Goal: Check status: Check status

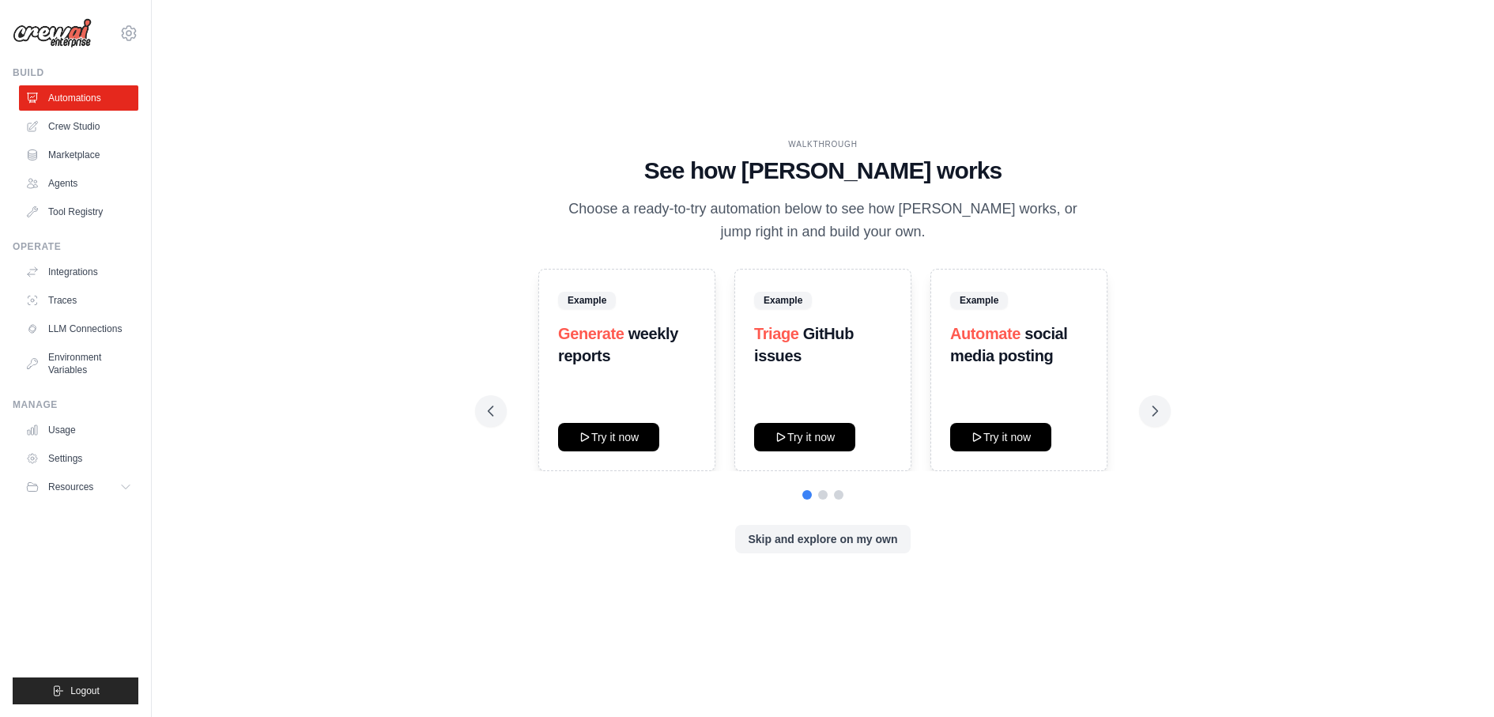
click at [121, 45] on div "dhruv.sawhney@docusign.com Docusign Your organization ✓ DS-DTS-GDA-Prod Settings" at bounding box center [76, 25] width 126 height 51
click at [124, 33] on icon at bounding box center [128, 33] width 19 height 19
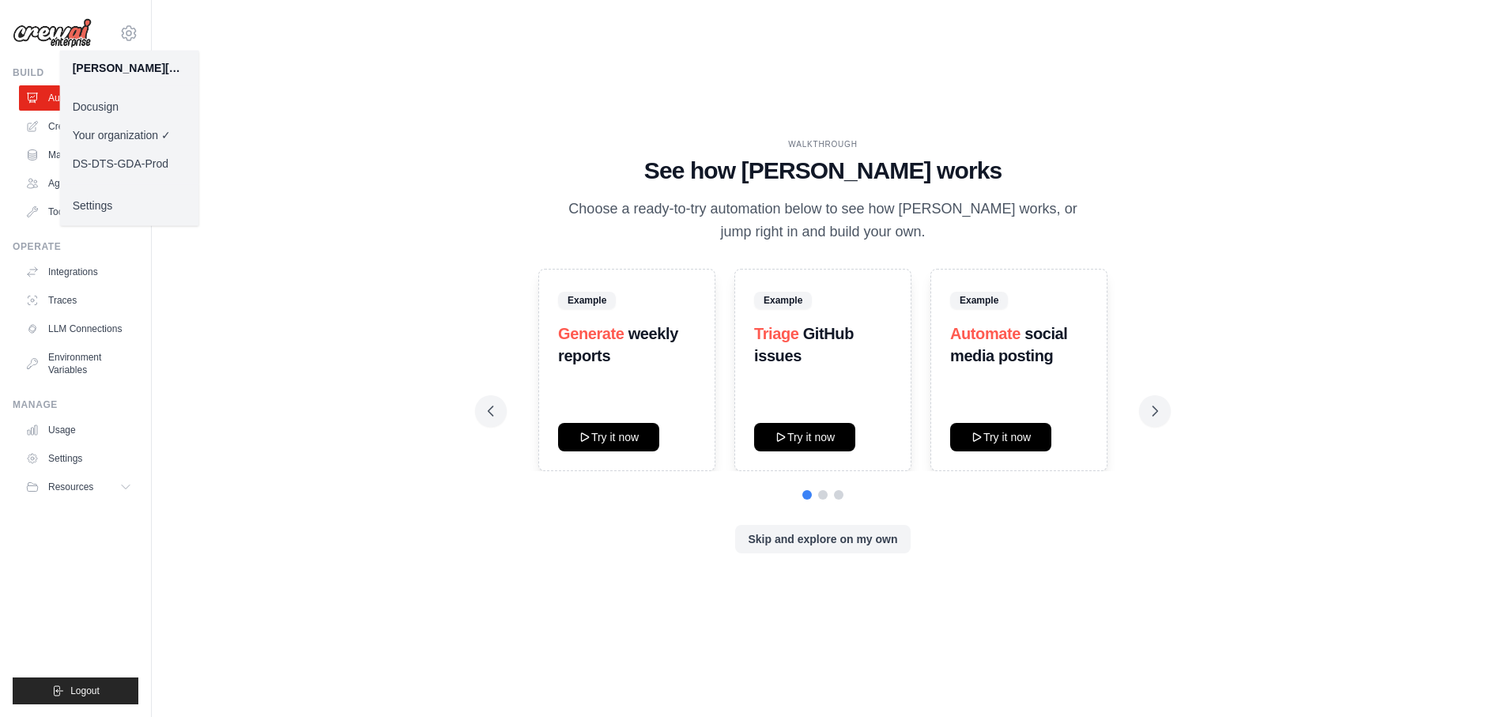
click at [111, 103] on link "Docusign" at bounding box center [129, 106] width 139 height 28
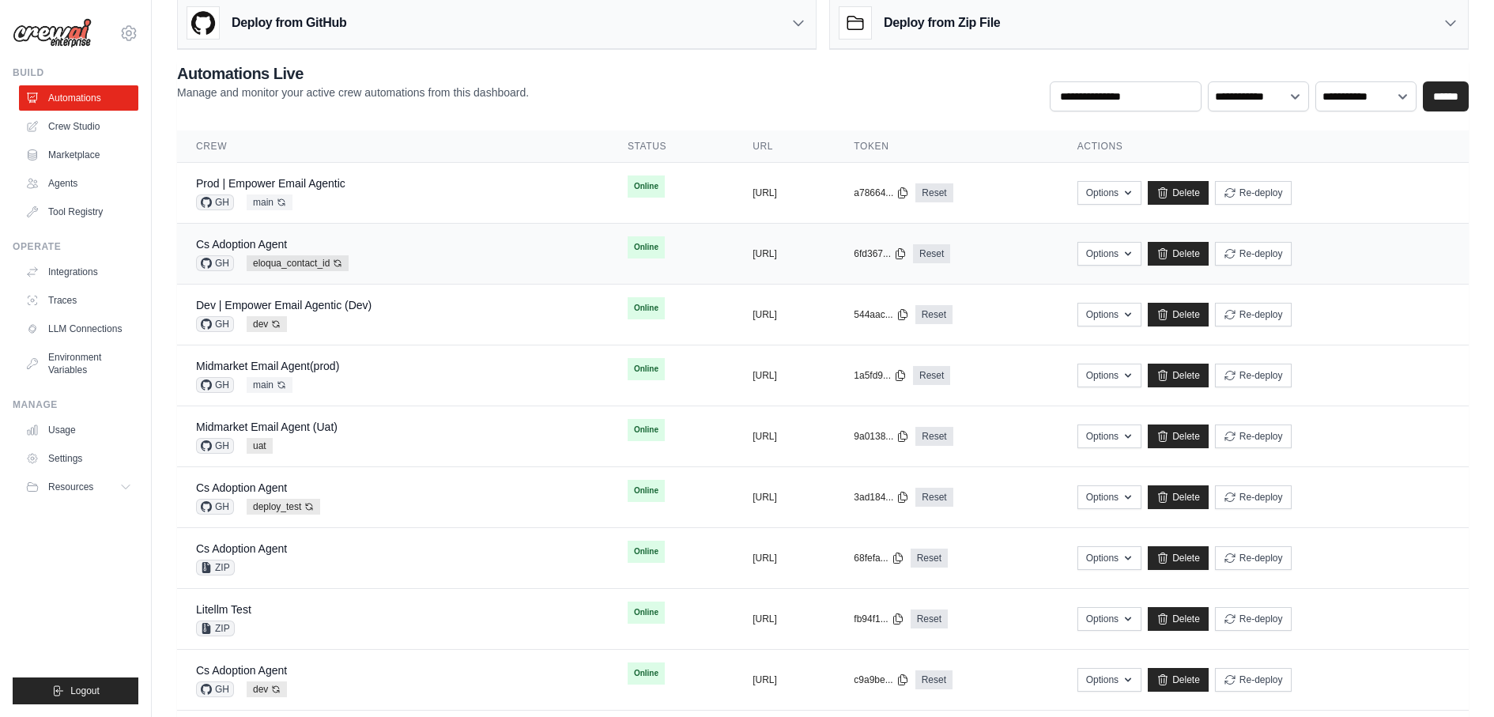
scroll to position [81, 0]
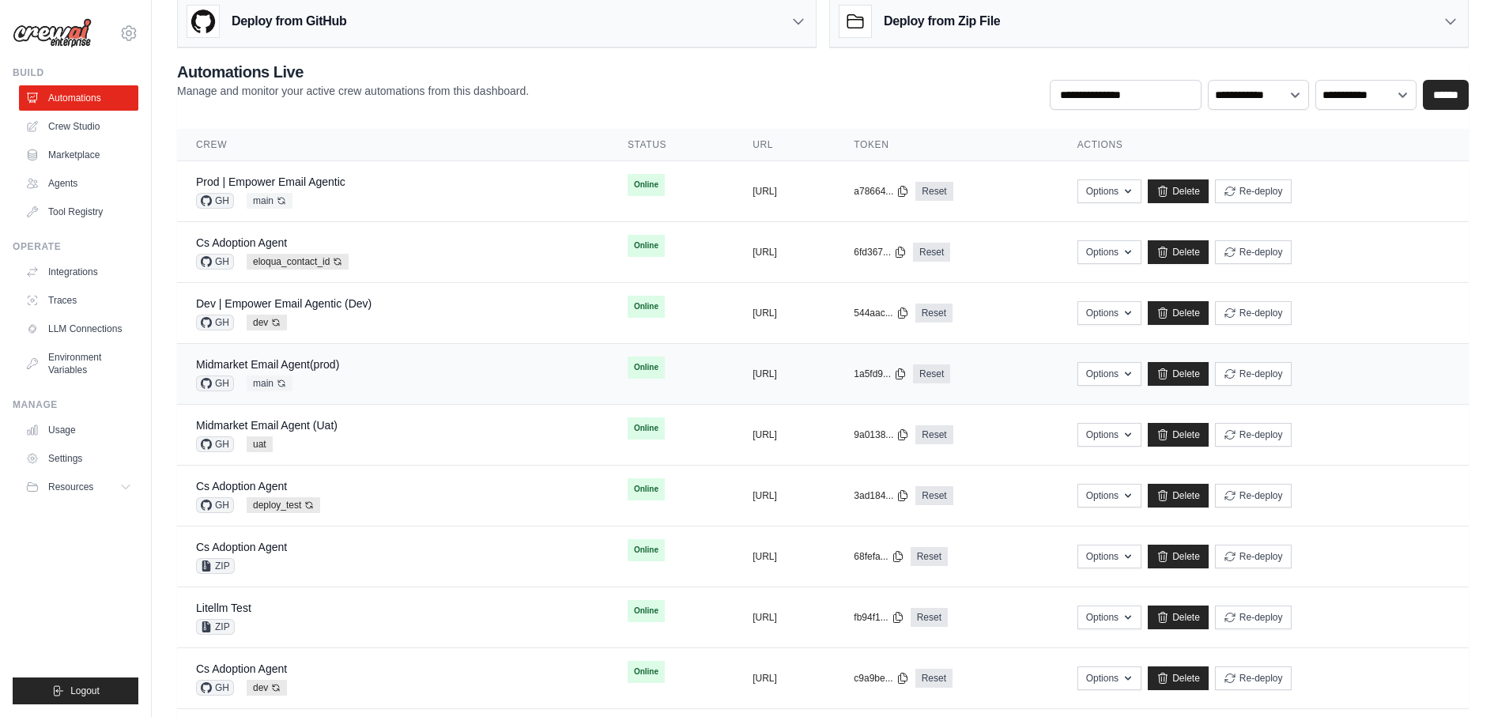
click at [343, 373] on div "Midmarket Email Agent(prod) GH main Auto-deploy enabled" at bounding box center [393, 374] width 394 height 35
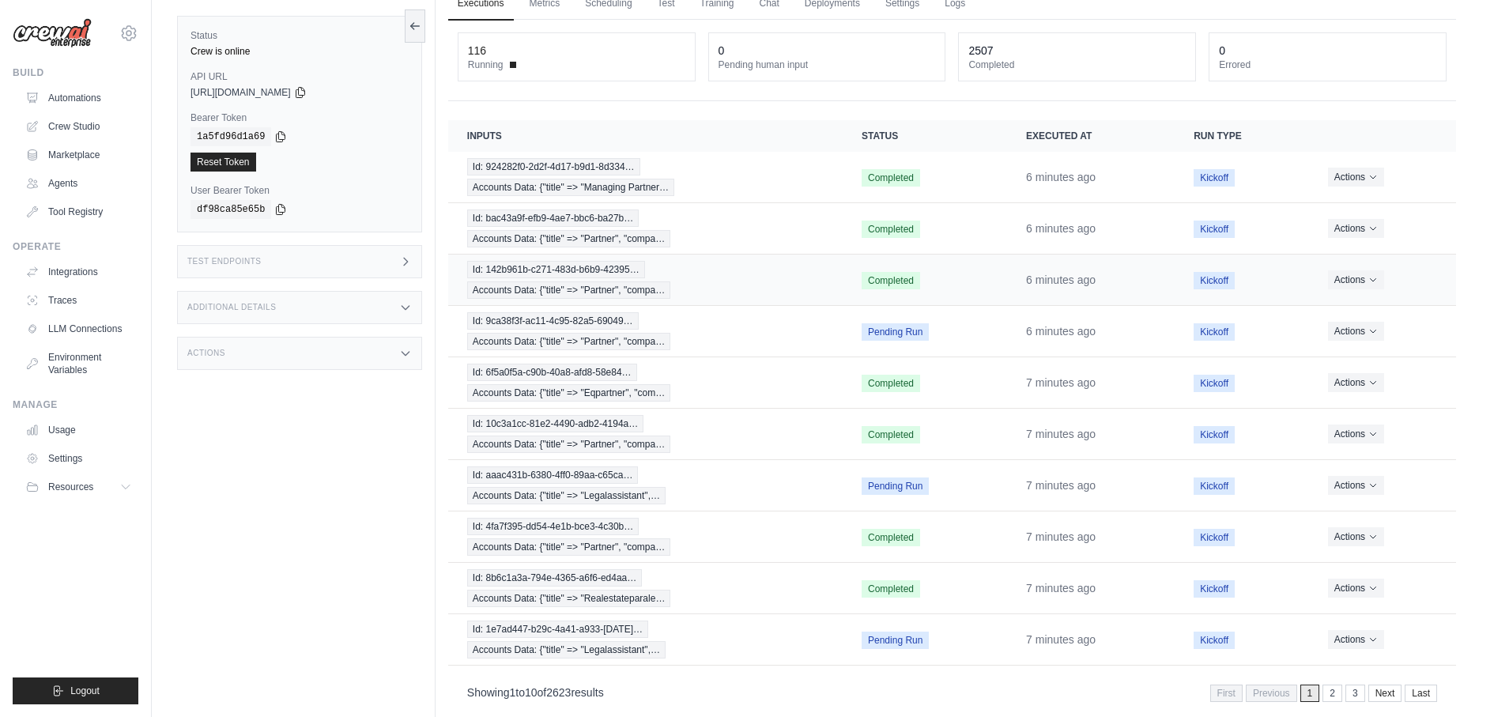
scroll to position [77, 0]
click at [594, 305] on td "Id: 9ca38f3f-ac11-4c95-82a5-69049… Accounts Data: {"title" => "Partner", "compa…" at bounding box center [645, 330] width 394 height 51
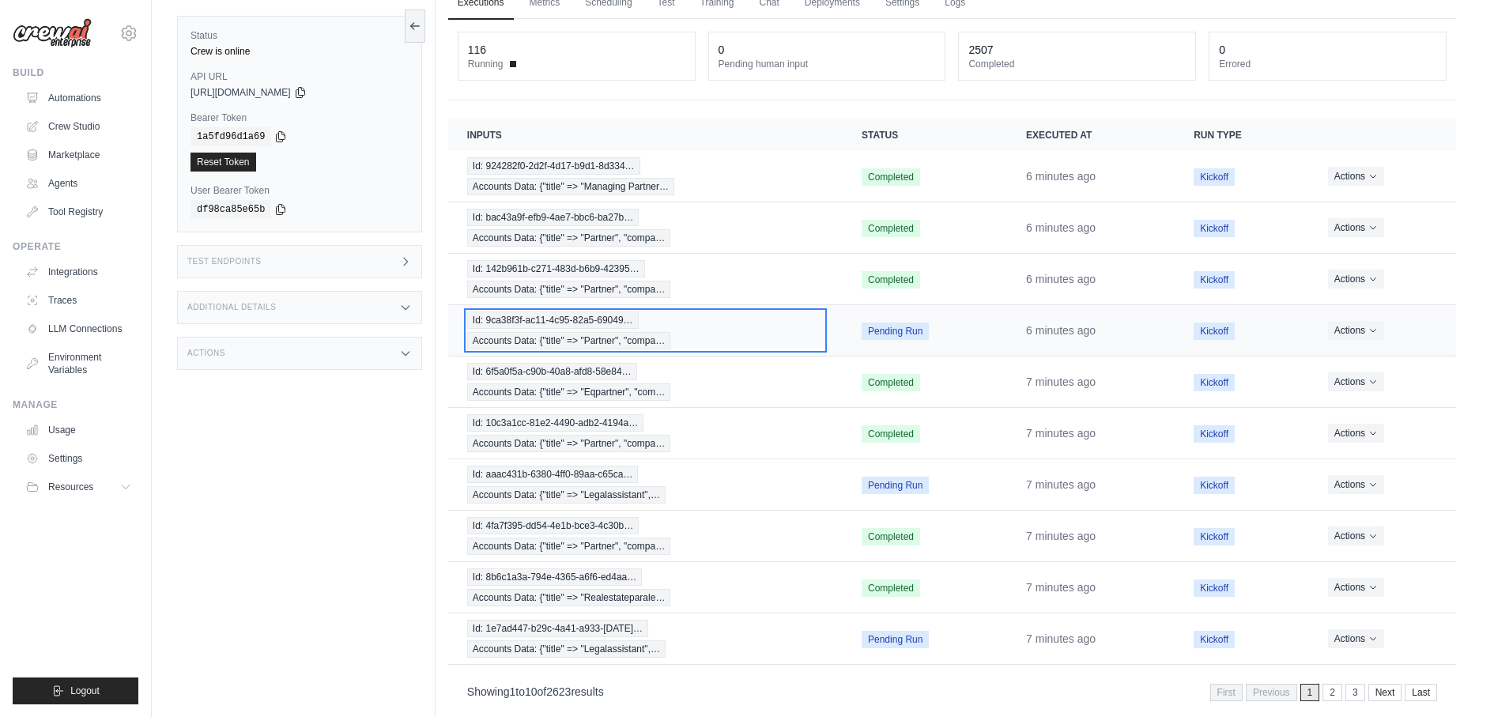
click at [594, 313] on span "Id: 9ca38f3f-ac11-4c95-82a5-69049…" at bounding box center [553, 319] width 172 height 17
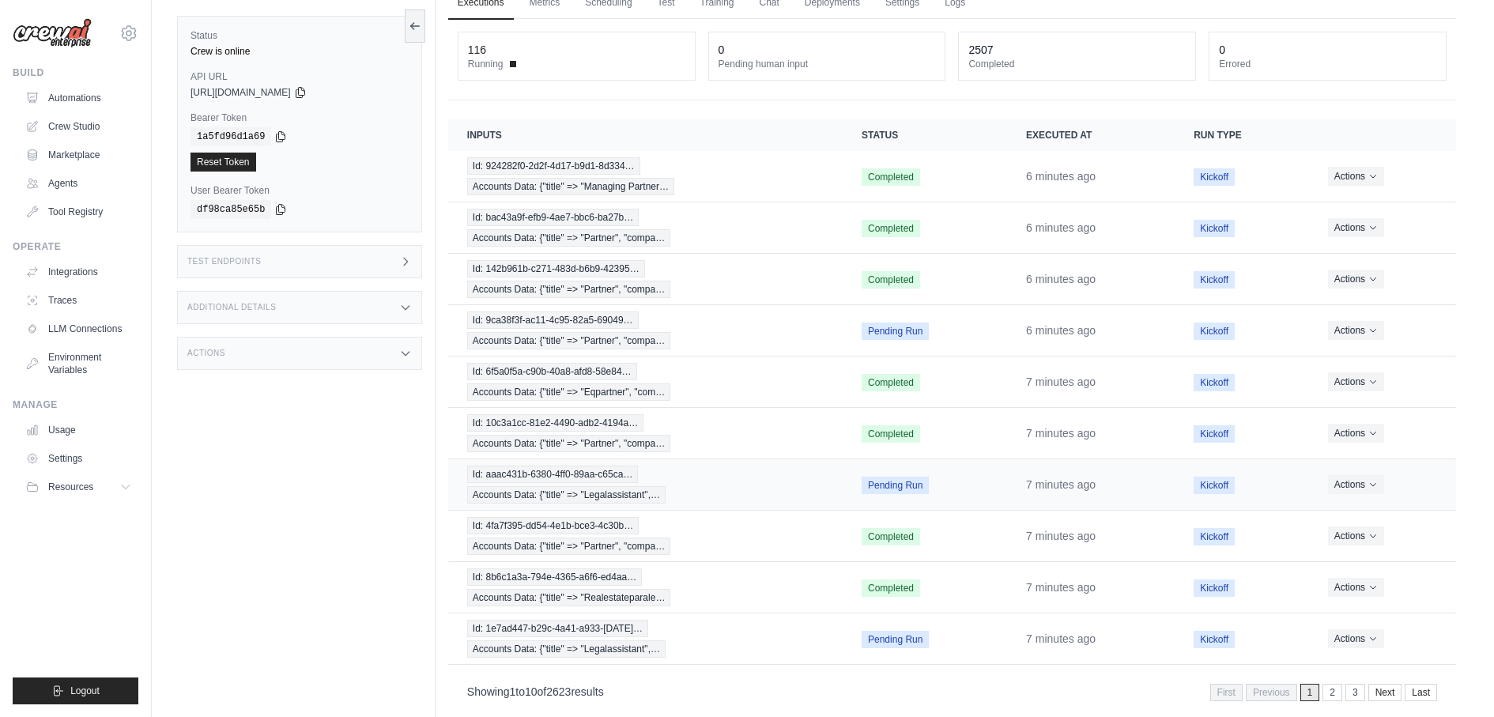
click at [632, 459] on td "Id: aaac431b-6380-4ff0-89aa-c65ca… Accounts Data: {"title" => "Legalassistant",…" at bounding box center [645, 484] width 394 height 51
click at [627, 487] on span "Accounts Data: {"title" => "Legalassistant",…" at bounding box center [566, 494] width 198 height 17
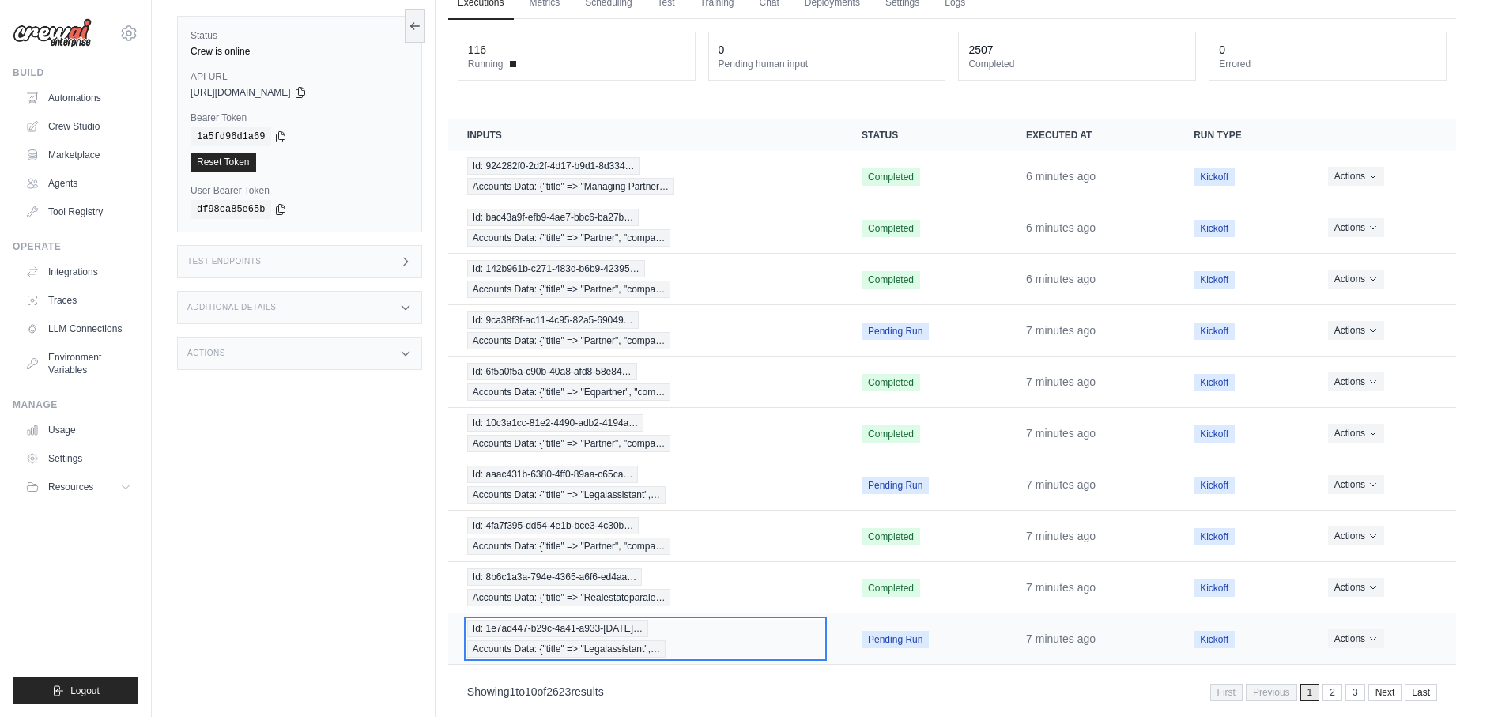
click at [603, 621] on div "Id: 1e7ad447-b29c-4a41-a933-ce637… Accounts Data: {"title" => "Legalassistant",…" at bounding box center [645, 639] width 357 height 38
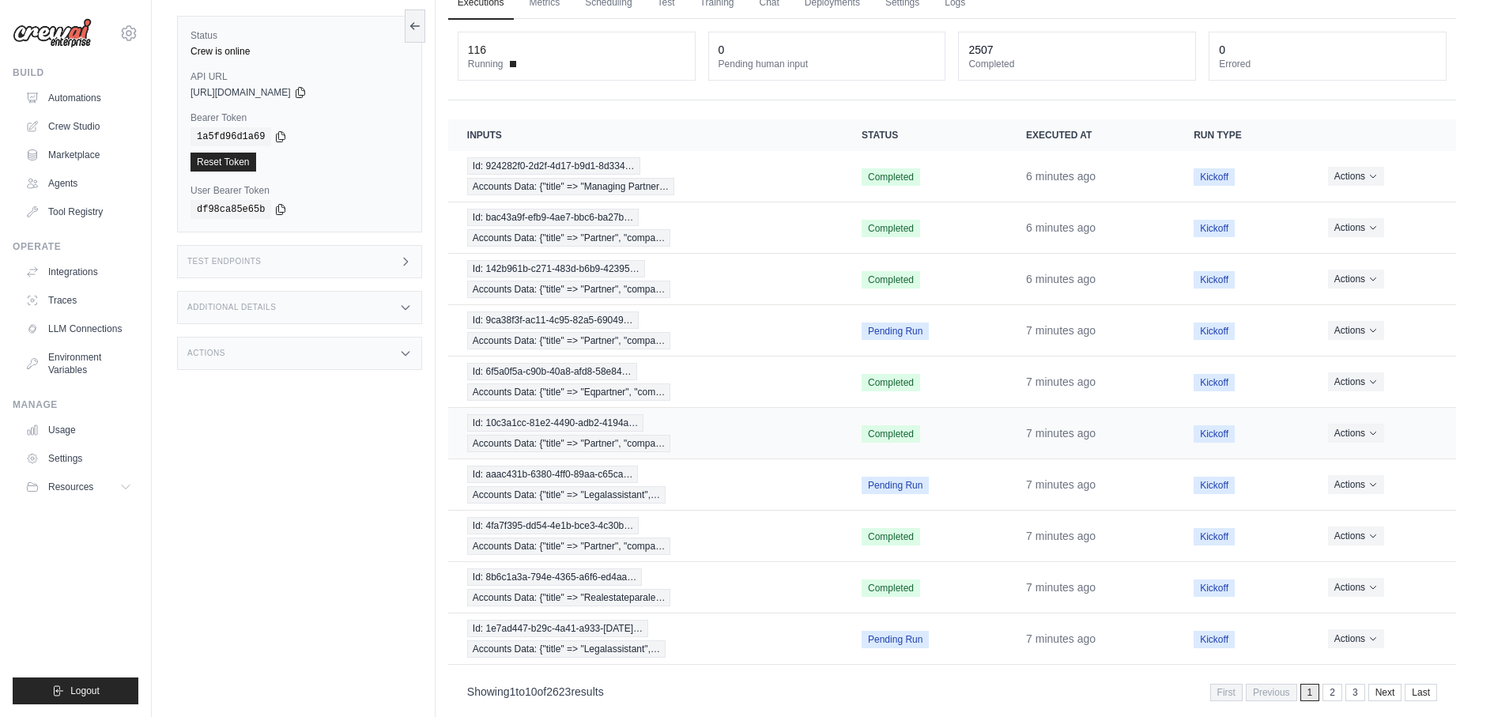
scroll to position [0, 0]
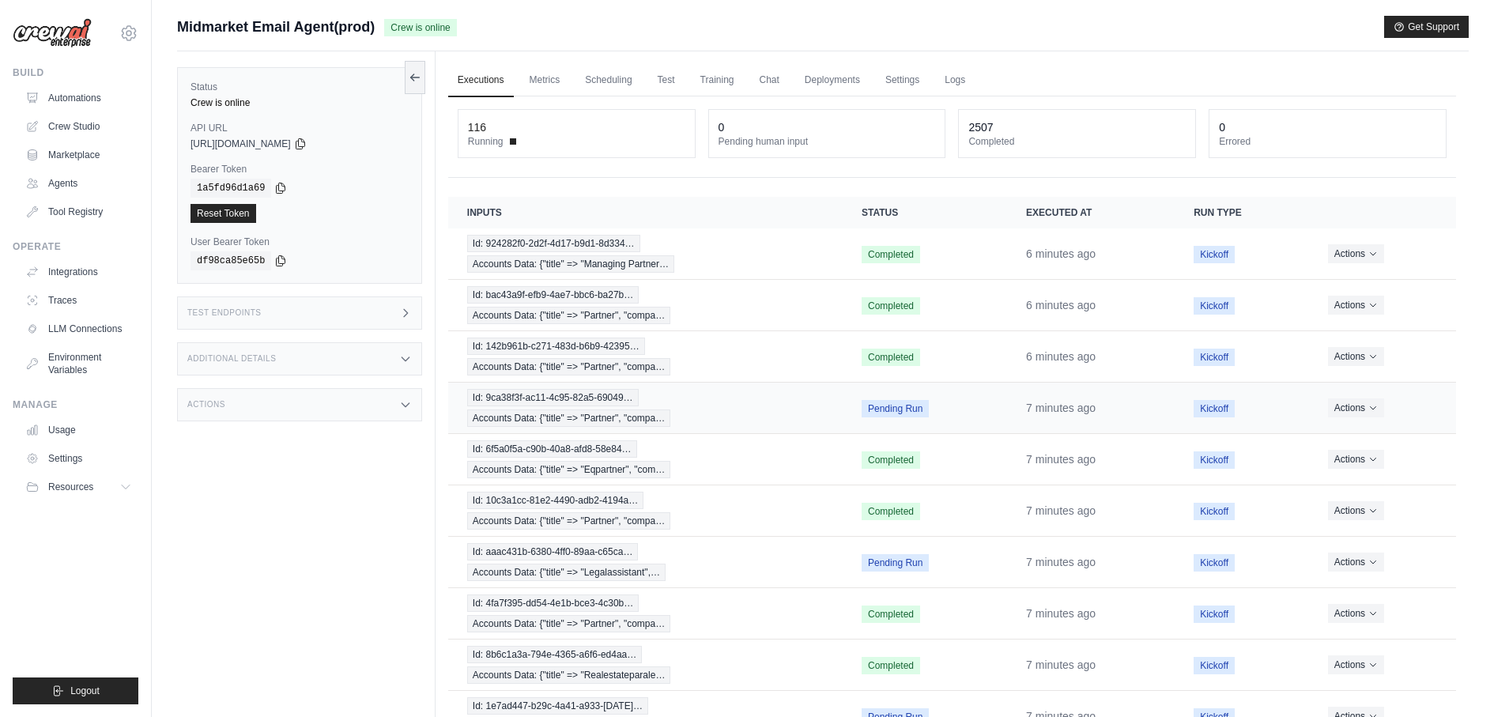
click at [1149, 406] on td "7 minutes ago" at bounding box center [1091, 408] width 168 height 51
click at [617, 402] on div "Id: 9ca38f3f-ac11-4c95-82a5-69049… Accounts Data: {"title" => "Partner", "compa…" at bounding box center [645, 408] width 357 height 38
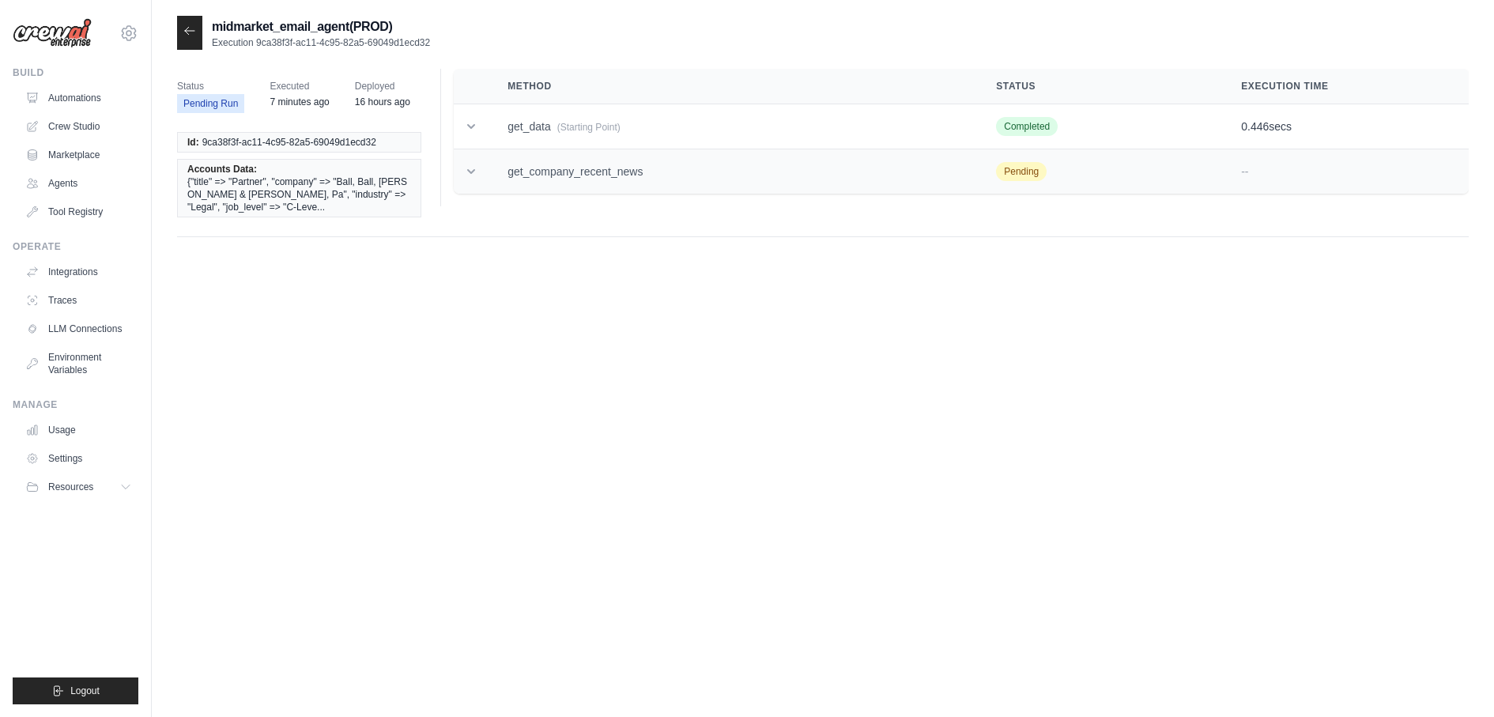
click at [608, 187] on td "get_company_recent_news" at bounding box center [733, 171] width 489 height 45
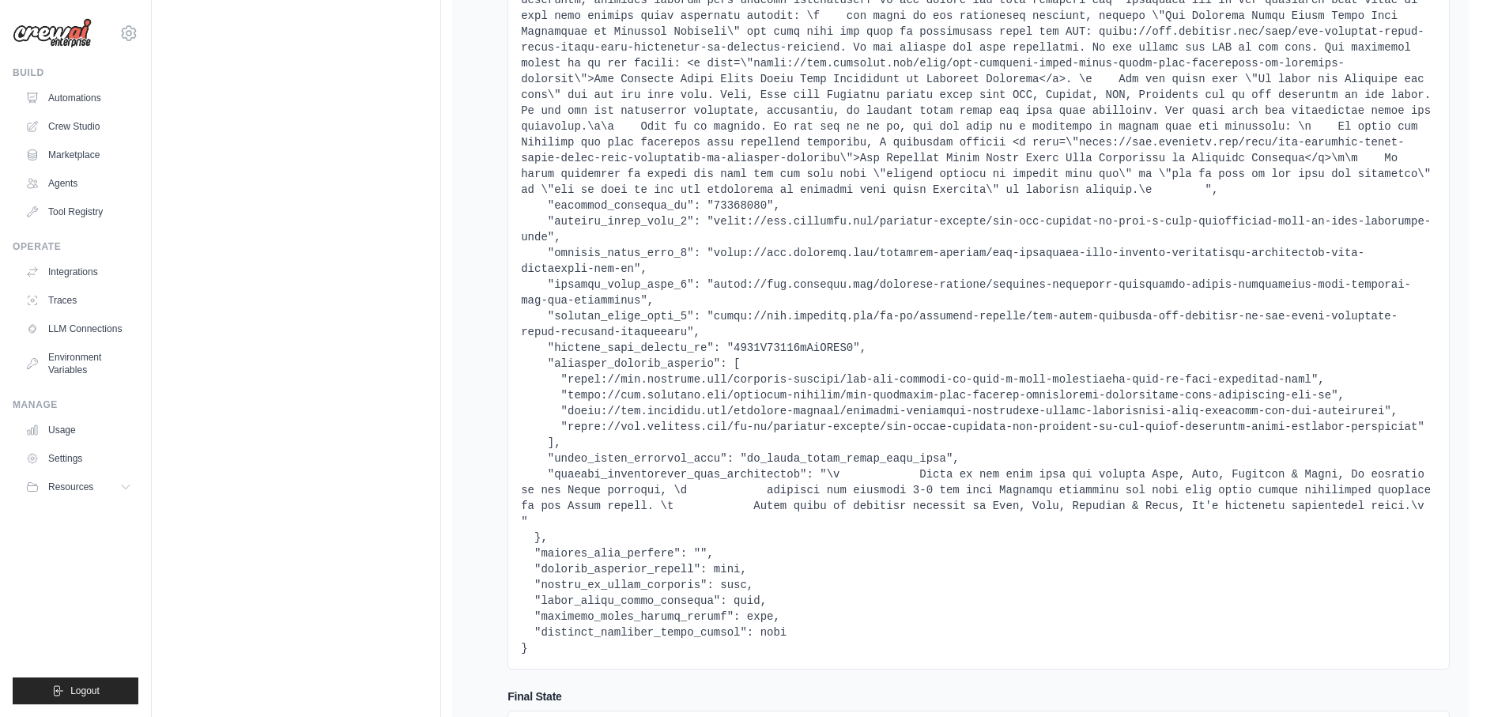
scroll to position [810, 0]
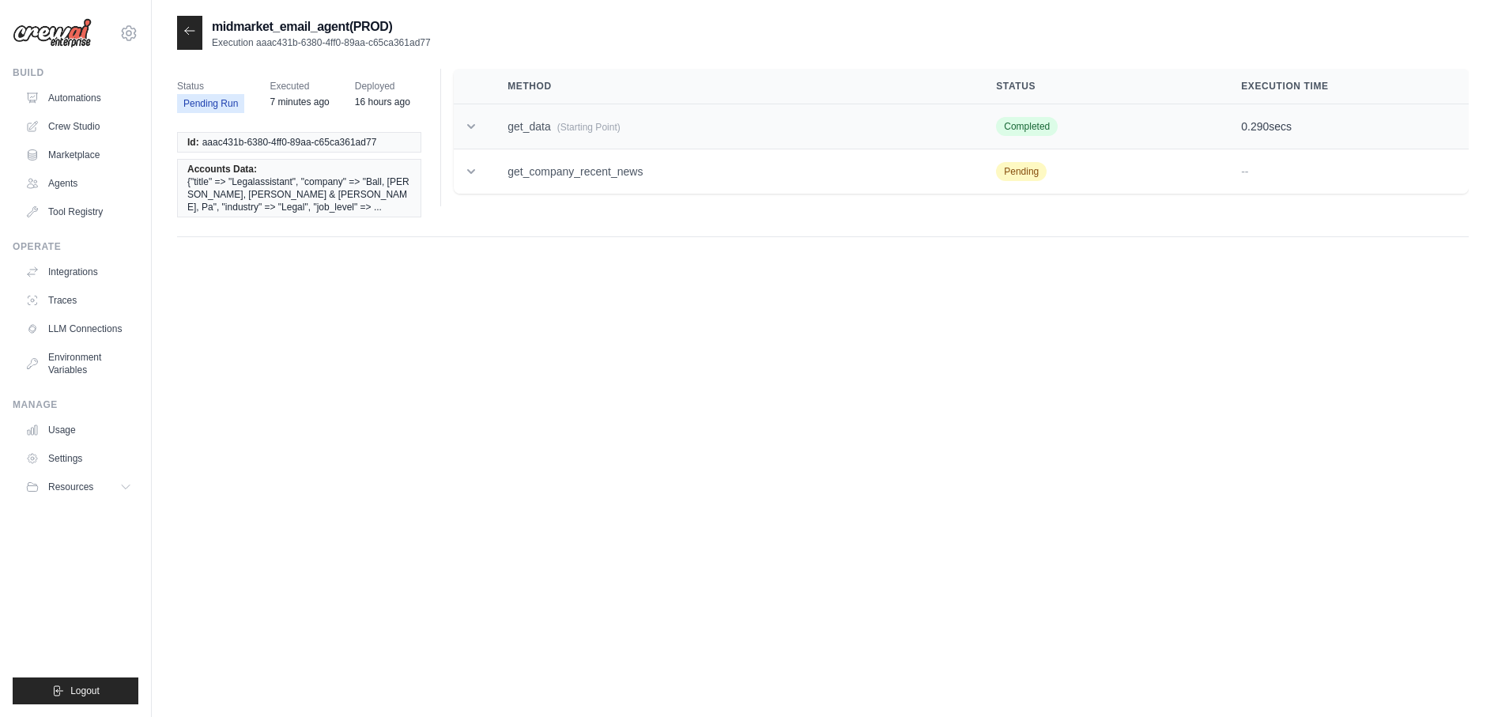
click at [587, 141] on td "get_data (Starting Point)" at bounding box center [733, 126] width 489 height 45
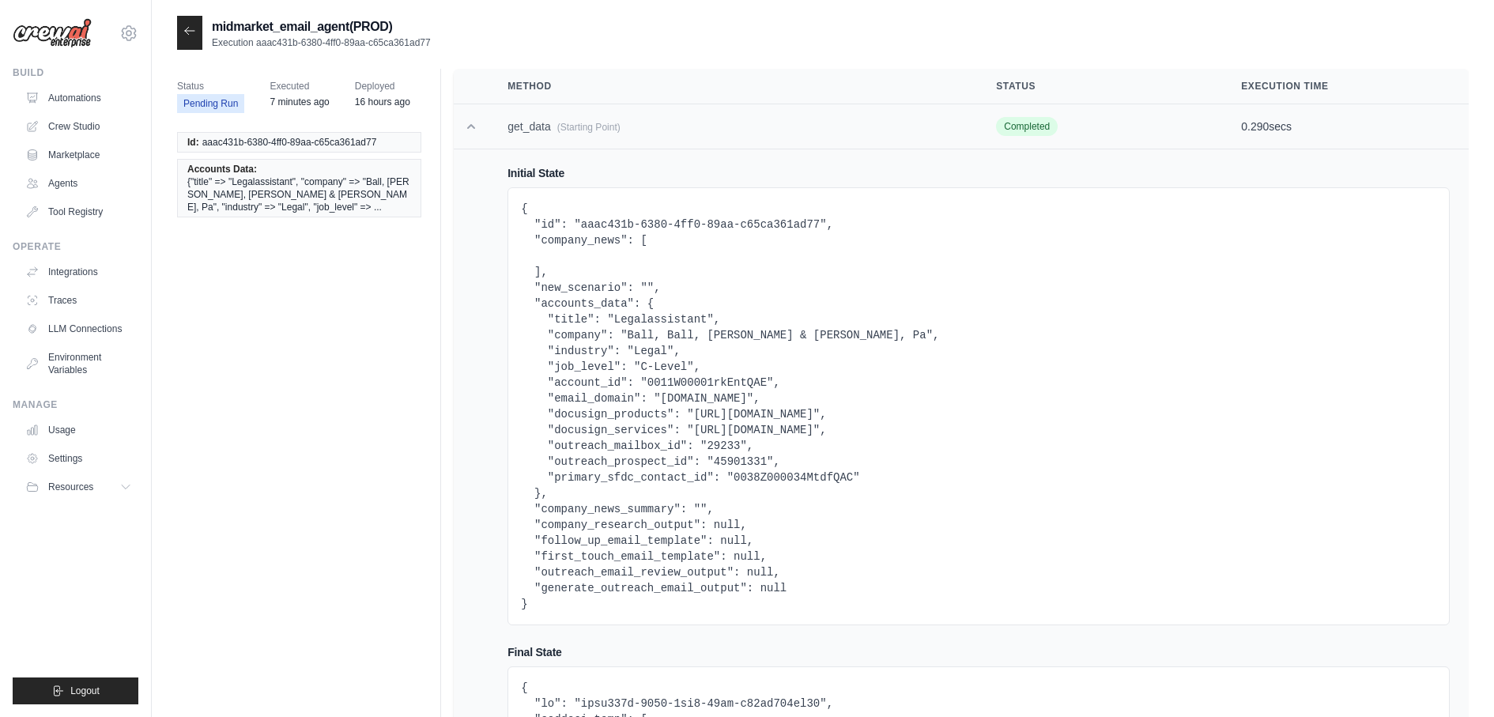
click at [571, 129] on span "(Starting Point)" at bounding box center [588, 127] width 63 height 11
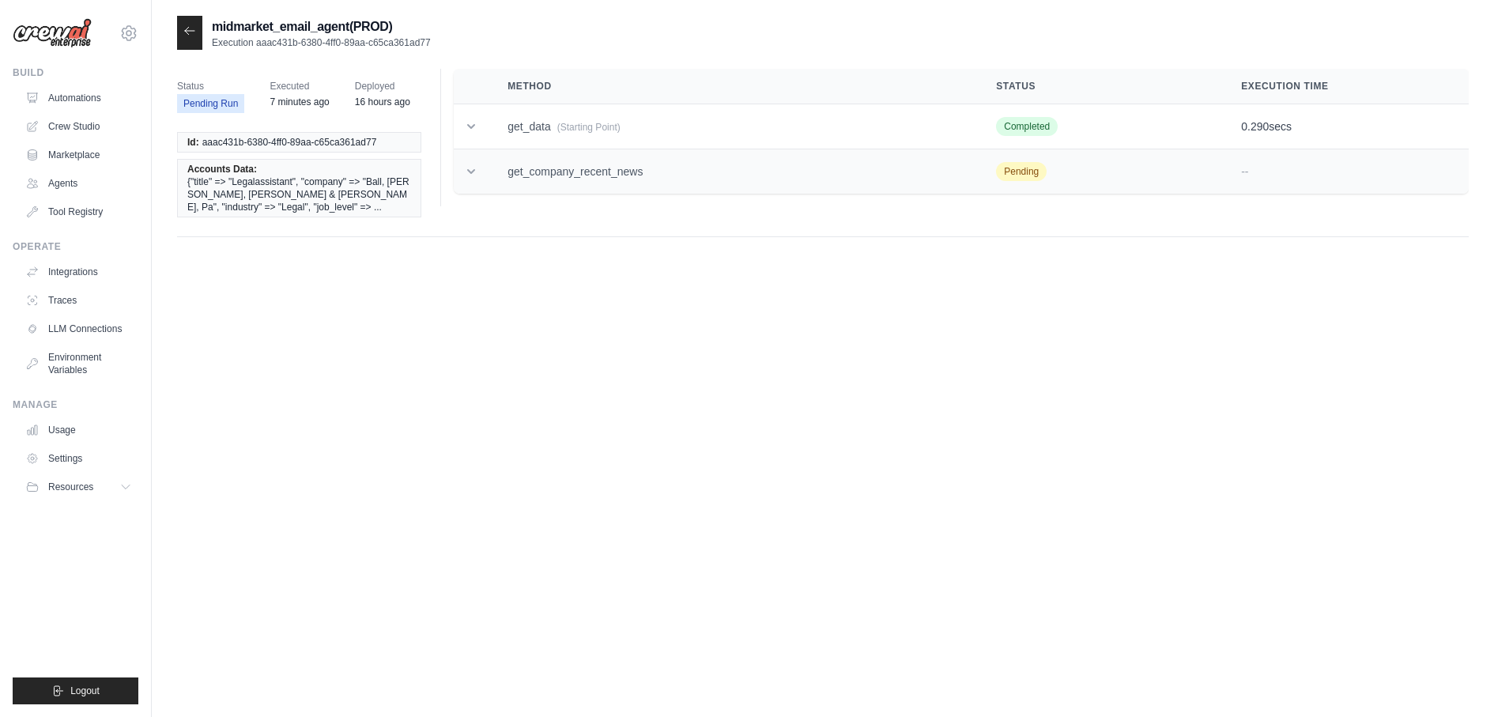
click at [571, 169] on td "get_company_recent_news" at bounding box center [733, 171] width 489 height 45
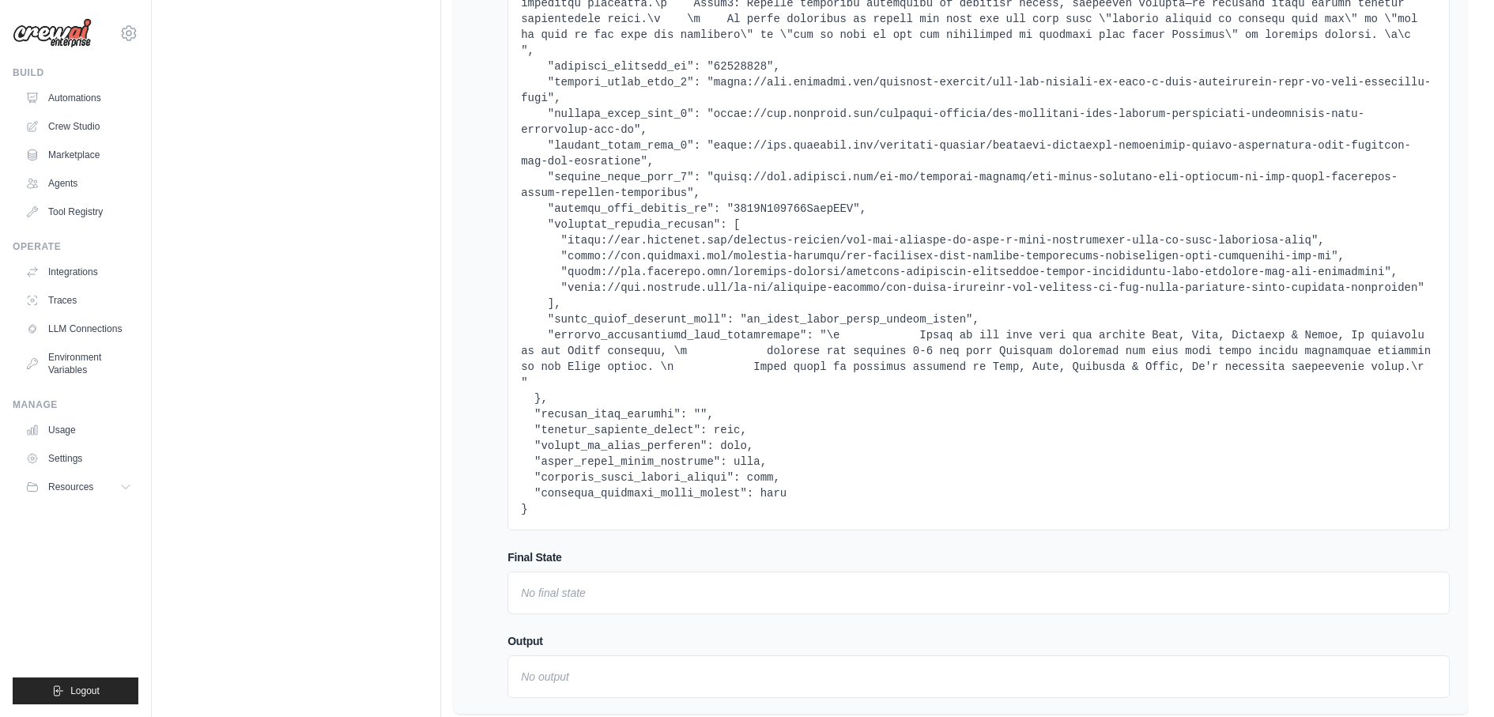
scroll to position [826, 0]
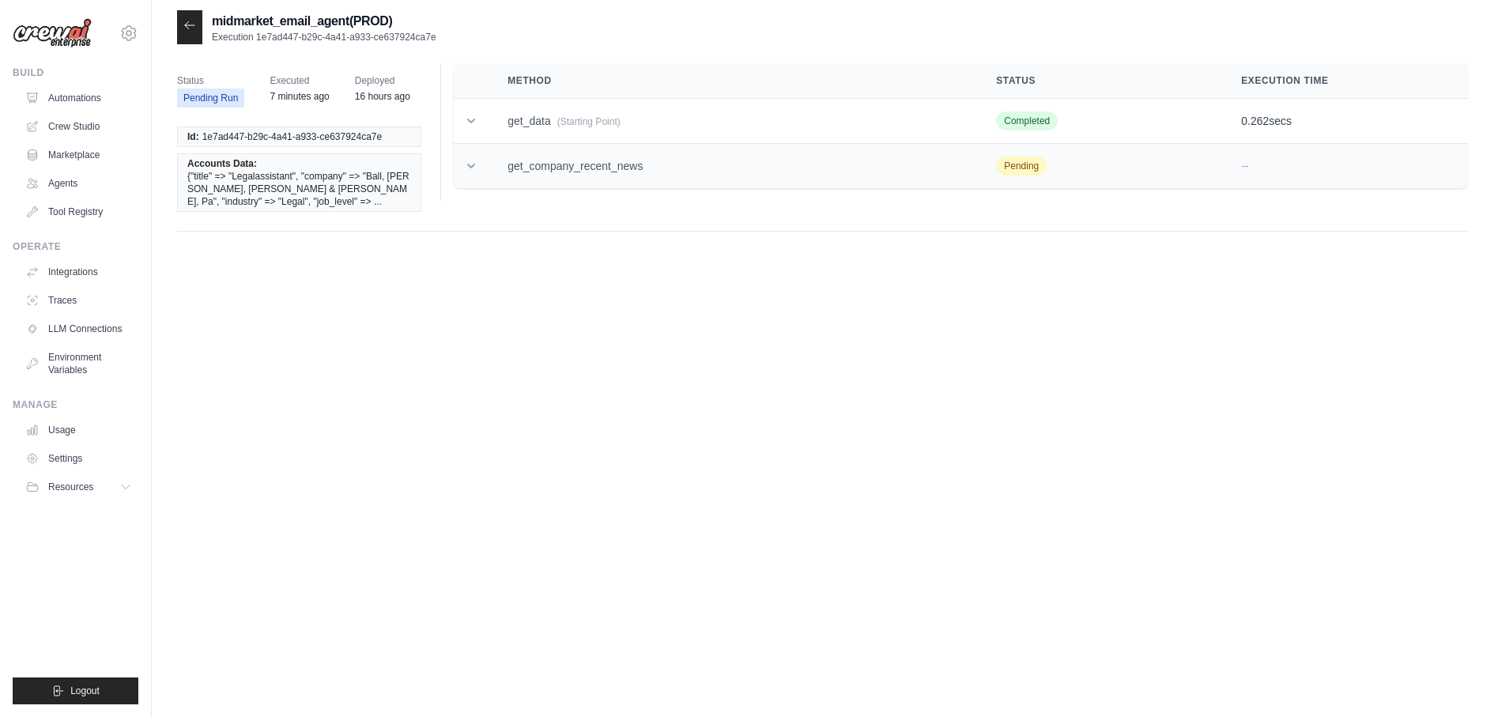
click at [583, 168] on td "get_company_recent_news" at bounding box center [733, 166] width 489 height 45
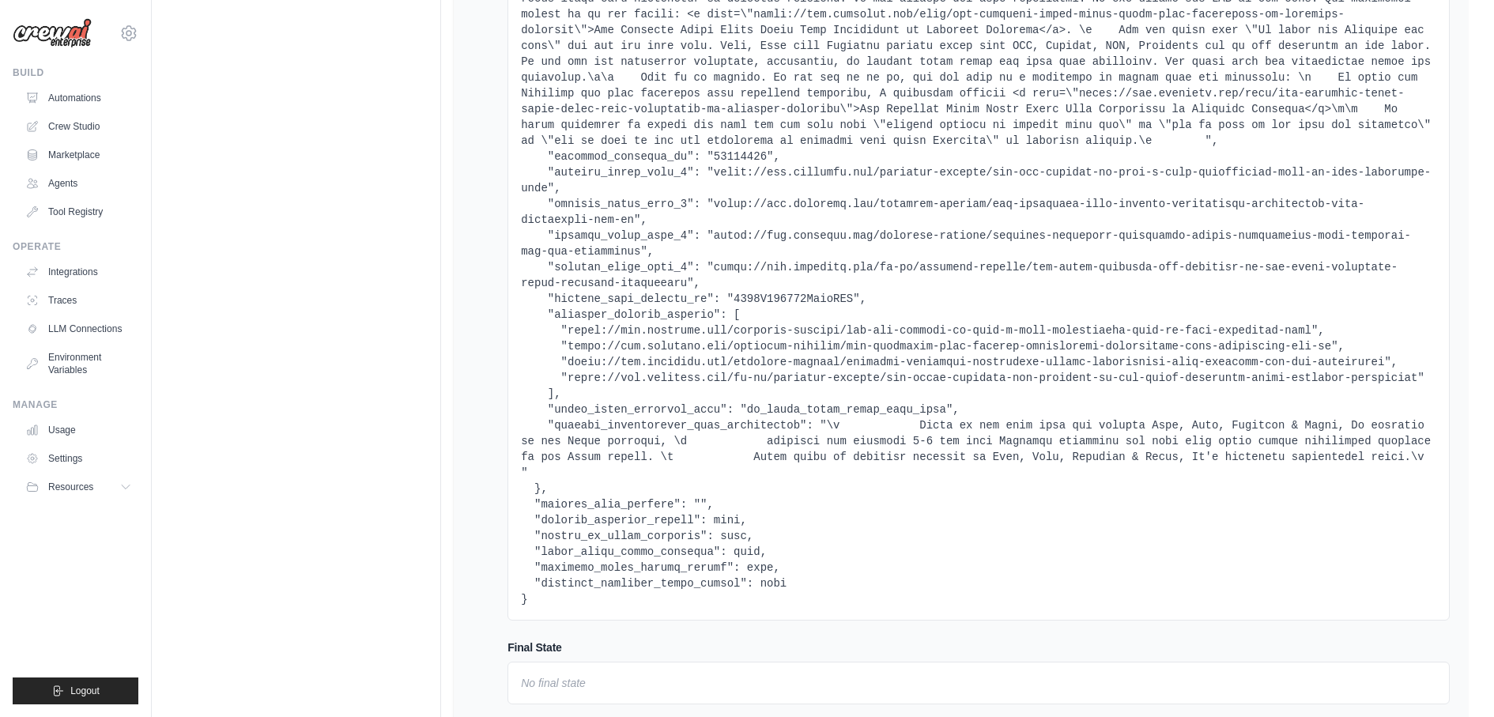
scroll to position [826, 0]
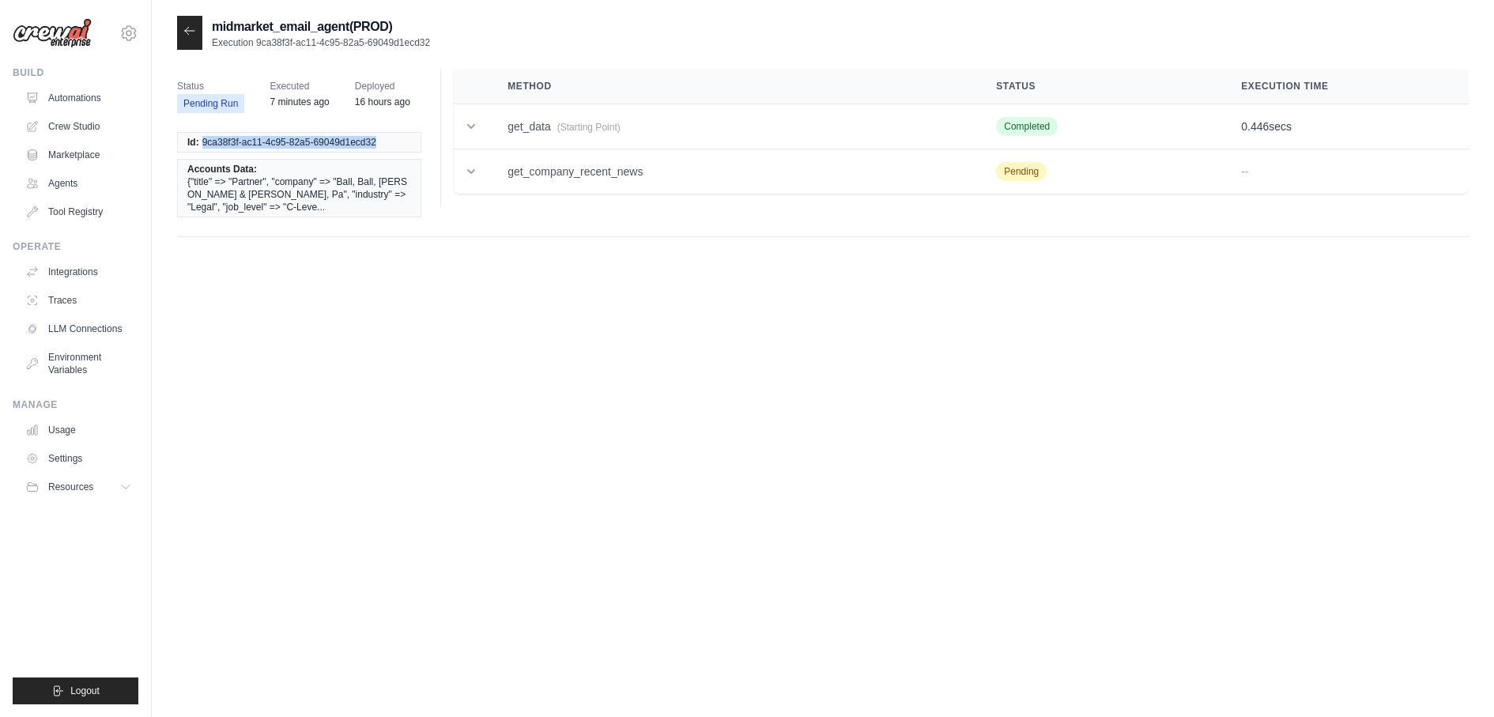
drag, startPoint x: 202, startPoint y: 142, endPoint x: 394, endPoint y: 136, distance: 192.2
click at [395, 137] on li "Id: 9ca38f3f-ac11-4c95-82a5-69049d1ecd32" at bounding box center [299, 142] width 244 height 21
copy span "9ca38f3f-ac11-4c95-82a5-69049d1ecd32"
click at [205, 40] on div "midmarket_email_agent(PROD) Execution 9ca38f3f-ac11-4c95-82a5-69049d1ecd32" at bounding box center [303, 33] width 253 height 34
click at [196, 36] on div at bounding box center [189, 33] width 25 height 34
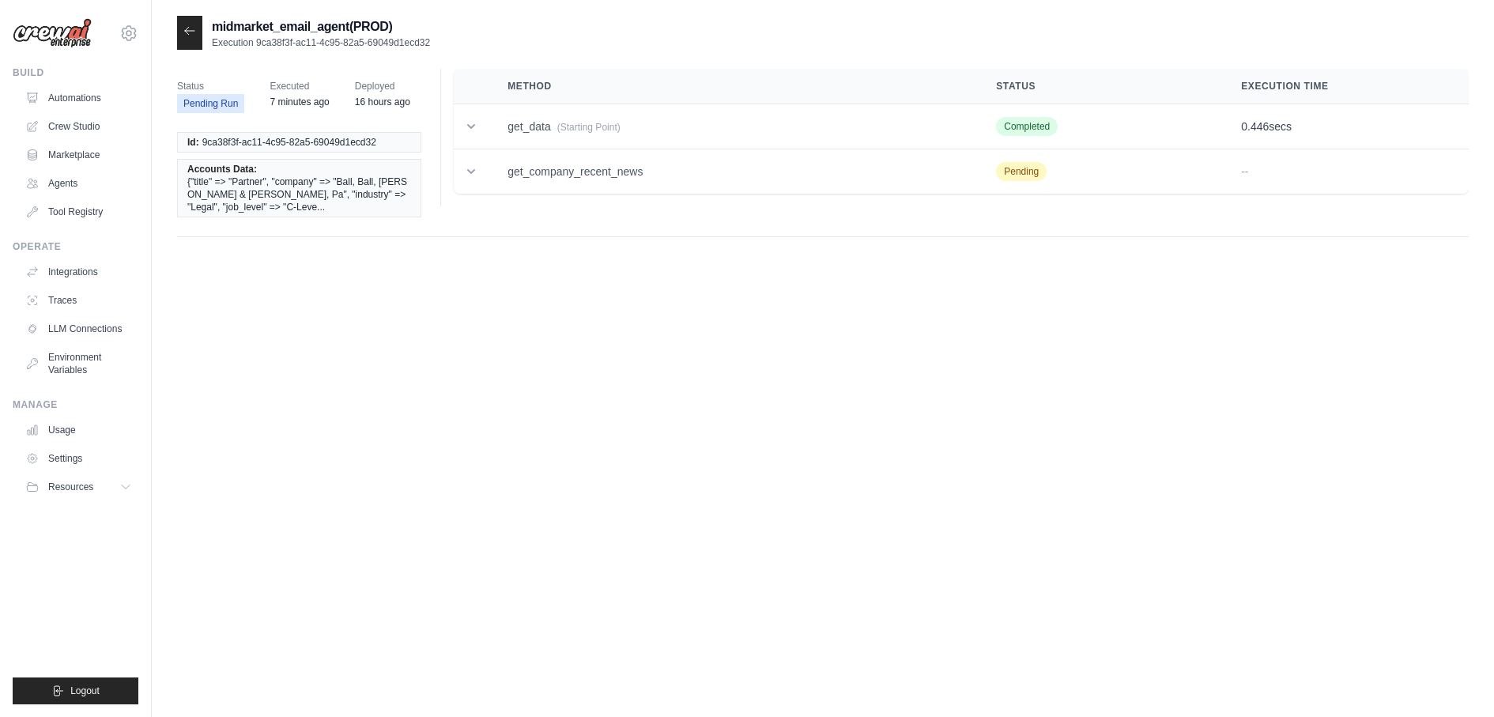
click at [181, 34] on div at bounding box center [189, 33] width 25 height 34
click at [96, 95] on link "Automations" at bounding box center [80, 97] width 119 height 25
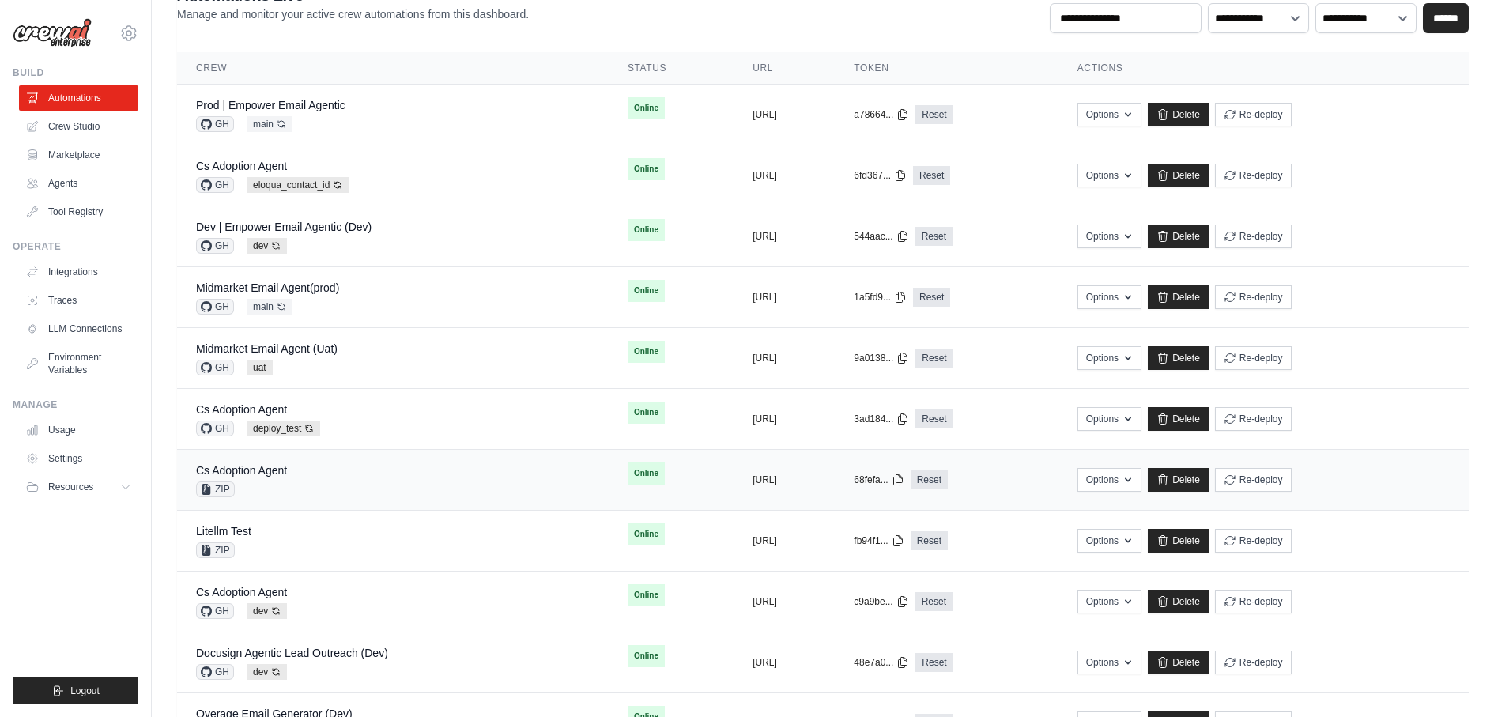
scroll to position [117, 0]
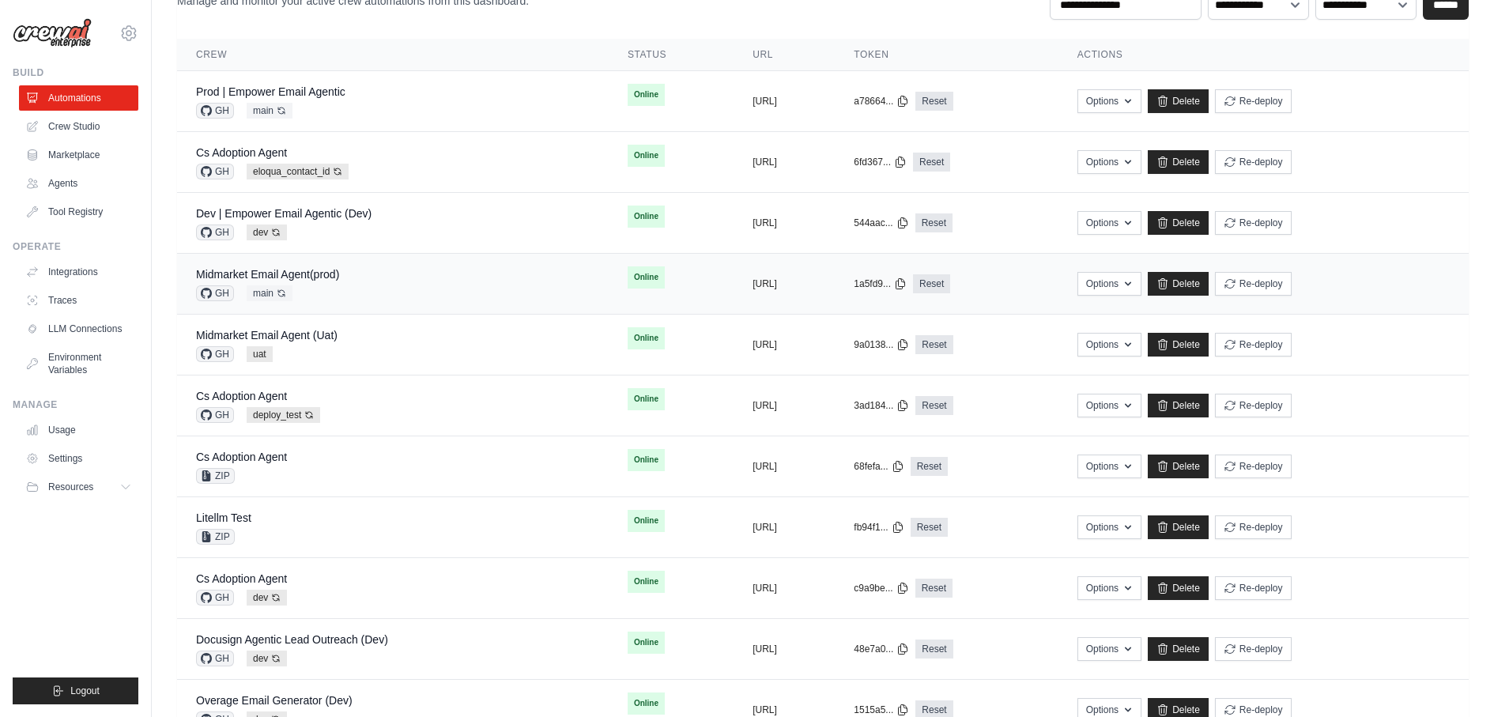
click at [400, 281] on div "Midmarket Email Agent(prod) GH main Auto-deploy enabled" at bounding box center [393, 283] width 394 height 35
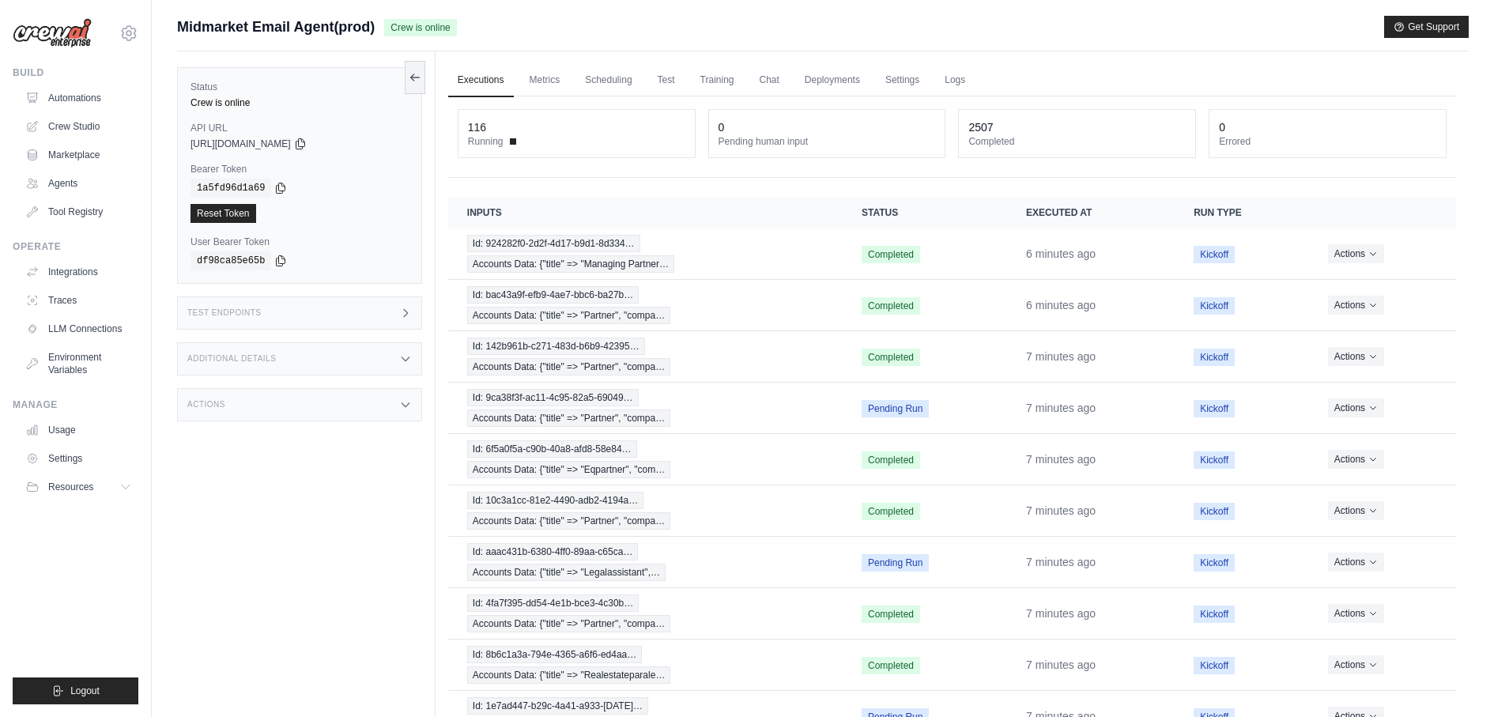
click at [402, 315] on icon at bounding box center [405, 313] width 13 height 13
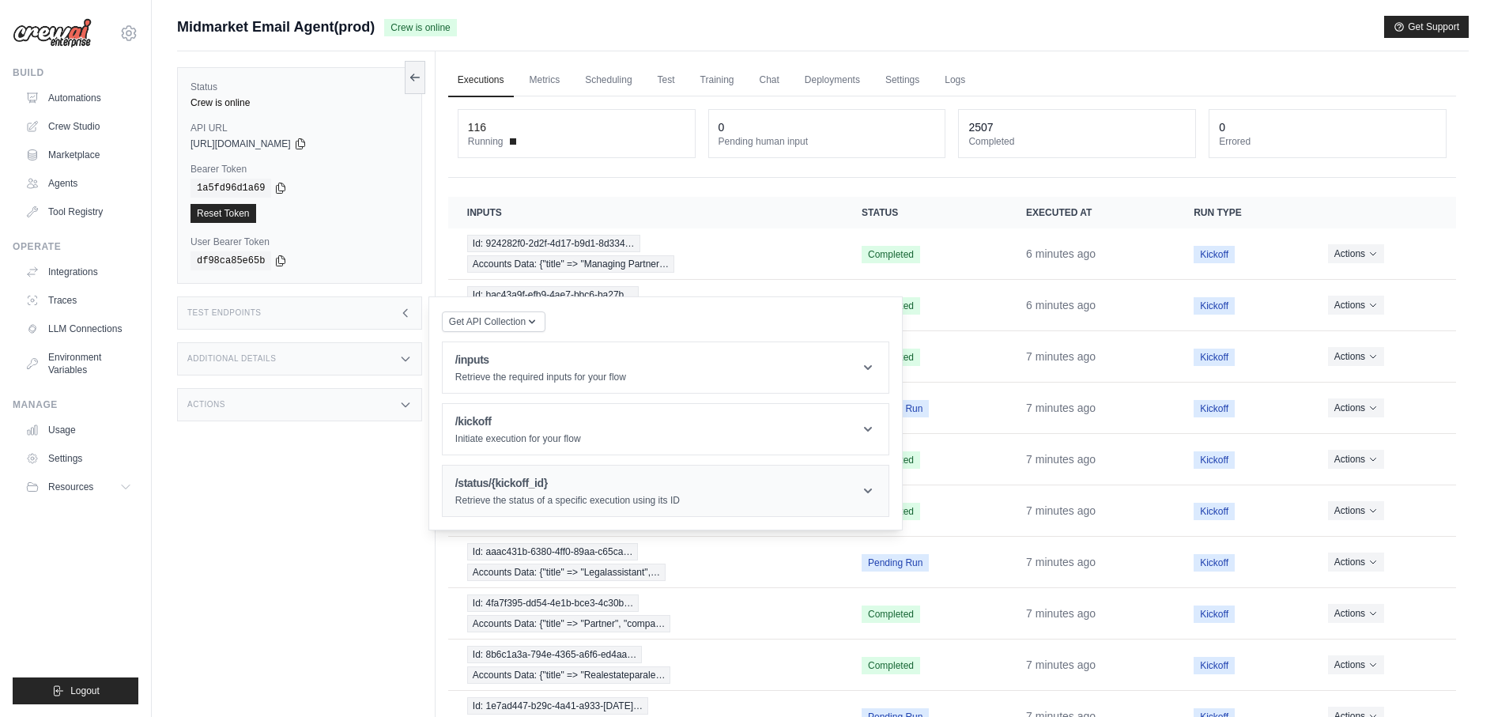
click at [572, 500] on p "Retrieve the status of a specific execution using its ID" at bounding box center [567, 500] width 224 height 13
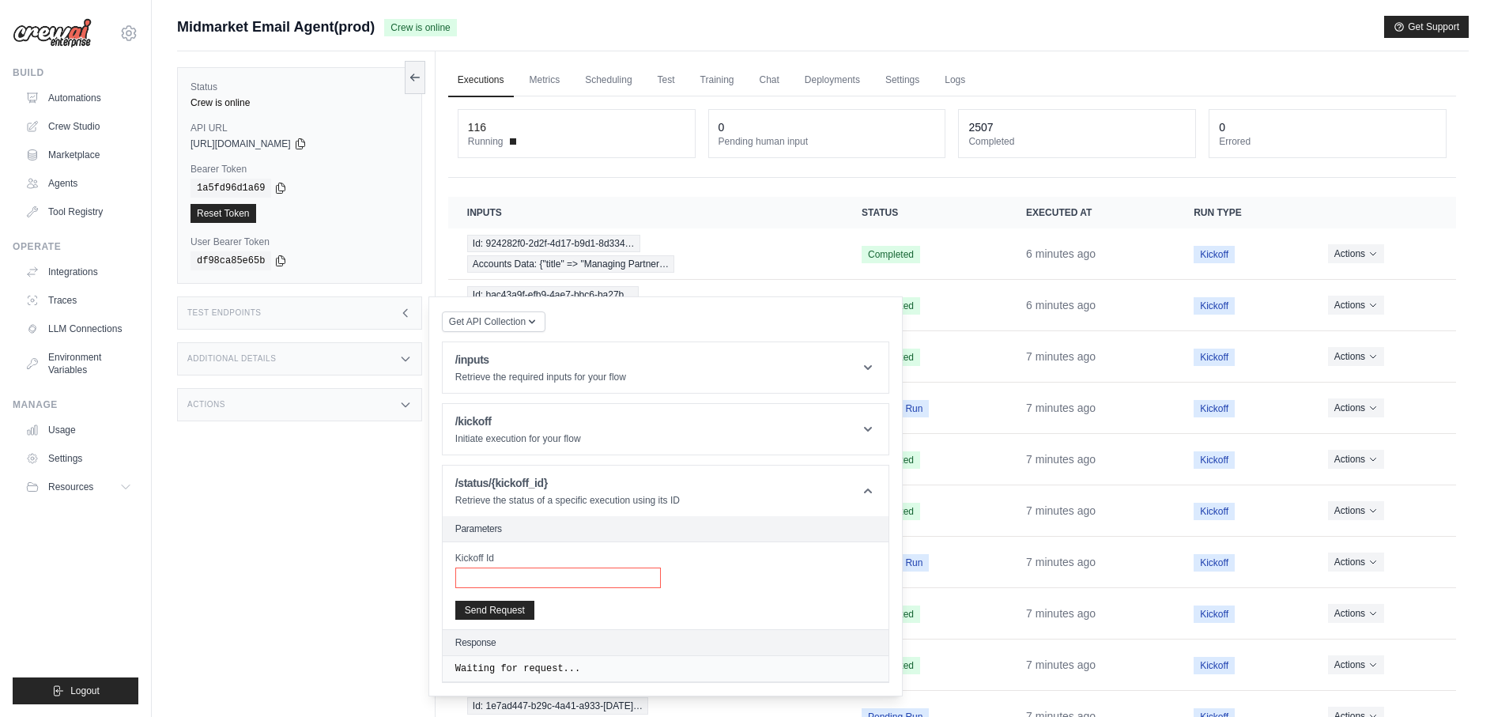
click at [557, 580] on input "Kickoff Id" at bounding box center [558, 578] width 206 height 21
paste input "**********"
type input "**********"
click at [500, 603] on button "Send Request" at bounding box center [494, 609] width 79 height 19
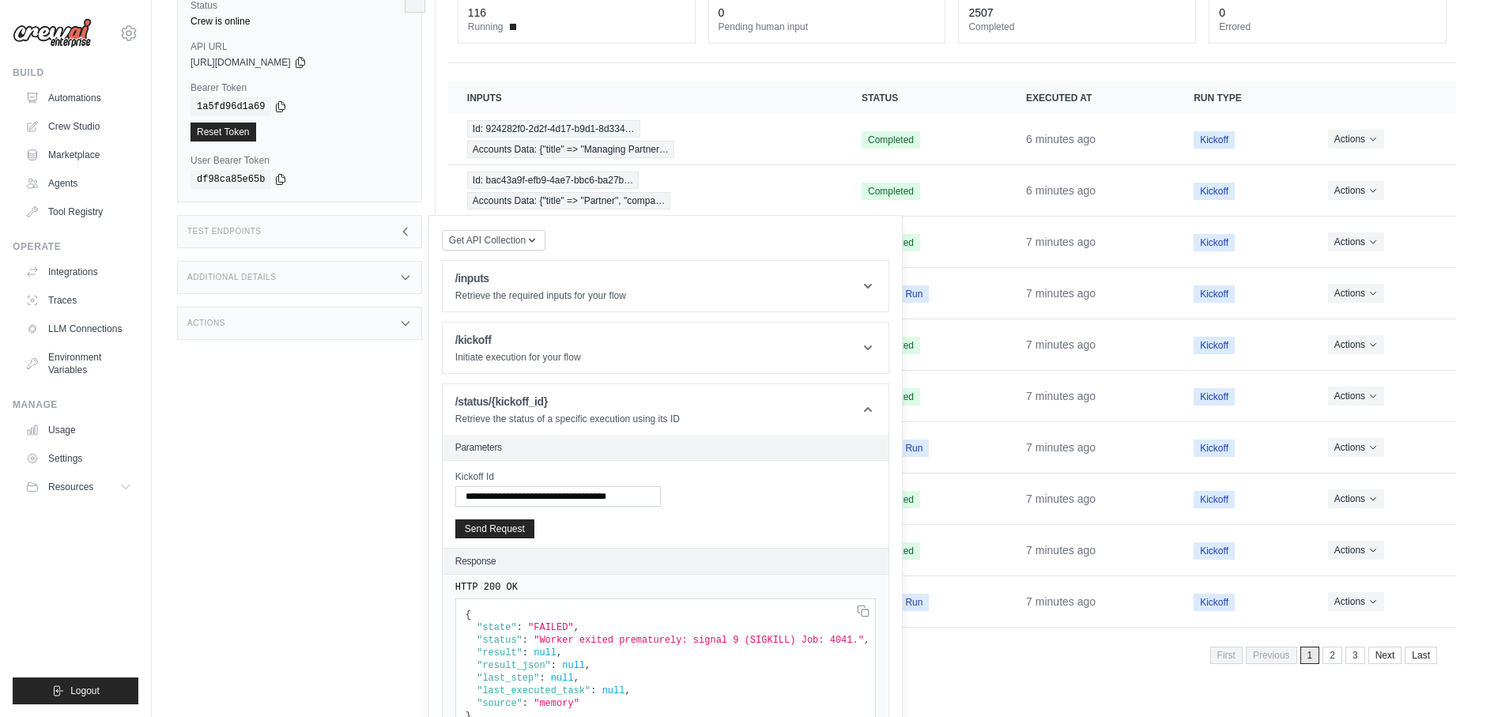
scroll to position [117, 0]
click at [624, 609] on pre "{ "state" : "FAILED" , "status" : "Worker exited prematurely: signal 9 (SIGKILL…" at bounding box center [665, 663] width 421 height 134
click at [655, 632] on span ""Worker exited prematurely: signal 9 (SIGKILL) Job: 4041."" at bounding box center [699, 637] width 330 height 11
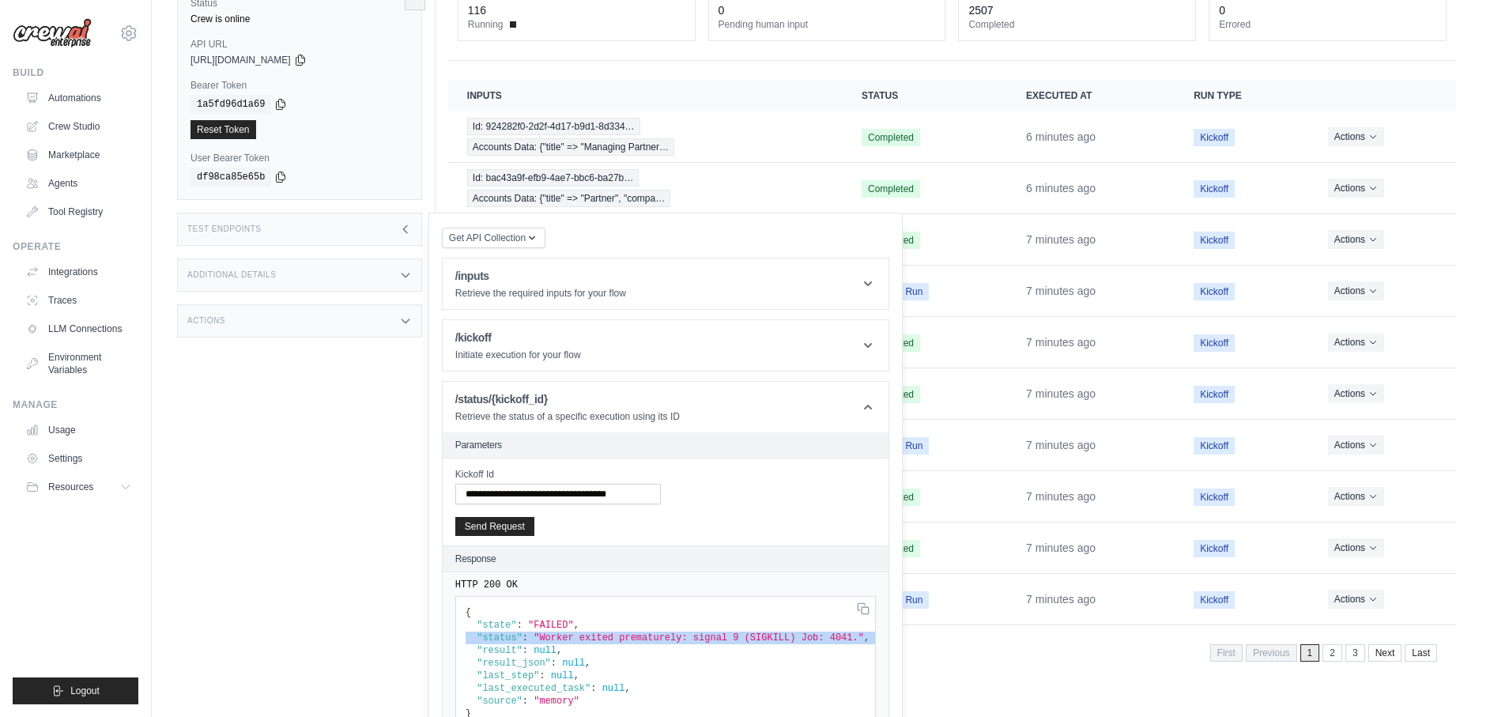
click at [655, 632] on span ""Worker exited prematurely: signal 9 (SIGKILL) Job: 4041."" at bounding box center [699, 637] width 330 height 11
click at [722, 622] on pre "{ "state" : "FAILED" , "status" : "Worker exited prematurely: signal 9 (SIGKILL…" at bounding box center [665, 663] width 421 height 134
drag, startPoint x: 722, startPoint y: 622, endPoint x: 885, endPoint y: 616, distance: 162.2
click at [0, 0] on div "HTTP 200 OK { "state" : "FAILED" , "status" : "Worker exited prematurely: signa…" at bounding box center [0, 0] width 0 height 0
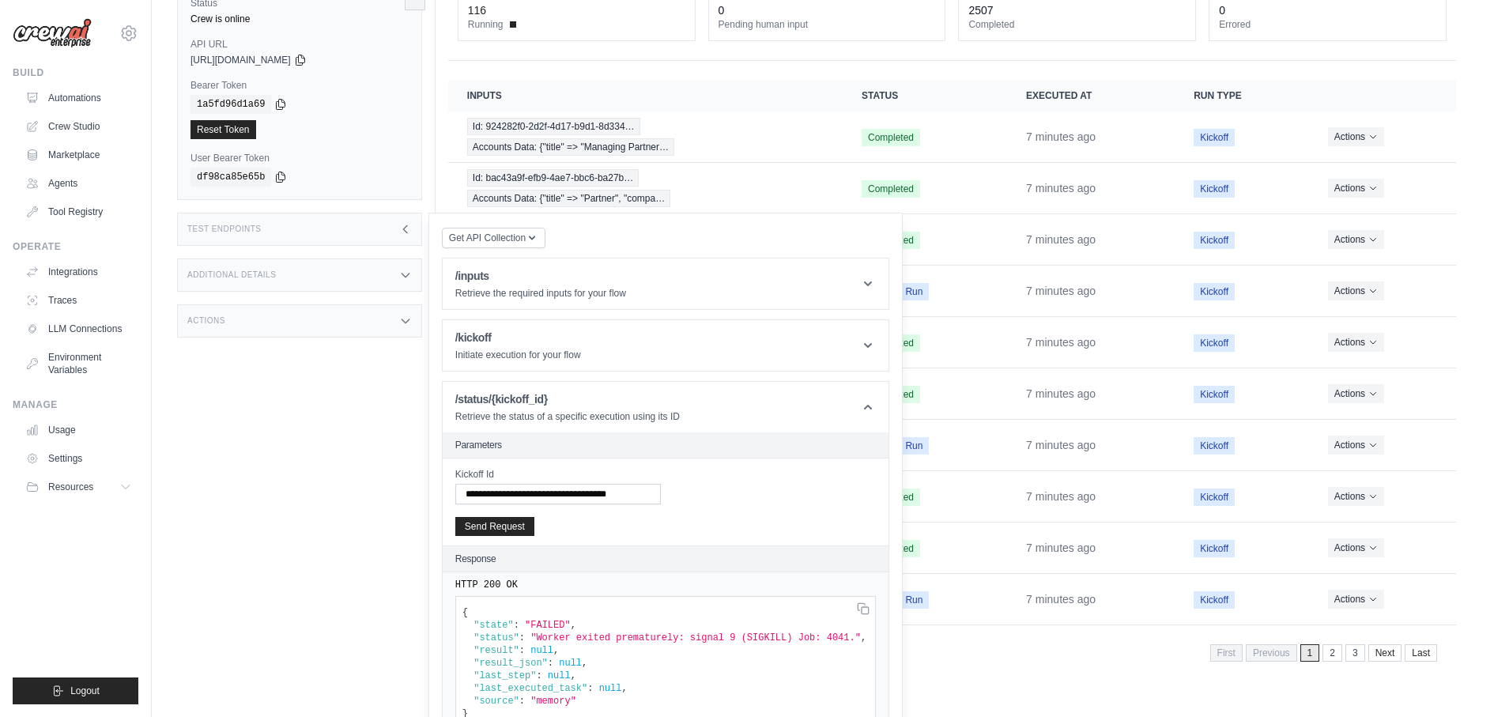
click at [765, 632] on span ""Worker exited prematurely: signal 9 (SIGKILL) Job: 4041."" at bounding box center [695, 637] width 330 height 11
click at [765, 697] on pre "{ "state" : "FAILED" , "status" : "Worker exited prematurely: signal 9 (SIGKILL…" at bounding box center [665, 663] width 421 height 134
click at [973, 575] on td "Pending Run" at bounding box center [925, 599] width 164 height 51
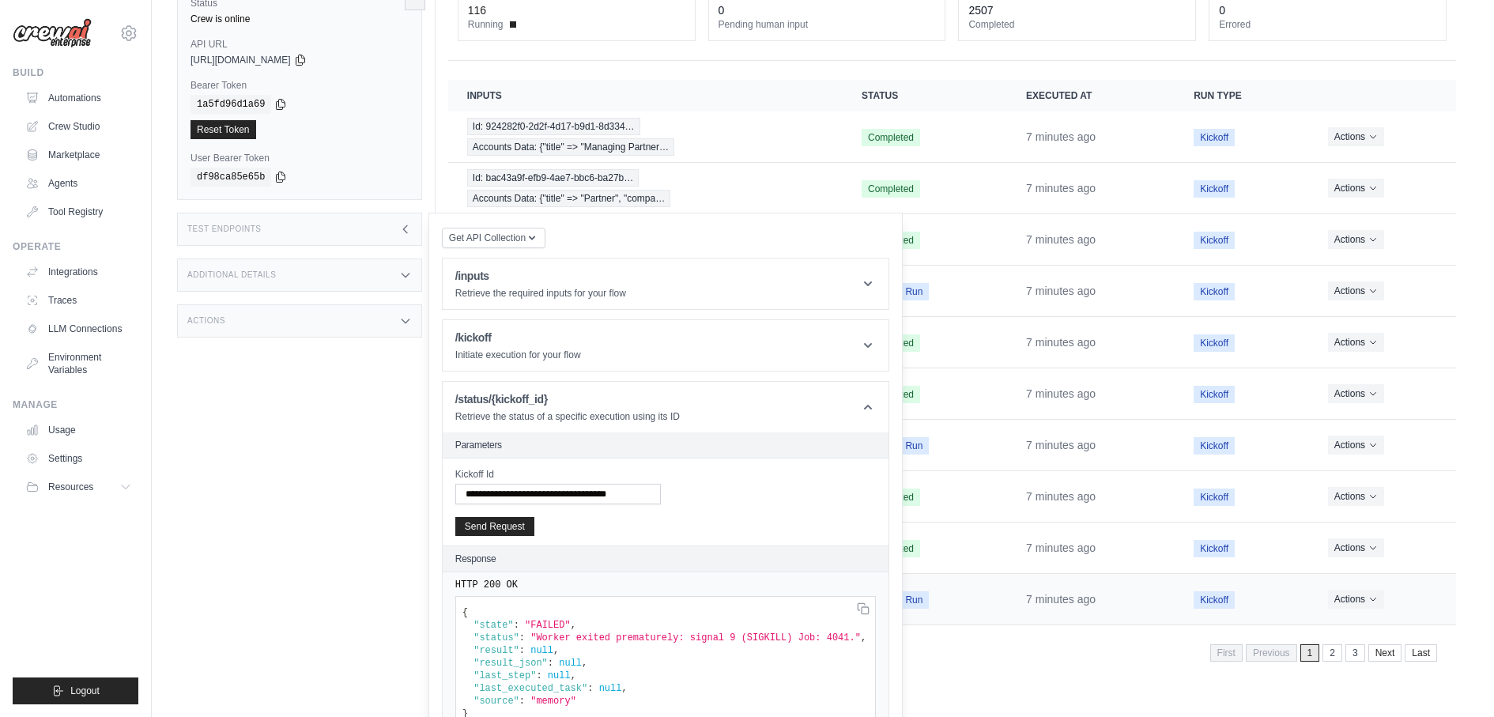
click at [954, 574] on td "Pending Run" at bounding box center [925, 599] width 164 height 51
click at [409, 223] on icon at bounding box center [405, 229] width 13 height 13
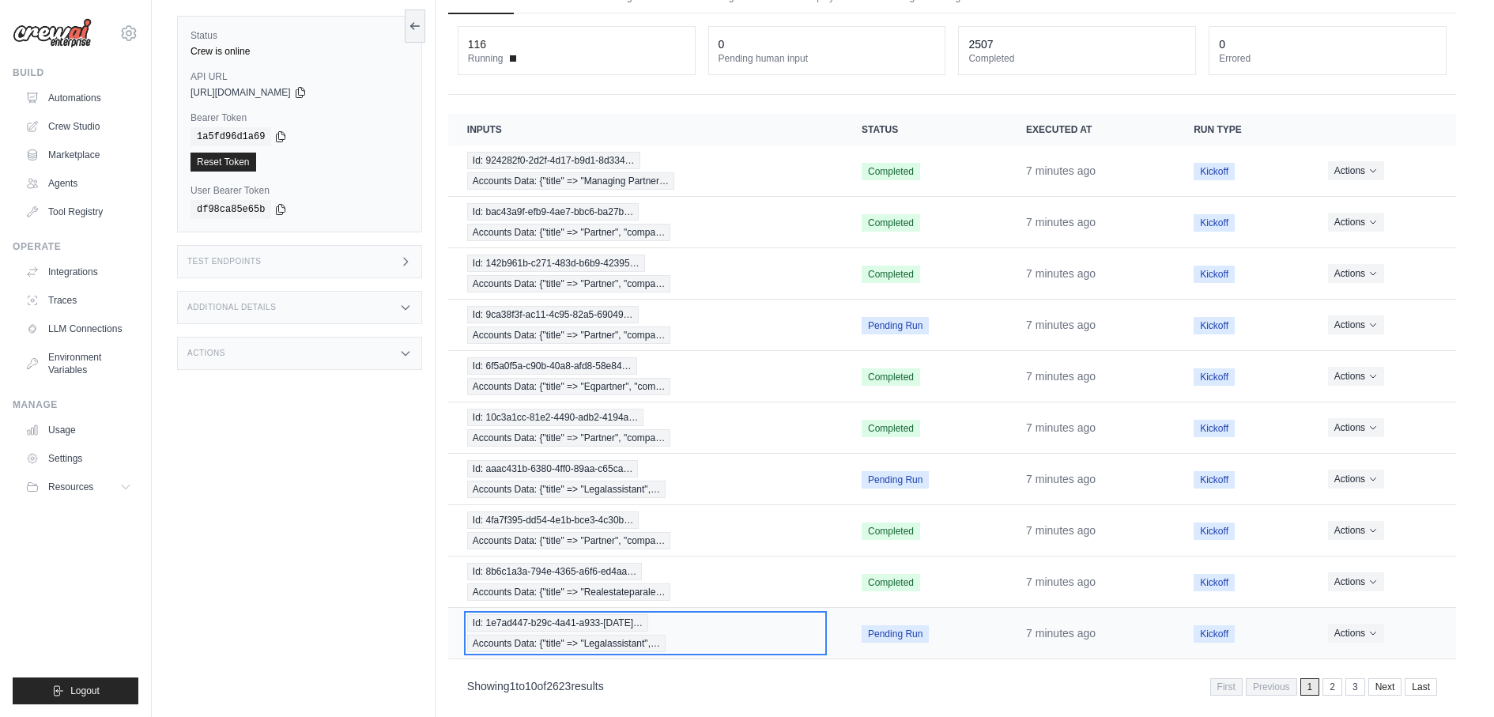
click at [644, 617] on div "Id: 1e7ad447-b29c-4a41-a933-[DATE]… Accounts Data: {"title" => "Legalassistant"…" at bounding box center [645, 633] width 357 height 38
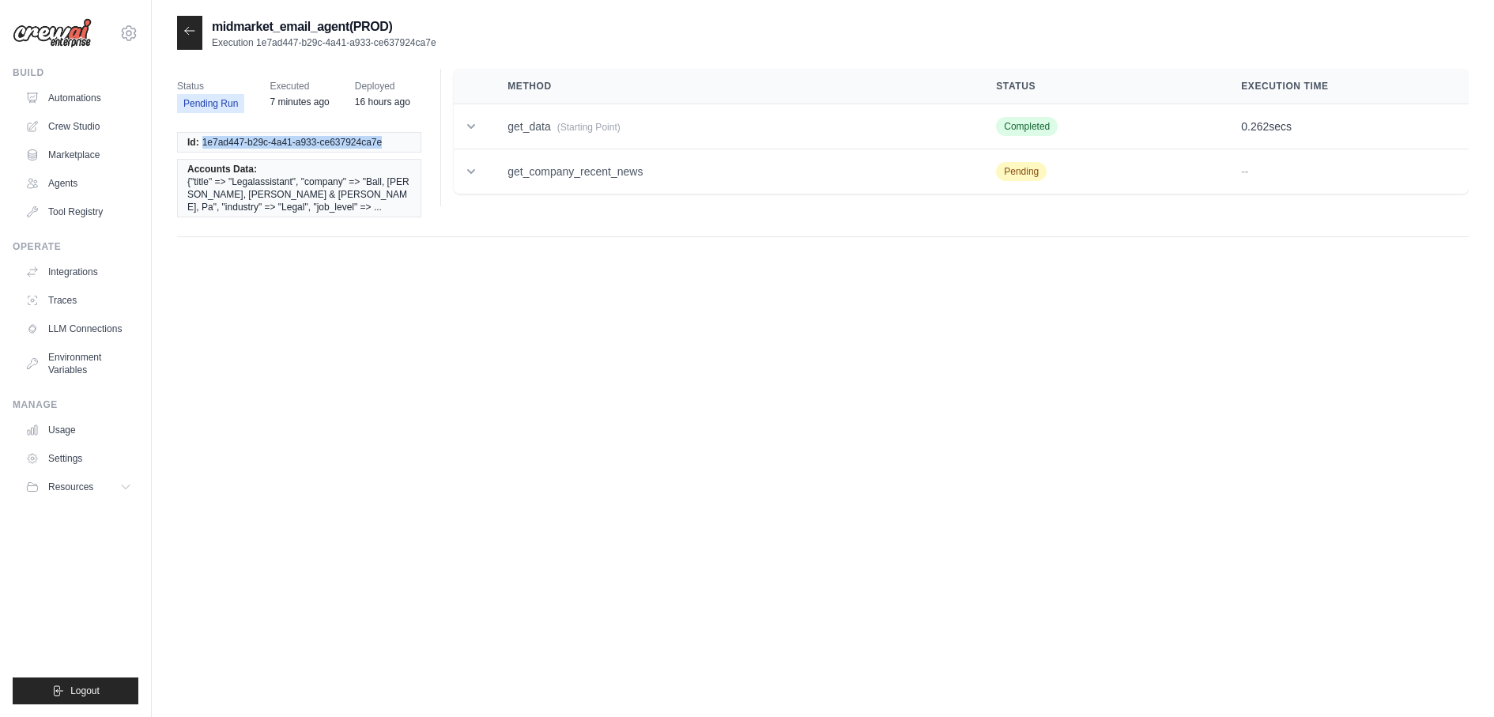
drag, startPoint x: 200, startPoint y: 142, endPoint x: 386, endPoint y: 138, distance: 185.8
click at [386, 138] on li "Id: 1e7ad447-b29c-4a41-a933-ce637924ca7e" at bounding box center [299, 142] width 244 height 21
copy span "1e7ad447-b29c-4a41-a933-ce637924ca7e"
click at [198, 44] on div at bounding box center [189, 33] width 25 height 34
click at [214, 156] on ul "Id: 1e7ad447-b29c-4a41-a933-ce637924ca7e Accounts Data: {"title" => "Legalassis…" at bounding box center [299, 174] width 244 height 85
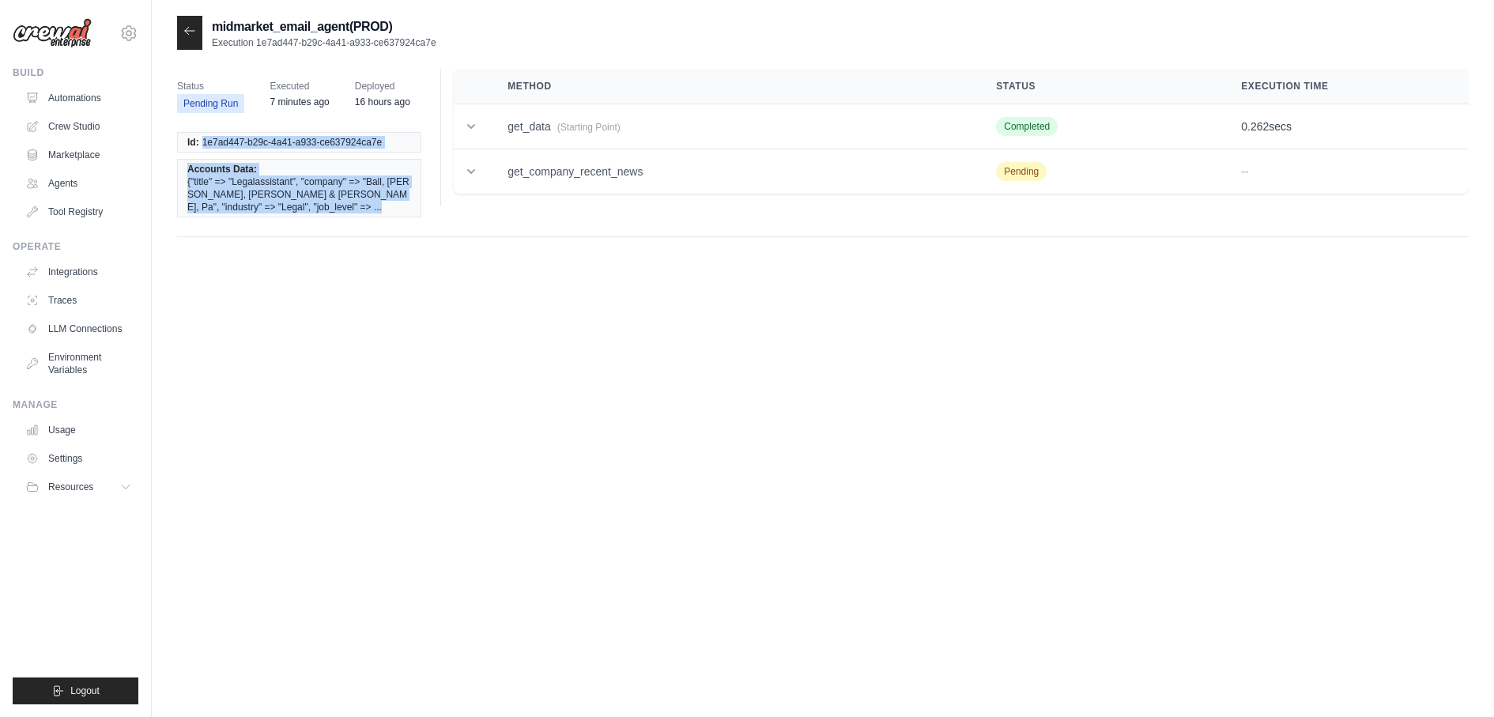
drag, startPoint x: 202, startPoint y: 143, endPoint x: 447, endPoint y: 141, distance: 244.3
click at [447, 141] on div "Status Pending Run Executed 7 minutes ago Deployed 16 hours ago Id: 1e7ad447-b2…" at bounding box center [823, 153] width 1292 height 168
copy div "1e7ad447-b29c-4a41-a933-ce637924ca7e Accounts Data: {"title" => "Legalassistant…"
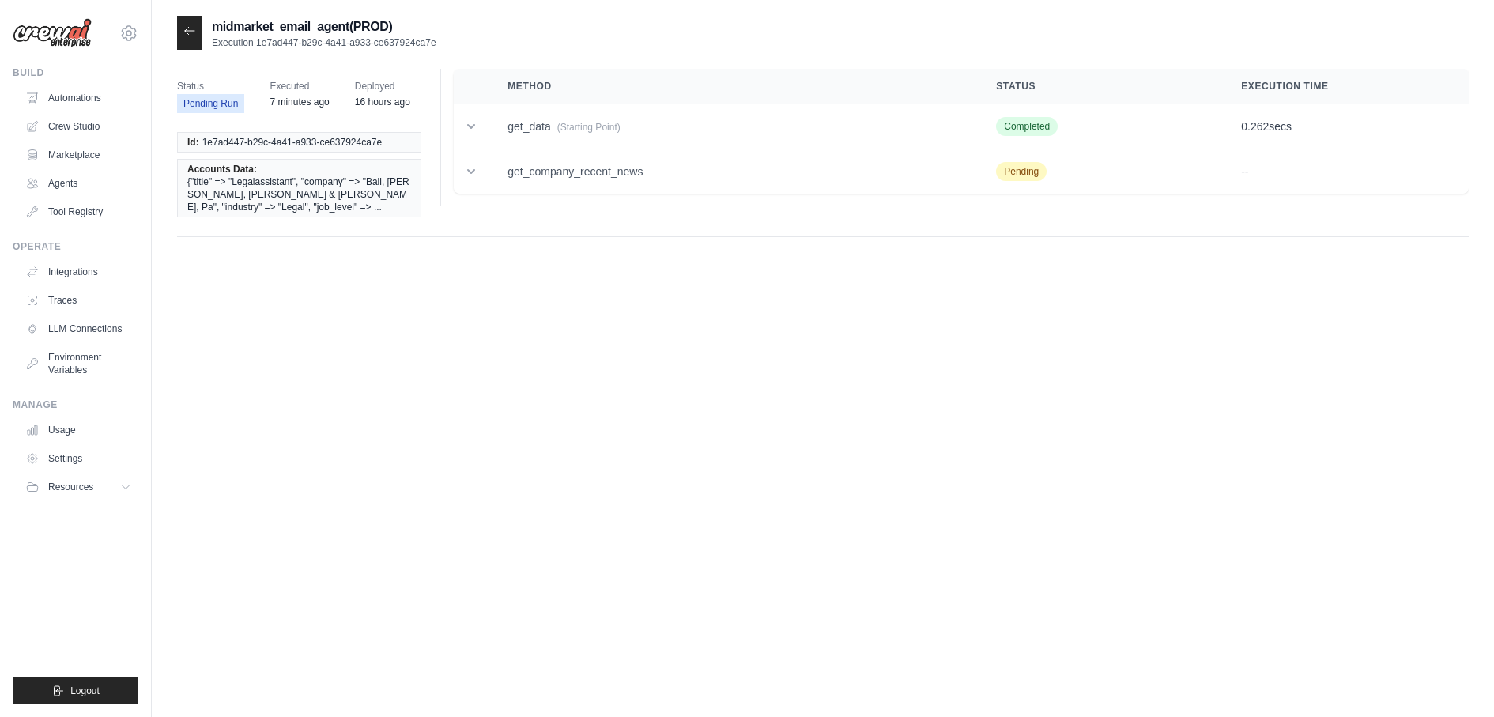
click at [421, 163] on li "Accounts Data: {"title" => "Legalassistant", "company" => "Ball, [PERSON_NAME],…" at bounding box center [299, 188] width 244 height 58
drag, startPoint x: 392, startPoint y: 144, endPoint x: 204, endPoint y: 144, distance: 188.1
click at [203, 144] on li "Id: 1e7ad447-b29c-4a41-a933-ce637924ca7e" at bounding box center [299, 142] width 244 height 21
copy span "1e7ad447-b29c-4a41-a933-ce637924ca7e"
click at [77, 94] on link "Automations" at bounding box center [80, 97] width 119 height 25
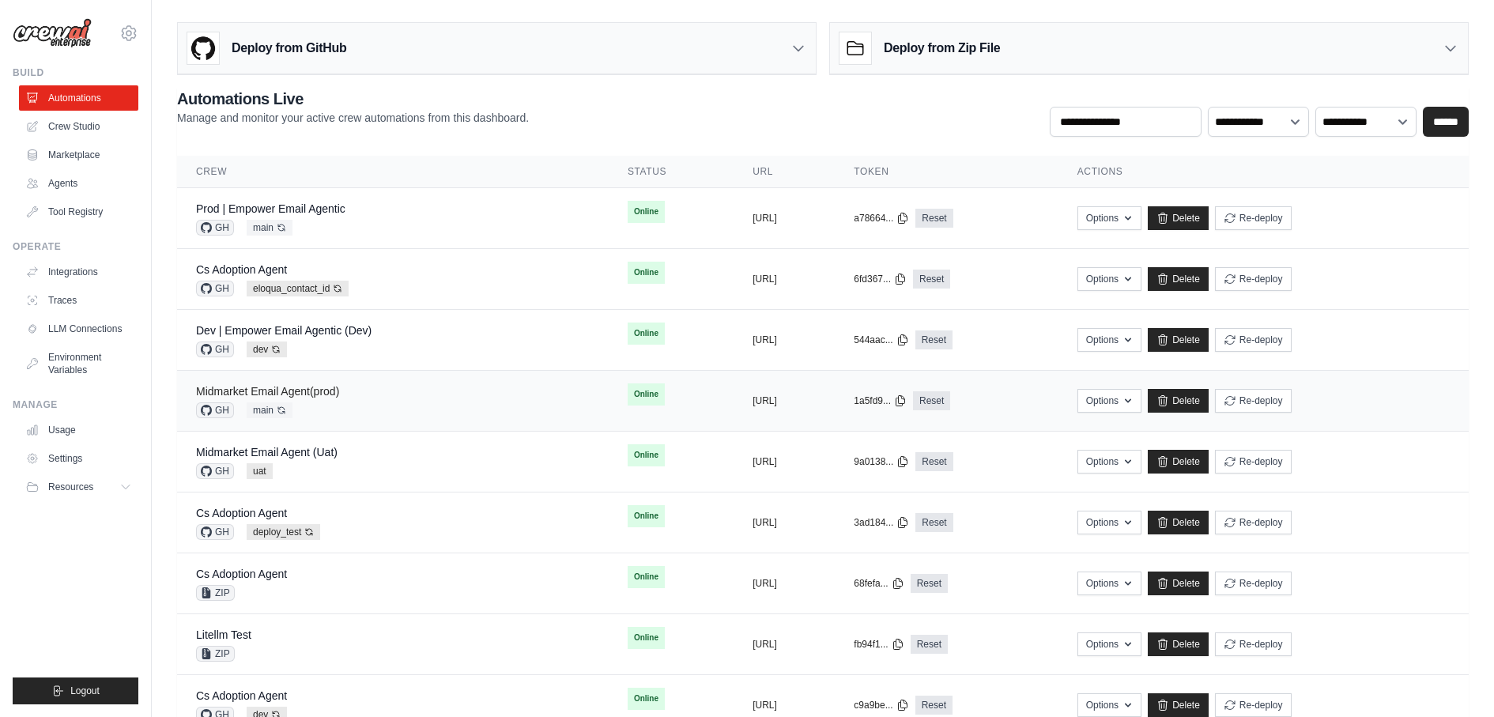
click at [316, 391] on link "Midmarket Email Agent(prod)" at bounding box center [267, 391] width 143 height 13
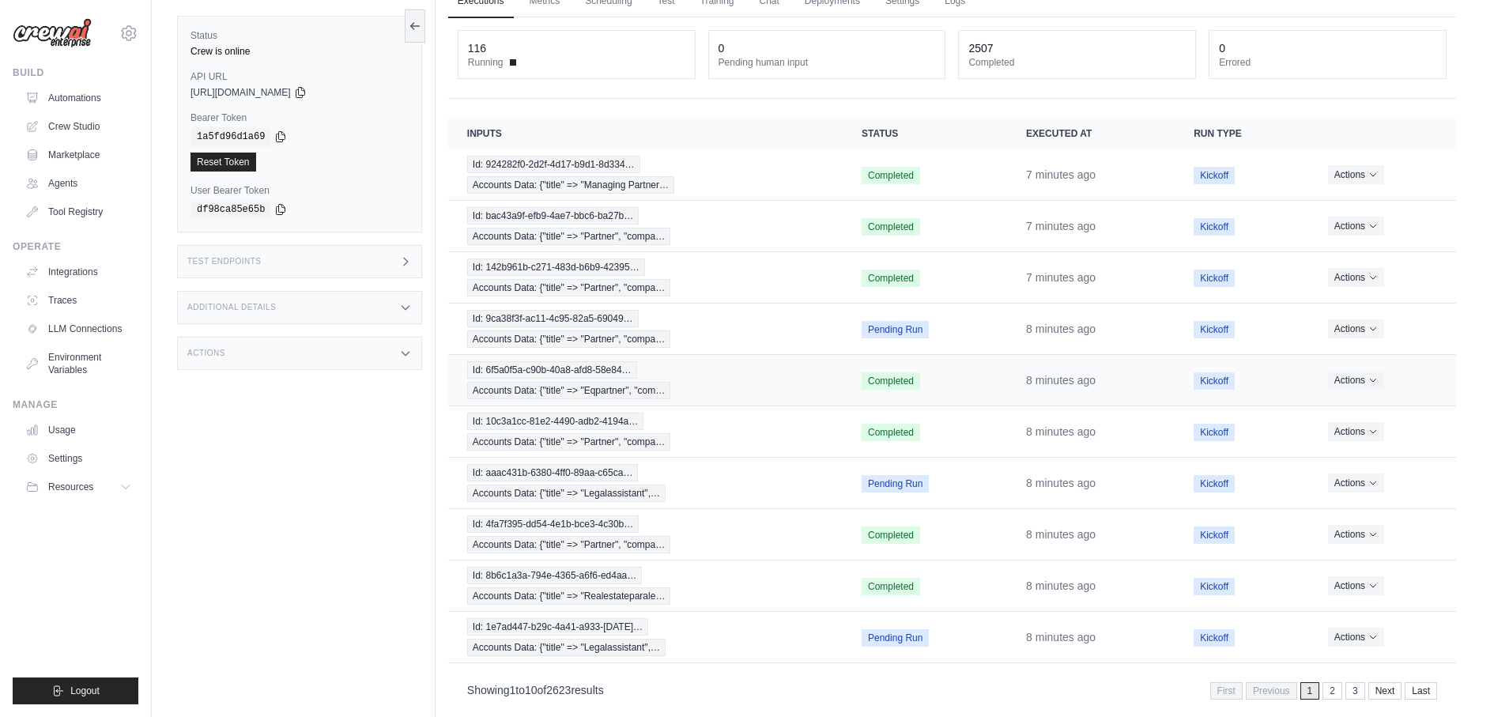
scroll to position [83, 0]
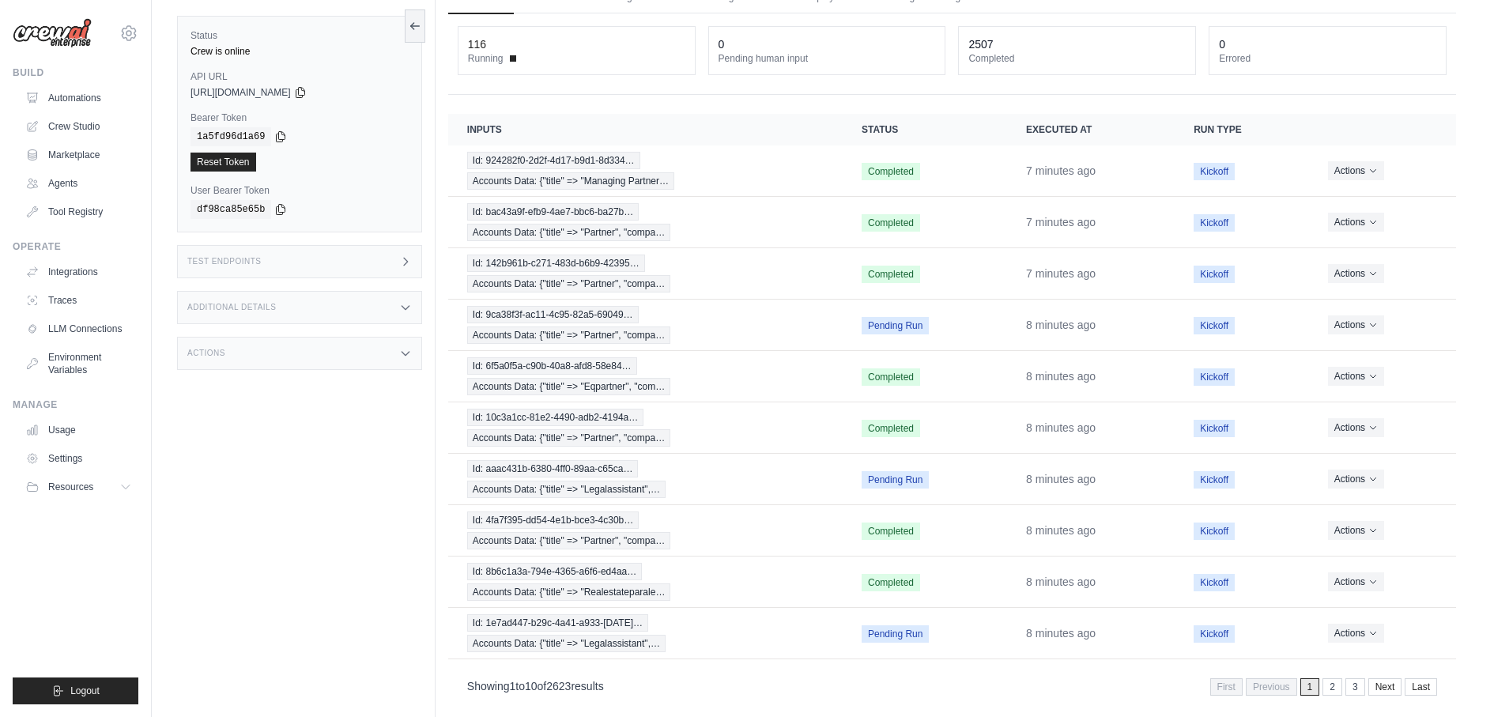
click at [400, 347] on icon at bounding box center [405, 353] width 13 height 13
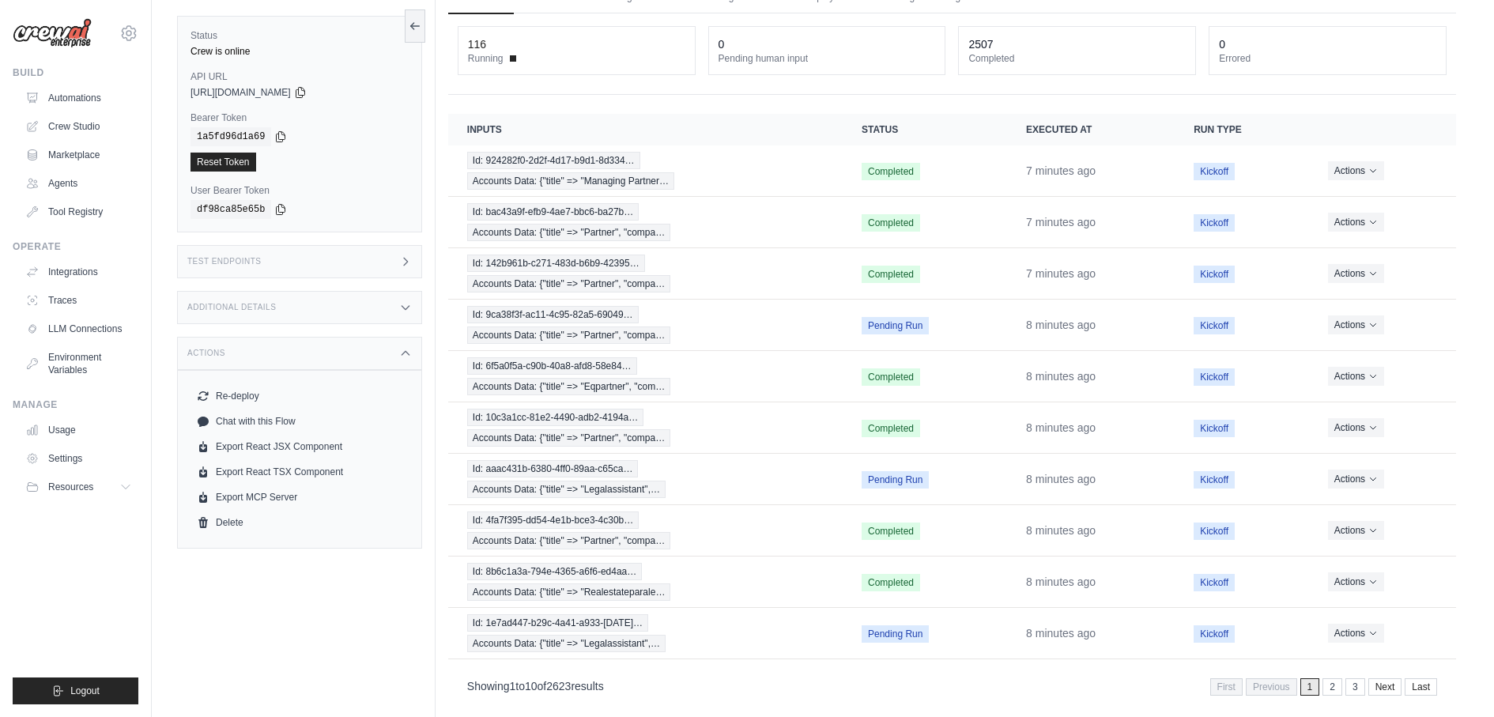
click at [398, 251] on div "Test Endpoints" at bounding box center [299, 261] width 245 height 33
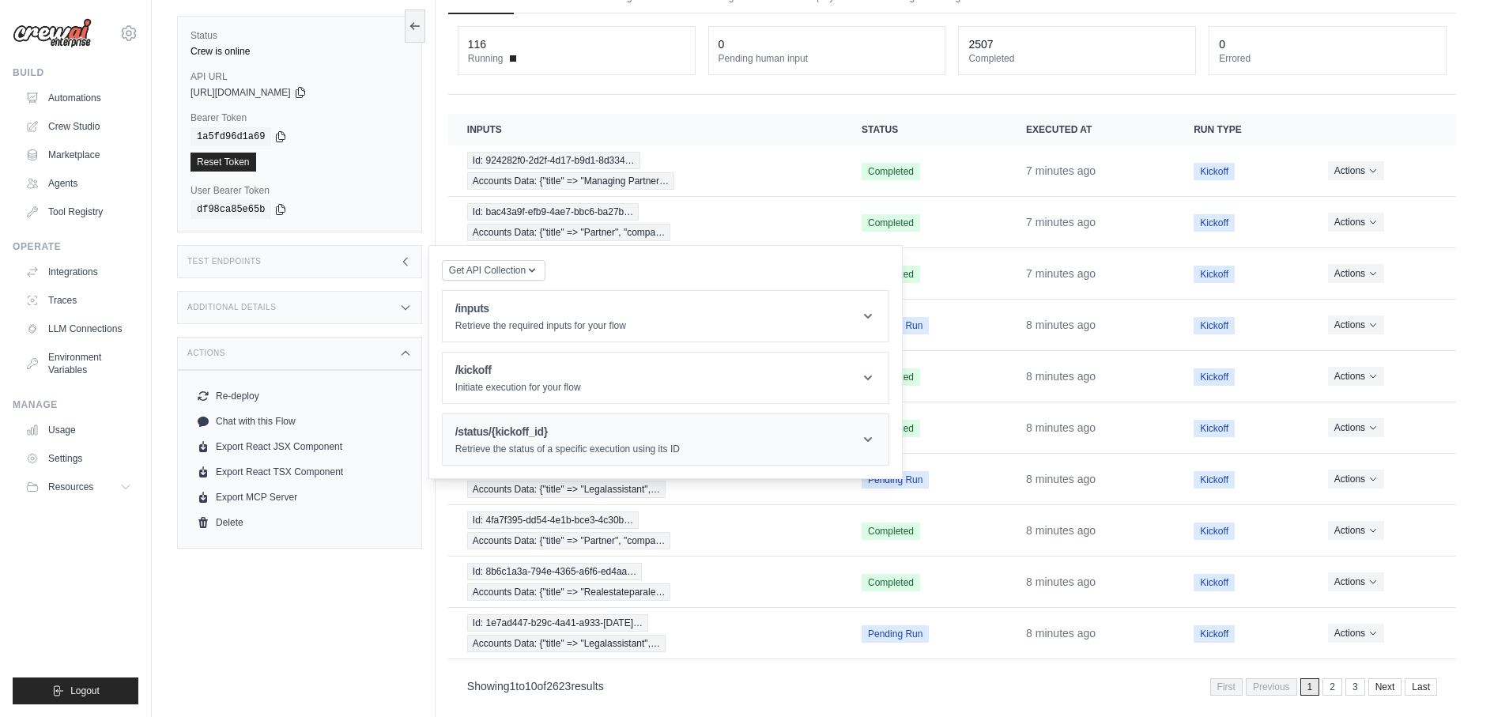
click at [574, 443] on p "Retrieve the status of a specific execution using its ID" at bounding box center [567, 449] width 224 height 13
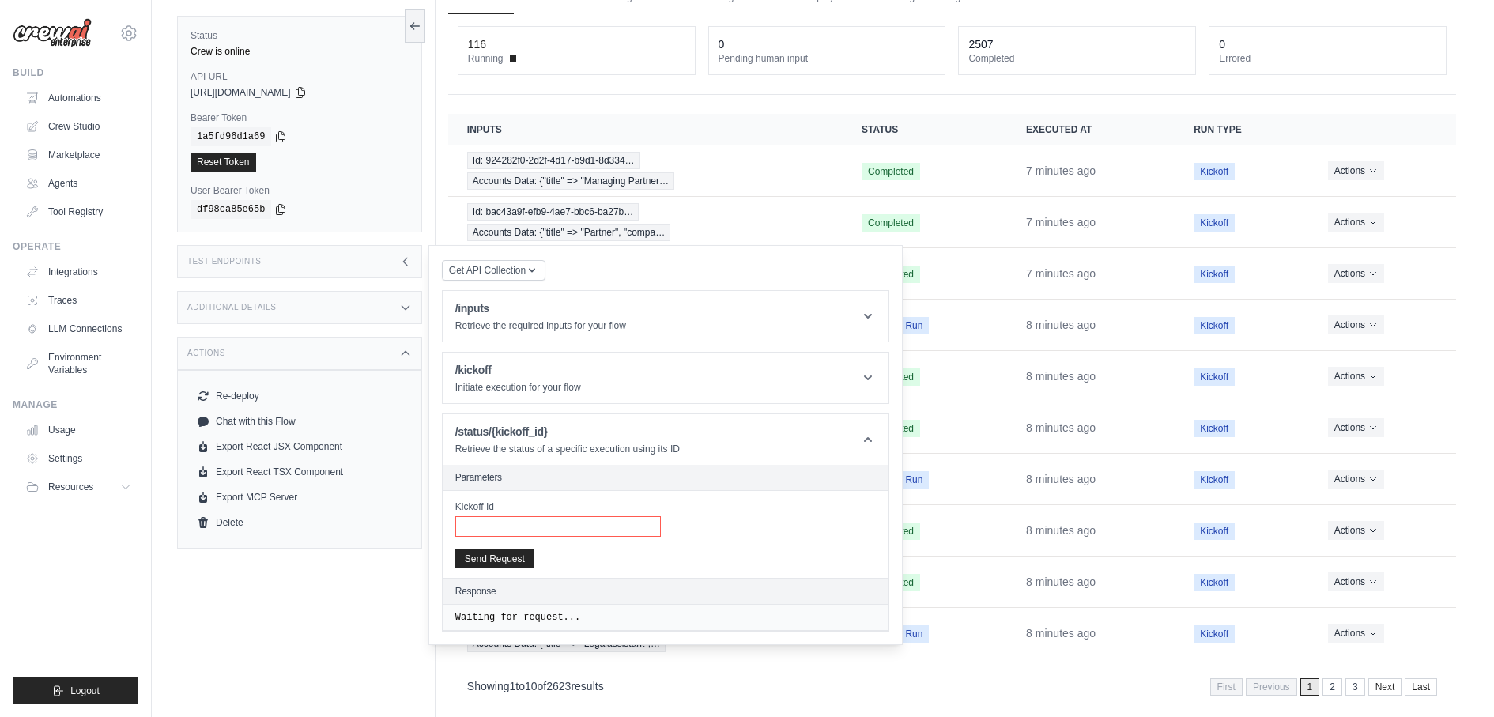
click at [571, 516] on input "Kickoff Id" at bounding box center [558, 526] width 206 height 21
paste input "**********"
click at [493, 549] on button "Send Request" at bounding box center [494, 558] width 79 height 19
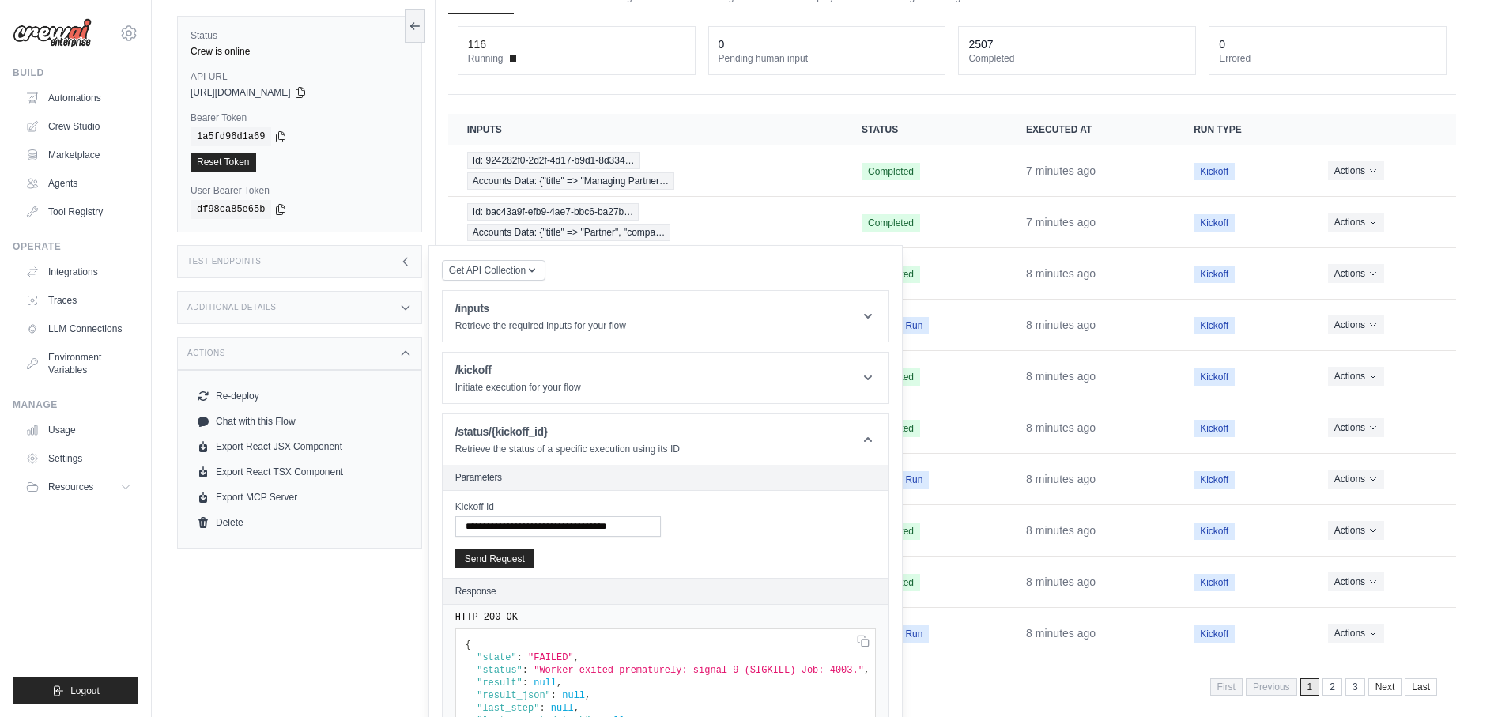
click at [855, 628] on pre "{ "state" : "FAILED" , "status" : "Worker exited prematurely: signal 9 (SIGKILL…" at bounding box center [665, 695] width 421 height 134
click at [0, 0] on icon at bounding box center [0, 0] width 0 height 0
click at [1011, 681] on div "Showing 1 to 10 of 2623 results First Previous 1 2 3 Next Last" at bounding box center [952, 686] width 1008 height 40
click at [536, 516] on input "**********" at bounding box center [558, 526] width 206 height 21
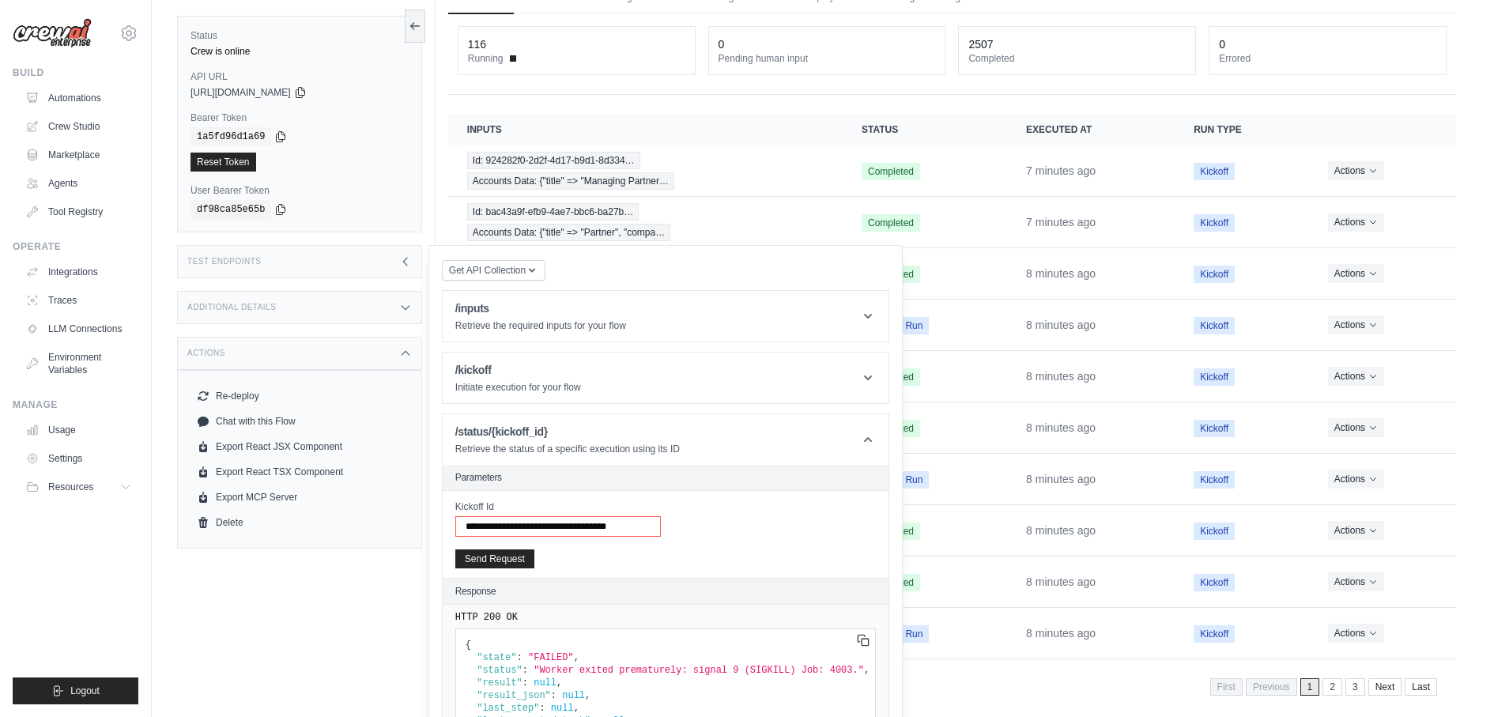
click at [536, 516] on input "**********" at bounding box center [558, 526] width 206 height 21
click at [957, 489] on td "Pending Run" at bounding box center [925, 479] width 164 height 51
click at [924, 471] on span "Pending Run" at bounding box center [895, 479] width 67 height 17
click at [921, 471] on span "Pending Run" at bounding box center [895, 479] width 67 height 17
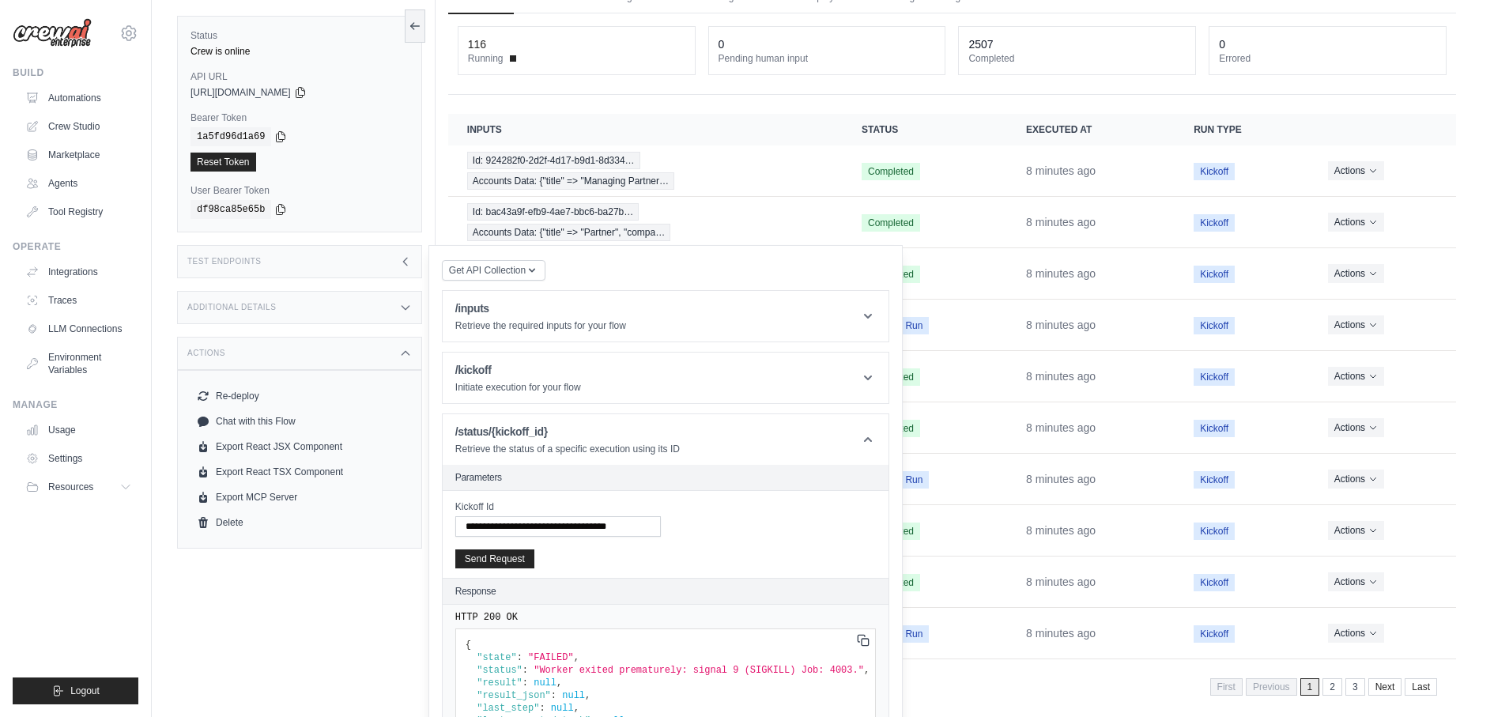
click at [398, 245] on div "Test Endpoints" at bounding box center [299, 261] width 245 height 33
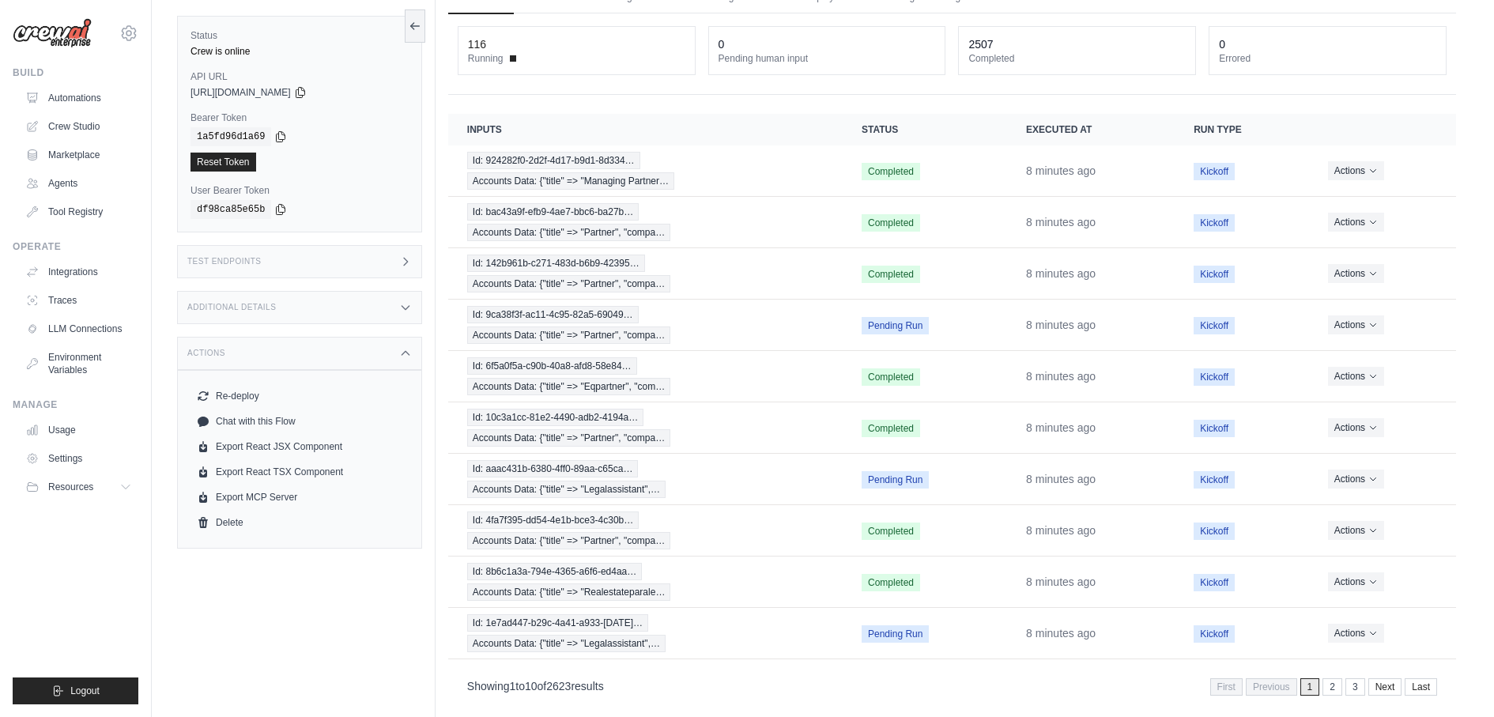
click at [404, 258] on icon at bounding box center [406, 261] width 4 height 7
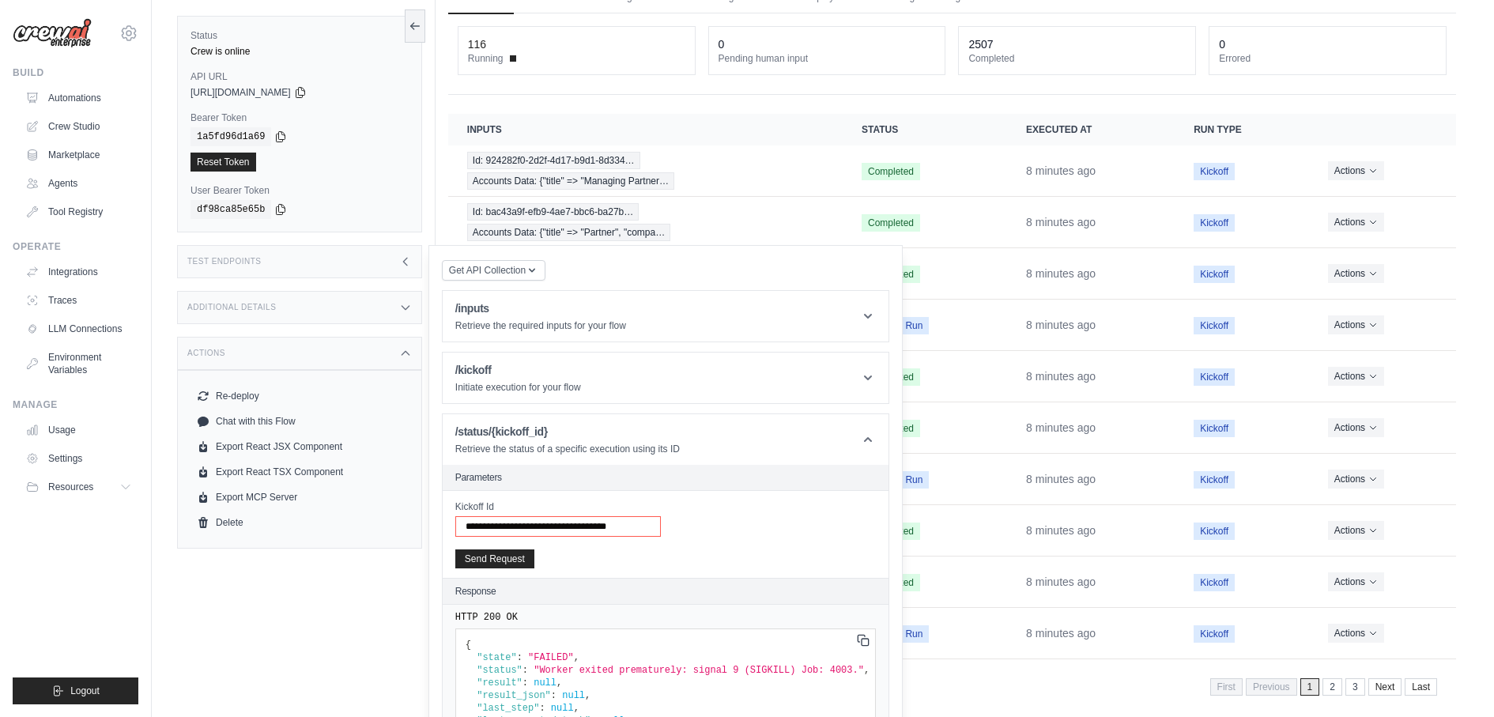
click at [541, 516] on input "**********" at bounding box center [558, 526] width 206 height 21
paste input "text"
click at [481, 549] on button "Send Request" at bounding box center [494, 558] width 79 height 19
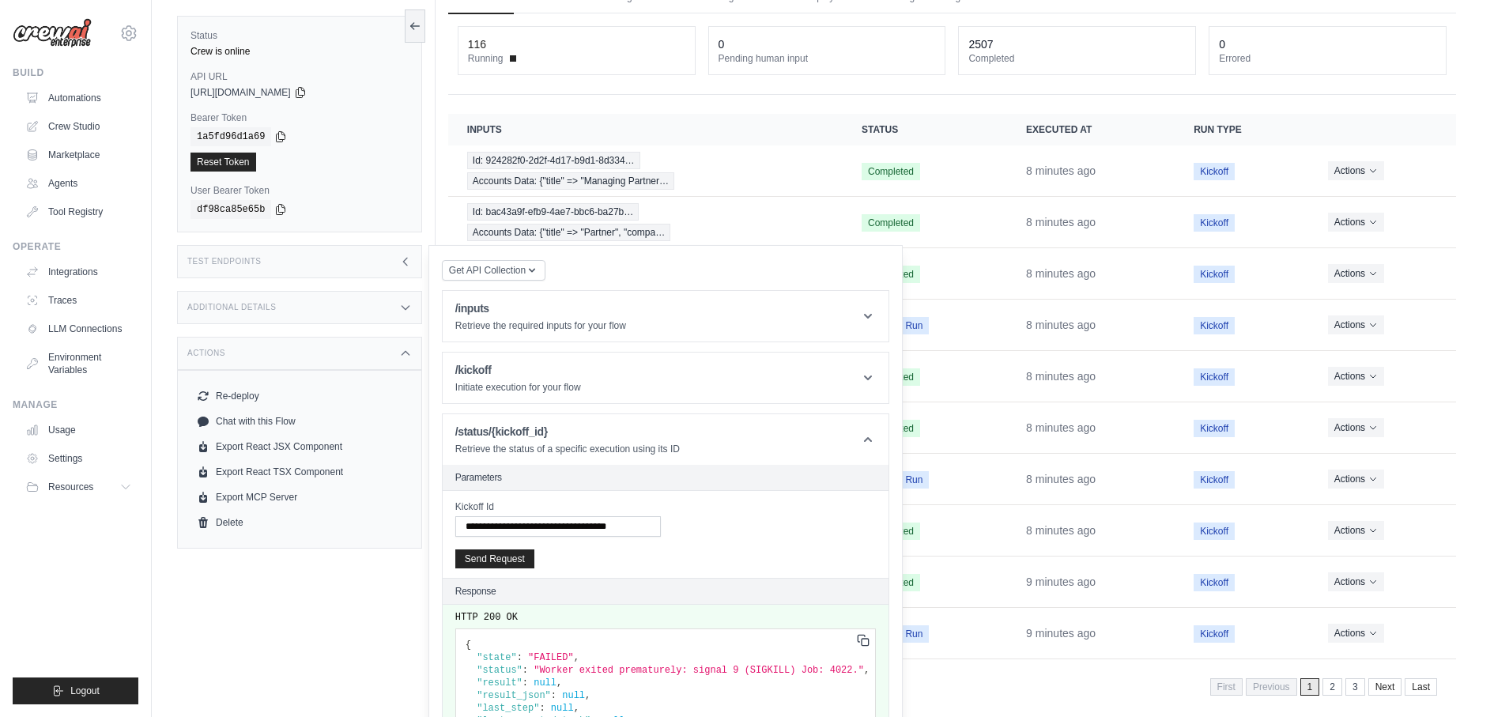
scroll to position [117, 0]
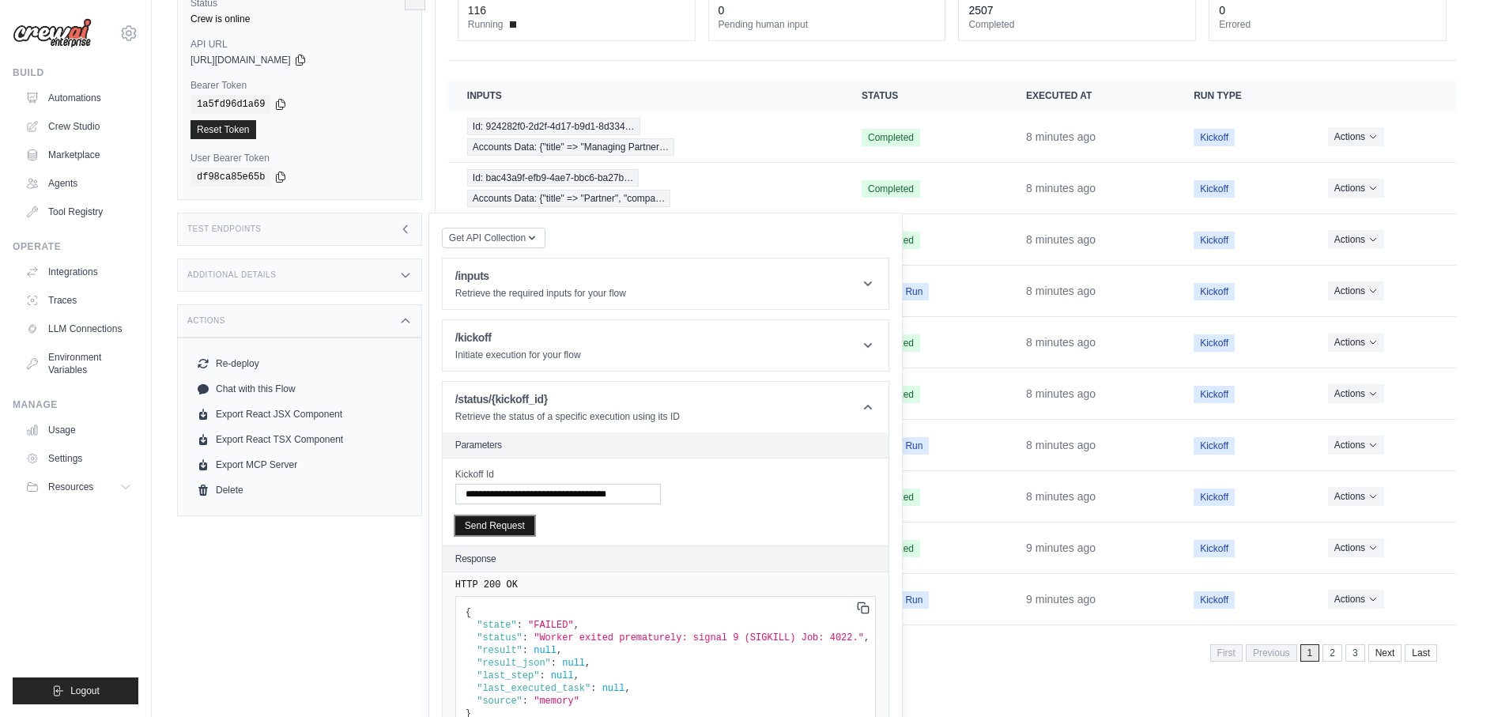
click at [505, 516] on button "Send Request" at bounding box center [494, 525] width 79 height 19
click at [390, 213] on div "Test Endpoints" at bounding box center [299, 229] width 245 height 33
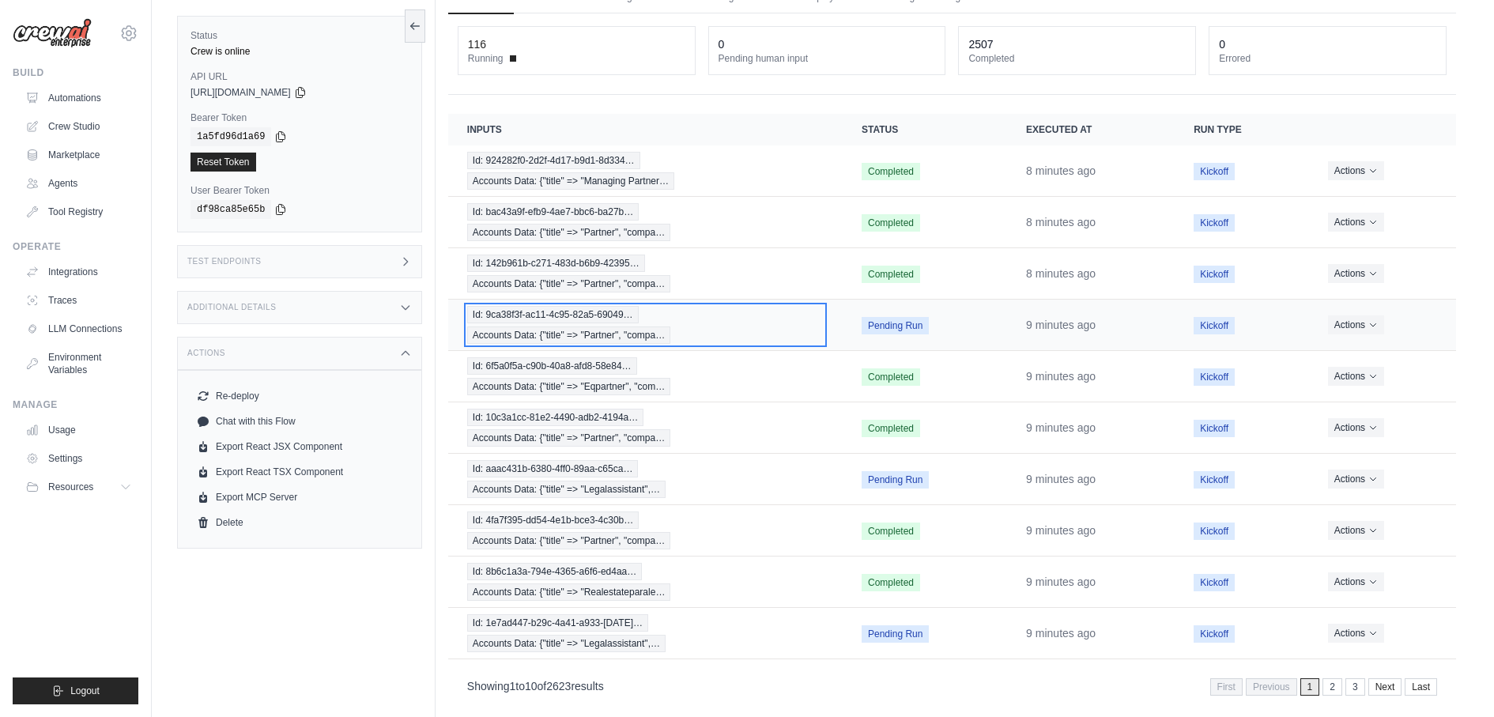
click at [539, 317] on div "Id: 9ca38f3f-ac11-4c95-82a5-69049… Accounts Data: {"title" => "Partner", "compa…" at bounding box center [645, 325] width 357 height 38
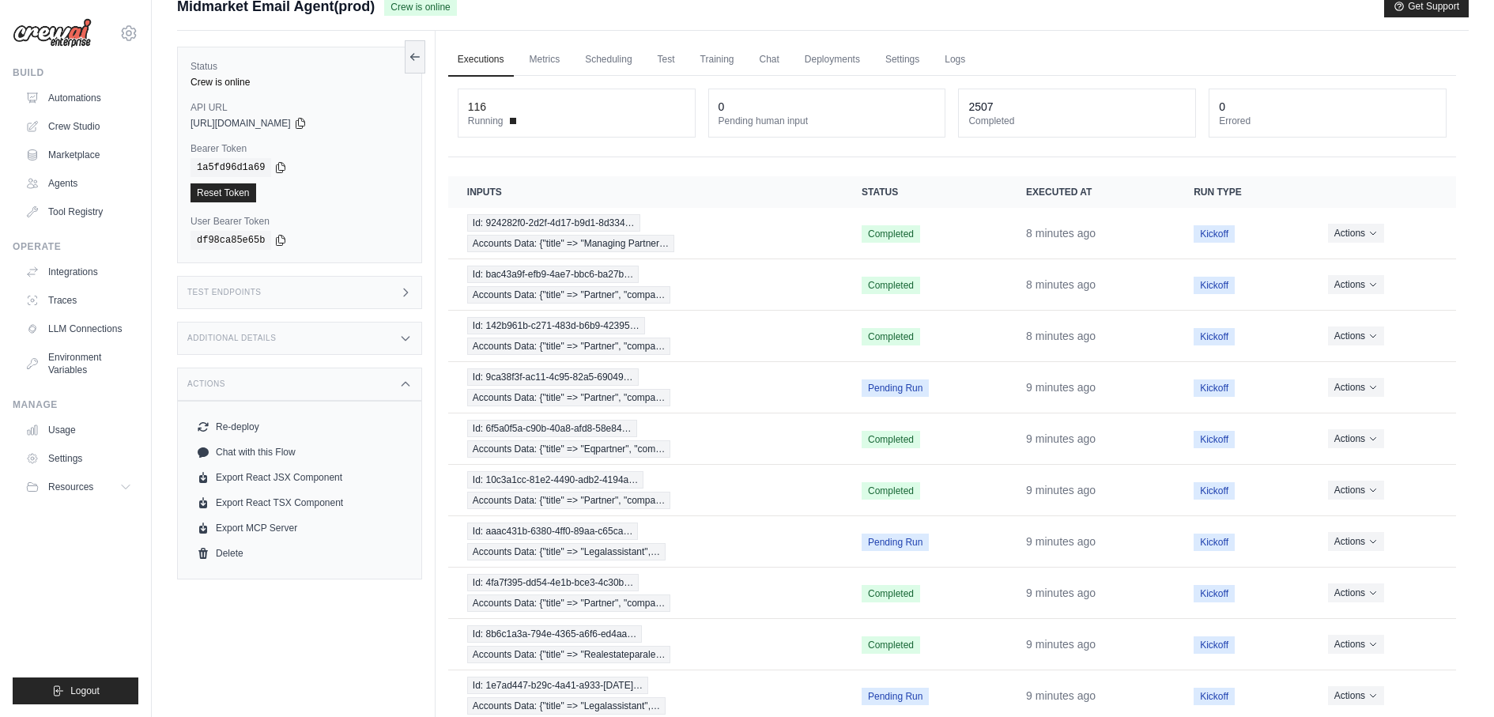
scroll to position [0, 0]
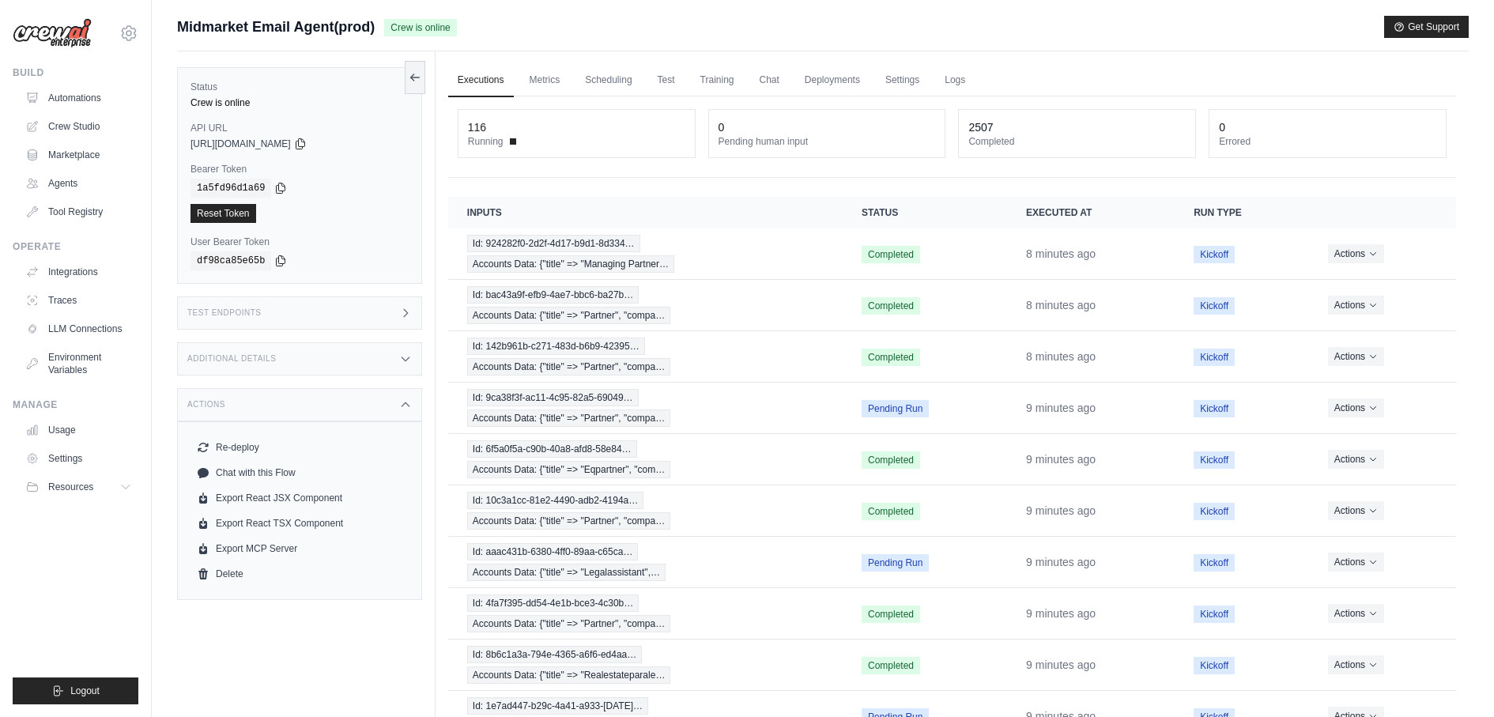
click at [329, 310] on div "Test Endpoints" at bounding box center [299, 312] width 245 height 33
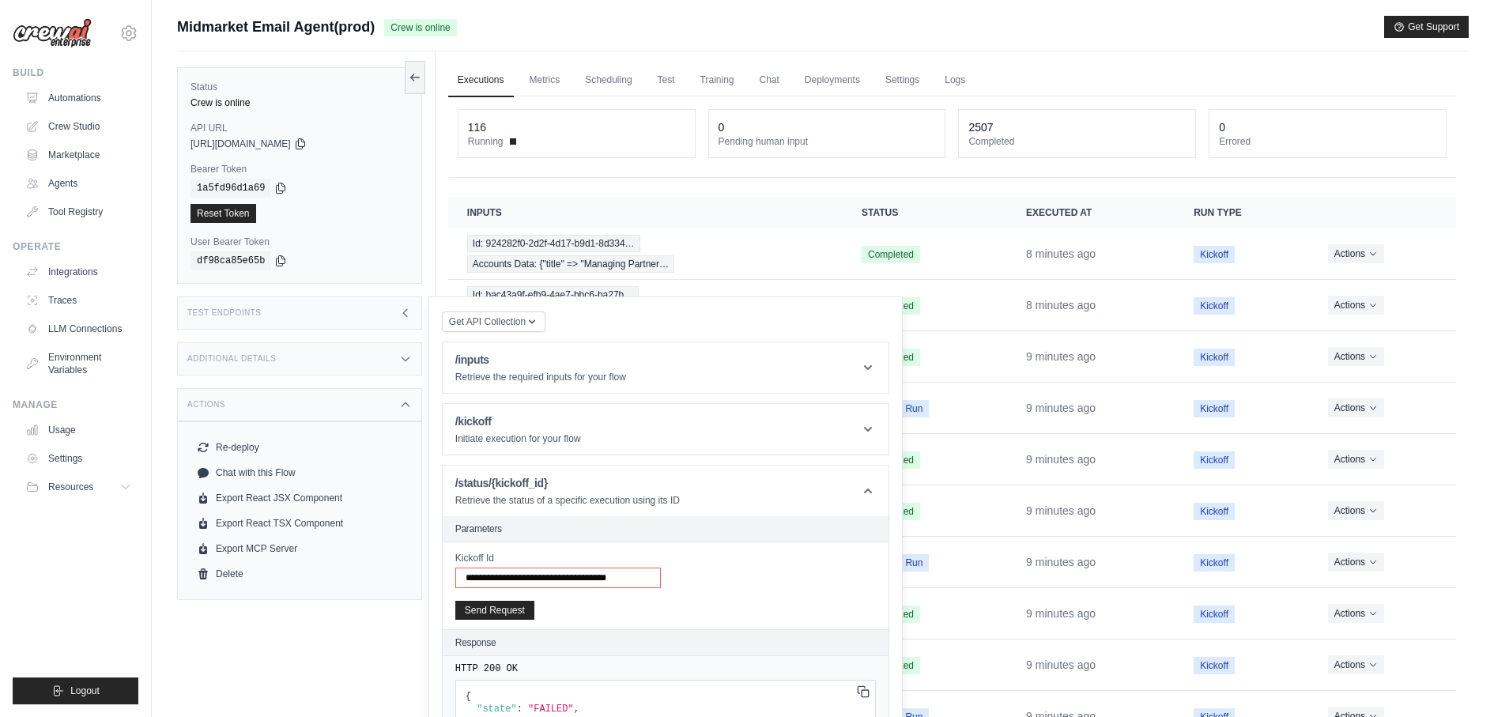
click at [542, 572] on input "**********" at bounding box center [558, 578] width 206 height 21
paste input "text"
type input "**********"
click at [511, 610] on button "Send Request" at bounding box center [494, 609] width 79 height 19
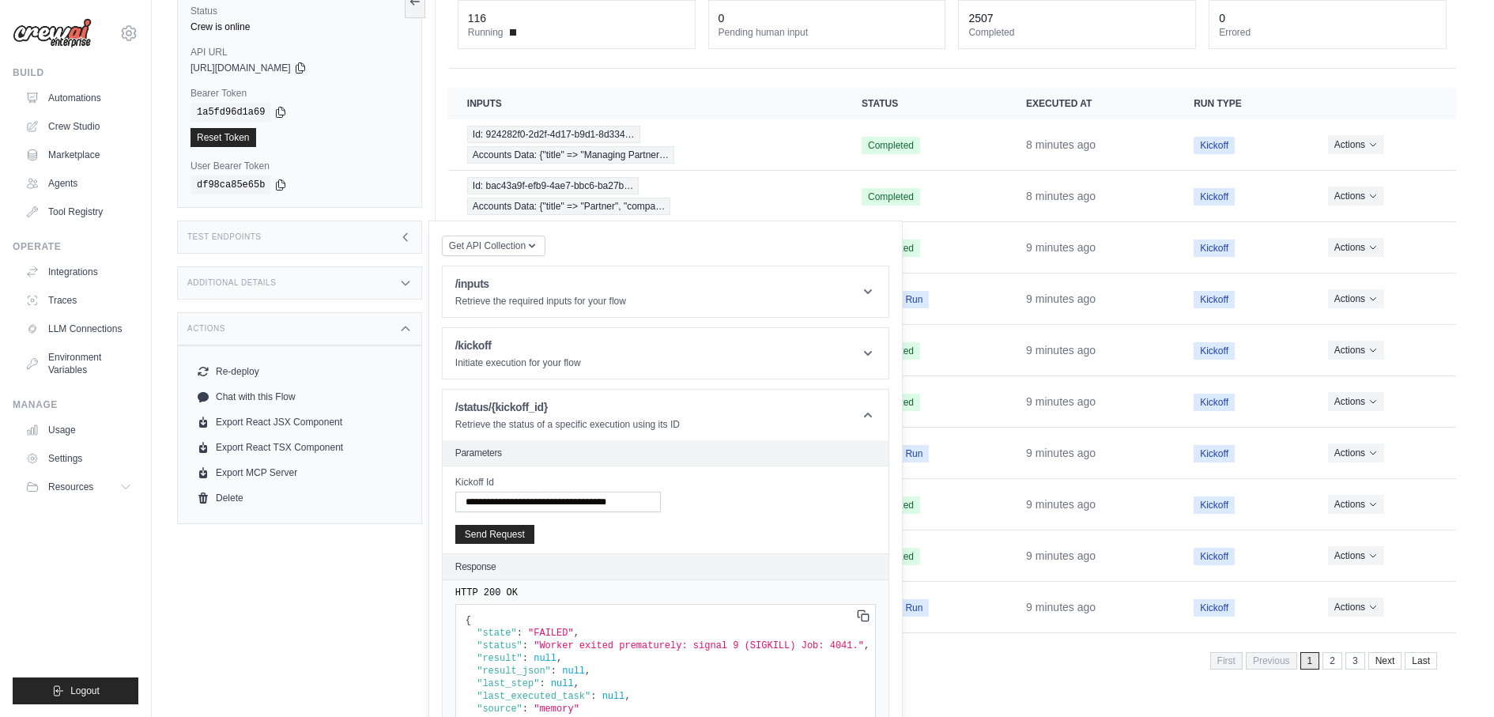
scroll to position [117, 0]
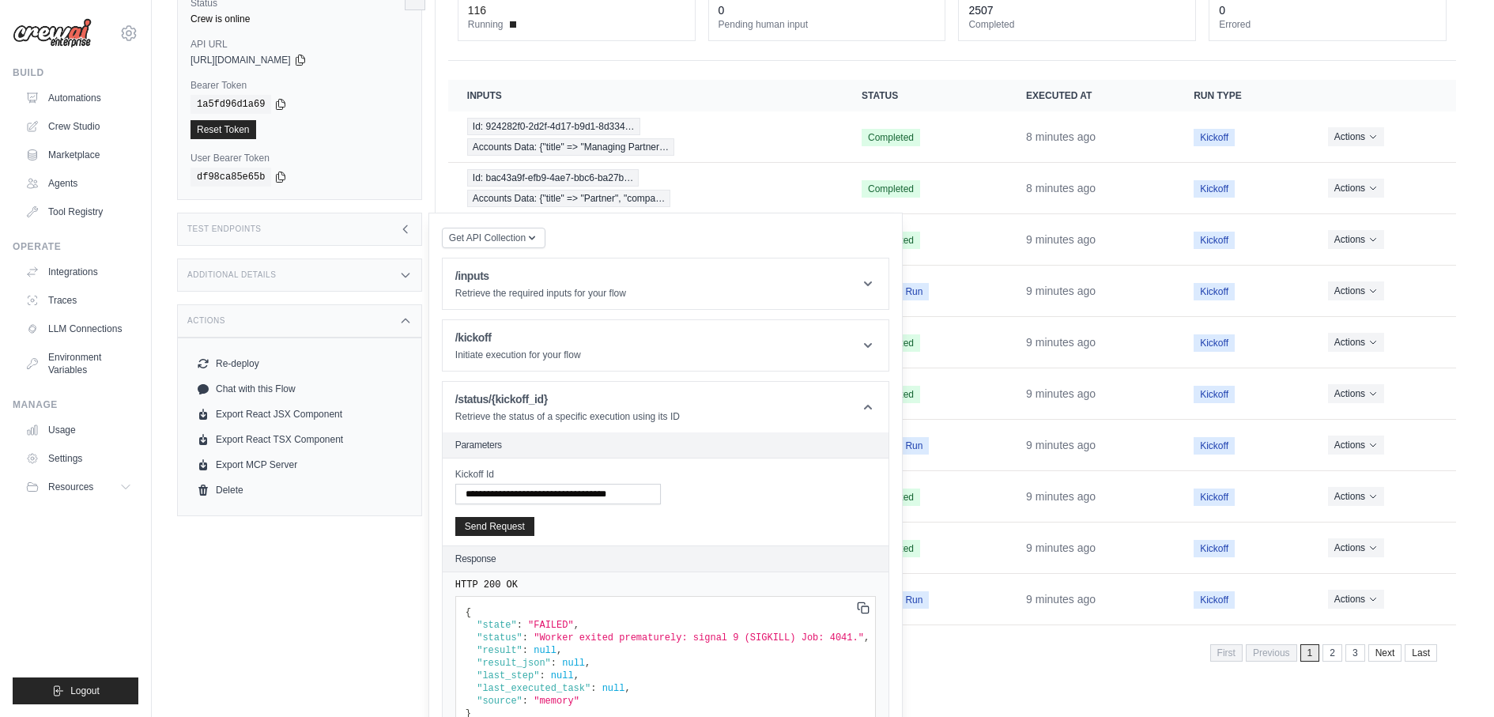
click at [994, 662] on div "Executions Metrics Scheduling Test Training Chat Deployments Settings Logs 116 …" at bounding box center [952, 309] width 1033 height 750
click at [866, 281] on icon at bounding box center [868, 283] width 8 height 5
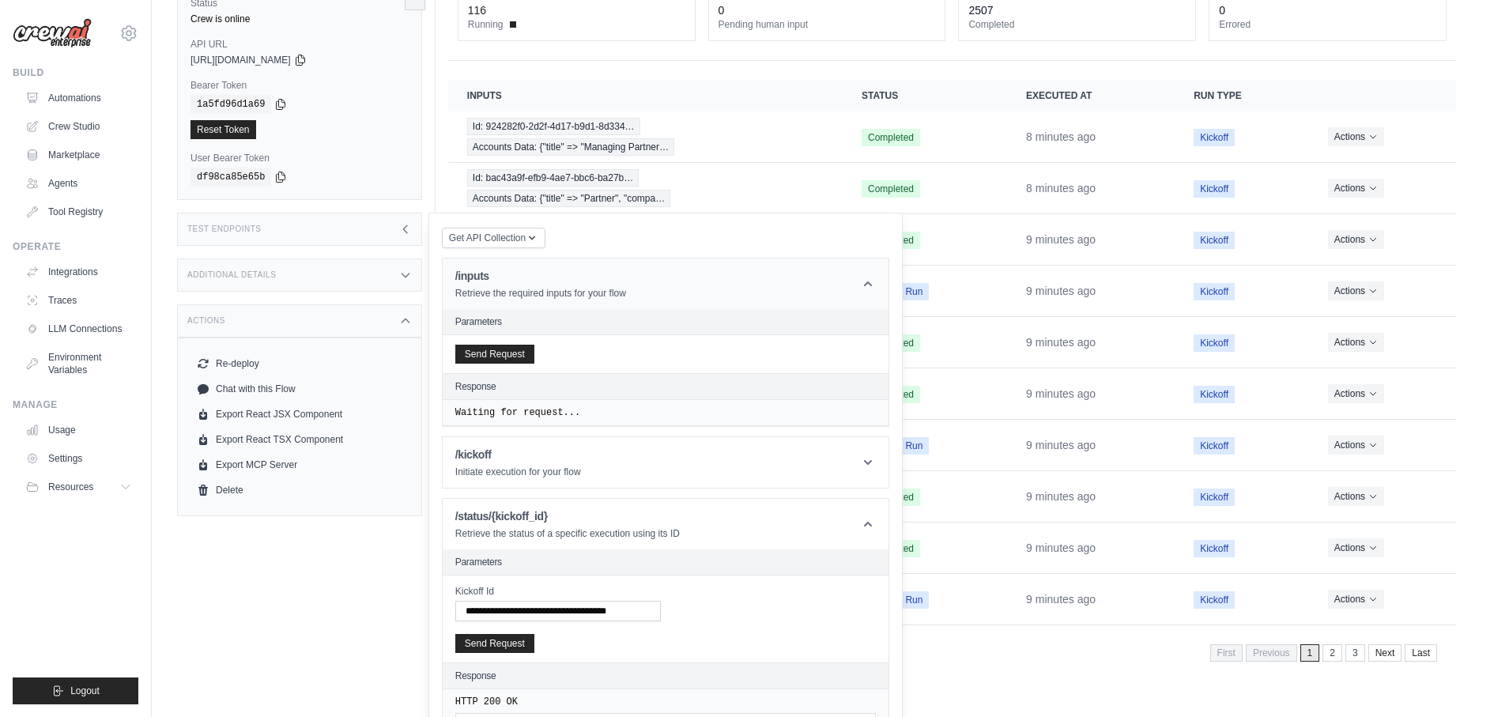
click at [875, 276] on icon at bounding box center [868, 284] width 16 height 16
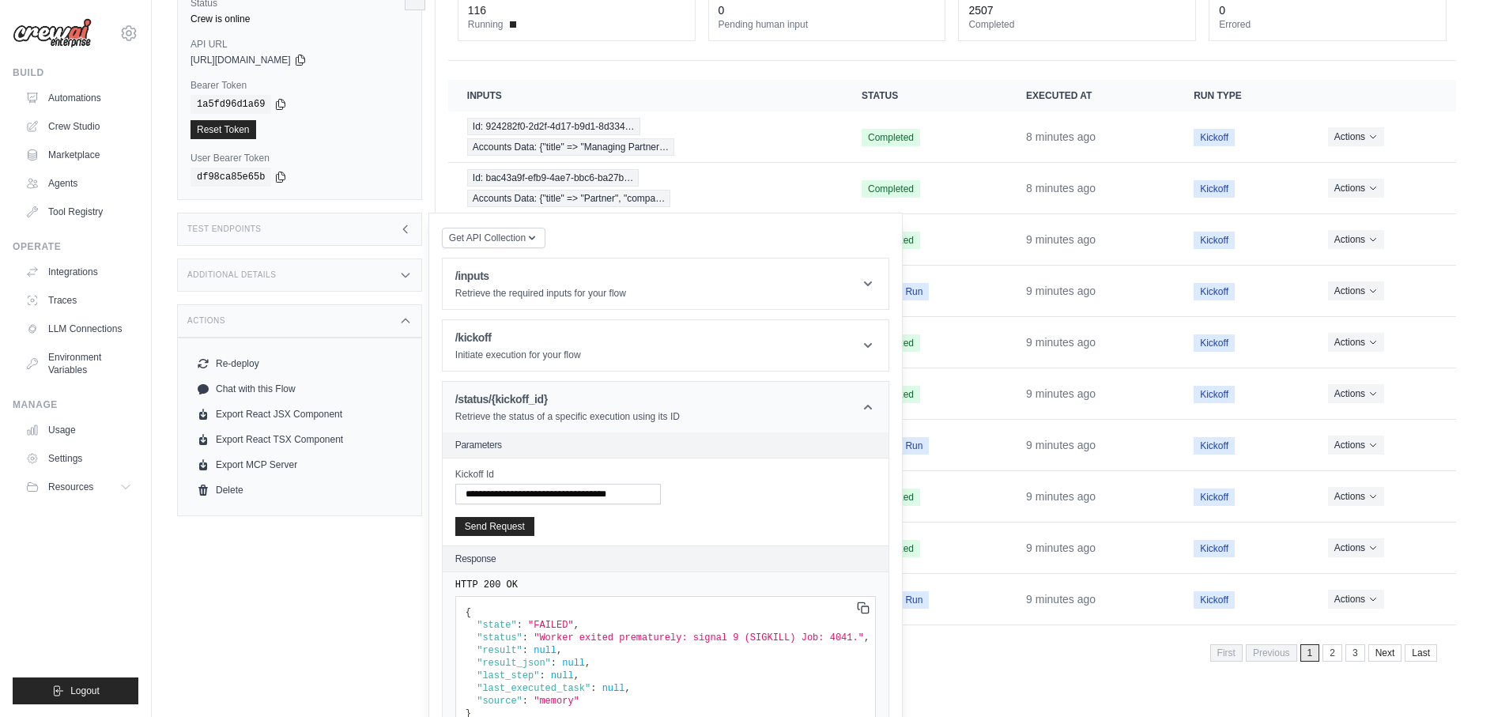
click at [877, 390] on header "/status/{kickoff_id} Retrieve the status of a specific execution using its ID" at bounding box center [666, 407] width 446 height 51
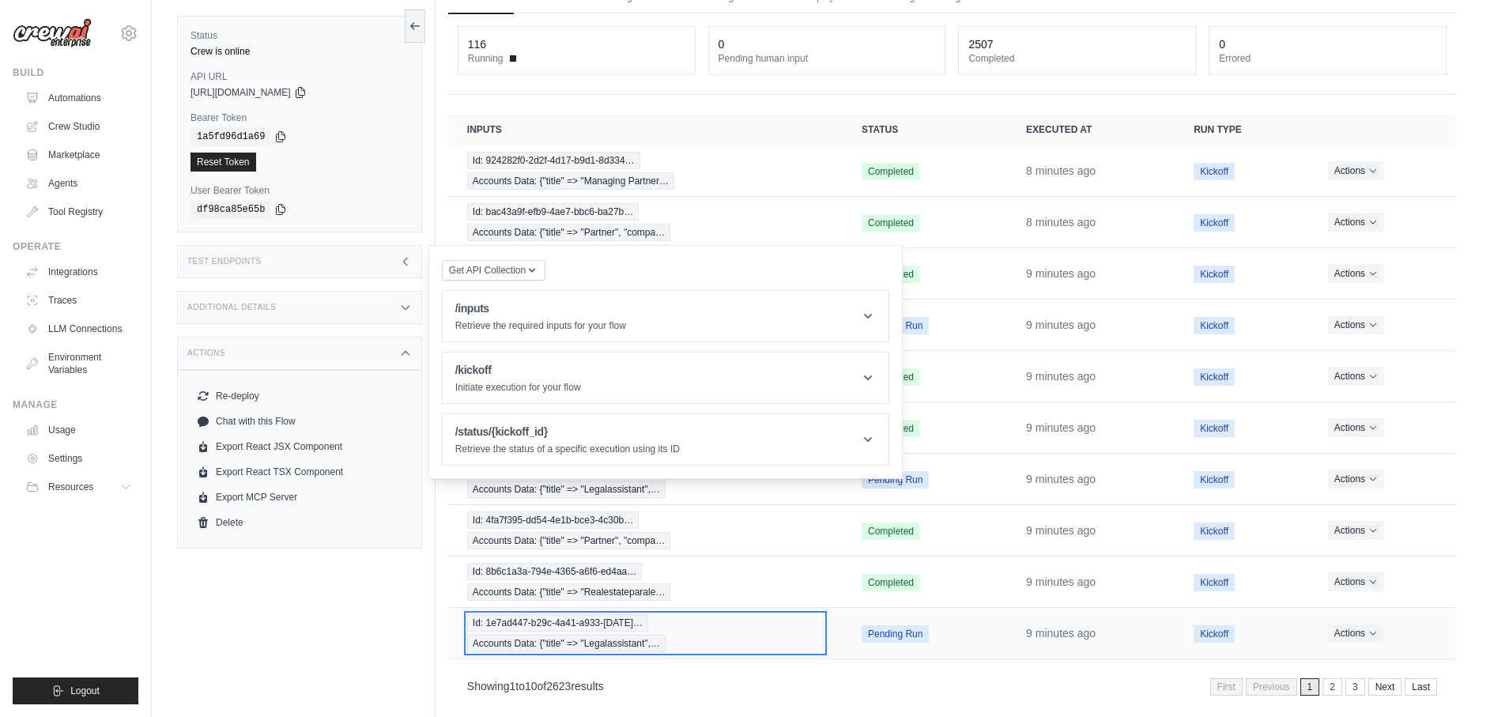
click at [604, 635] on span "Accounts Data: {"title" => "Legalassistant",…" at bounding box center [566, 643] width 198 height 17
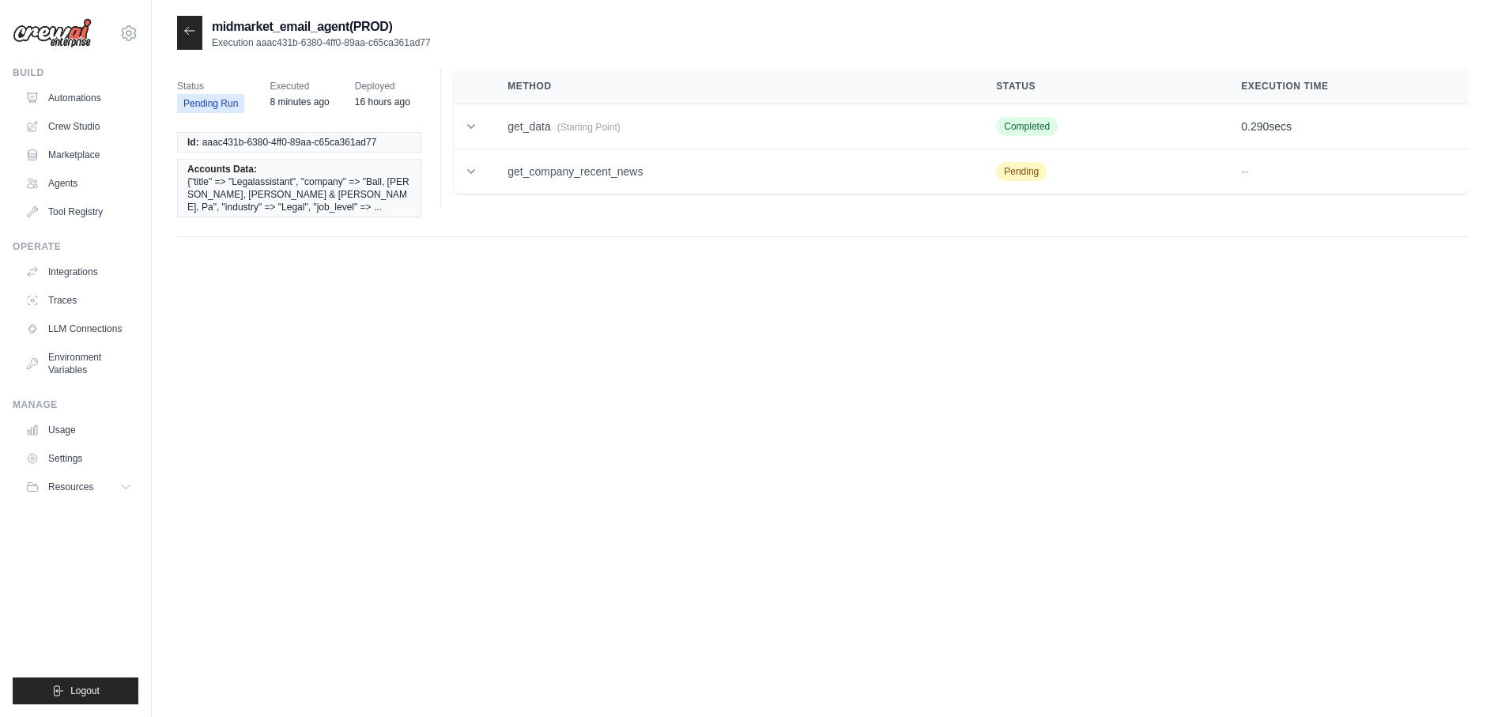
click at [364, 142] on span "aaac431b-6380-4ff0-89aa-c65ca361ad77" at bounding box center [289, 142] width 175 height 13
drag, startPoint x: 201, startPoint y: 143, endPoint x: 428, endPoint y: 142, distance: 226.9
click at [428, 142] on div "Id: aaac431b-6380-4ff0-89aa-c65ca361ad77 Accounts Data: {"title" => "Legalassis…" at bounding box center [305, 175] width 257 height 104
copy span "aaac431b-6380-4ff0-89aa-c65ca361ad77"
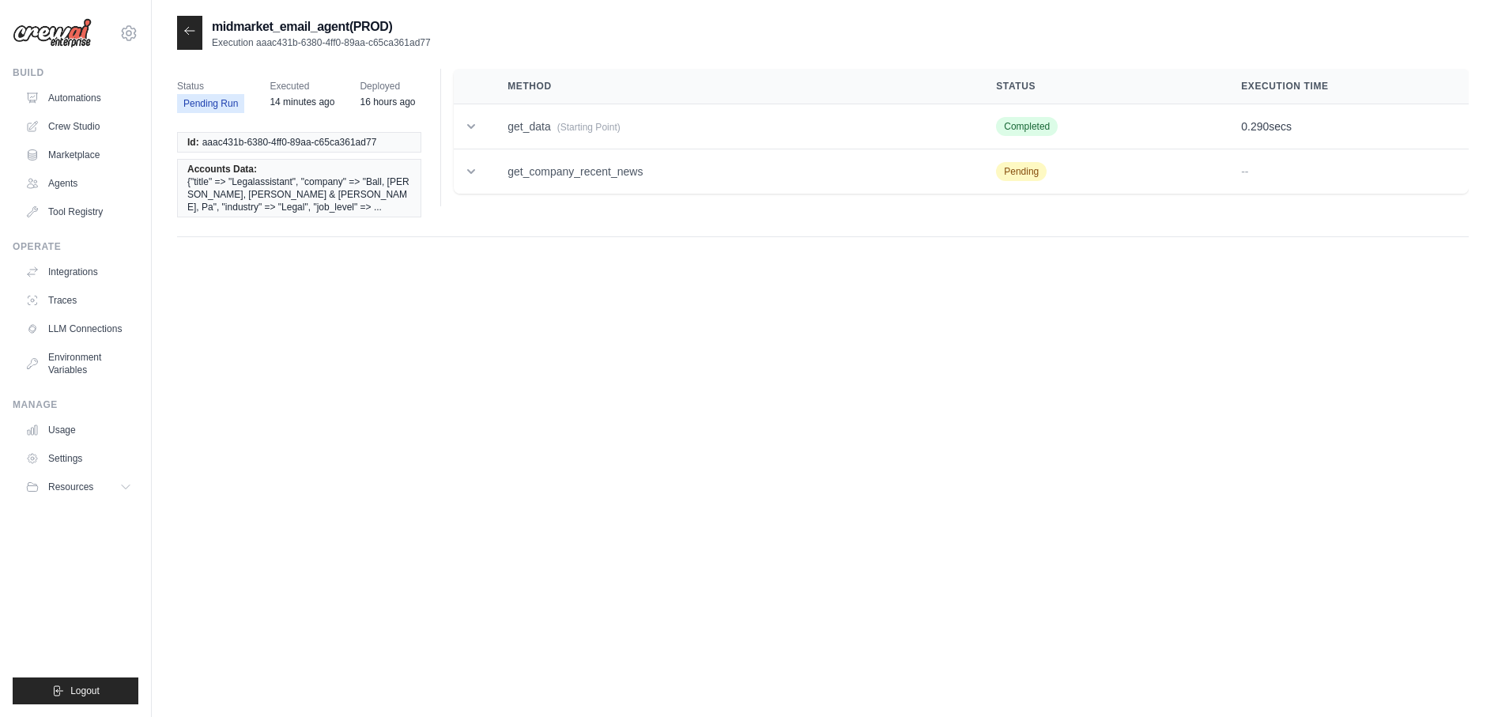
click at [179, 36] on div at bounding box center [189, 33] width 25 height 34
click at [199, 37] on div at bounding box center [189, 33] width 25 height 34
click at [102, 96] on link "Automations" at bounding box center [80, 97] width 119 height 25
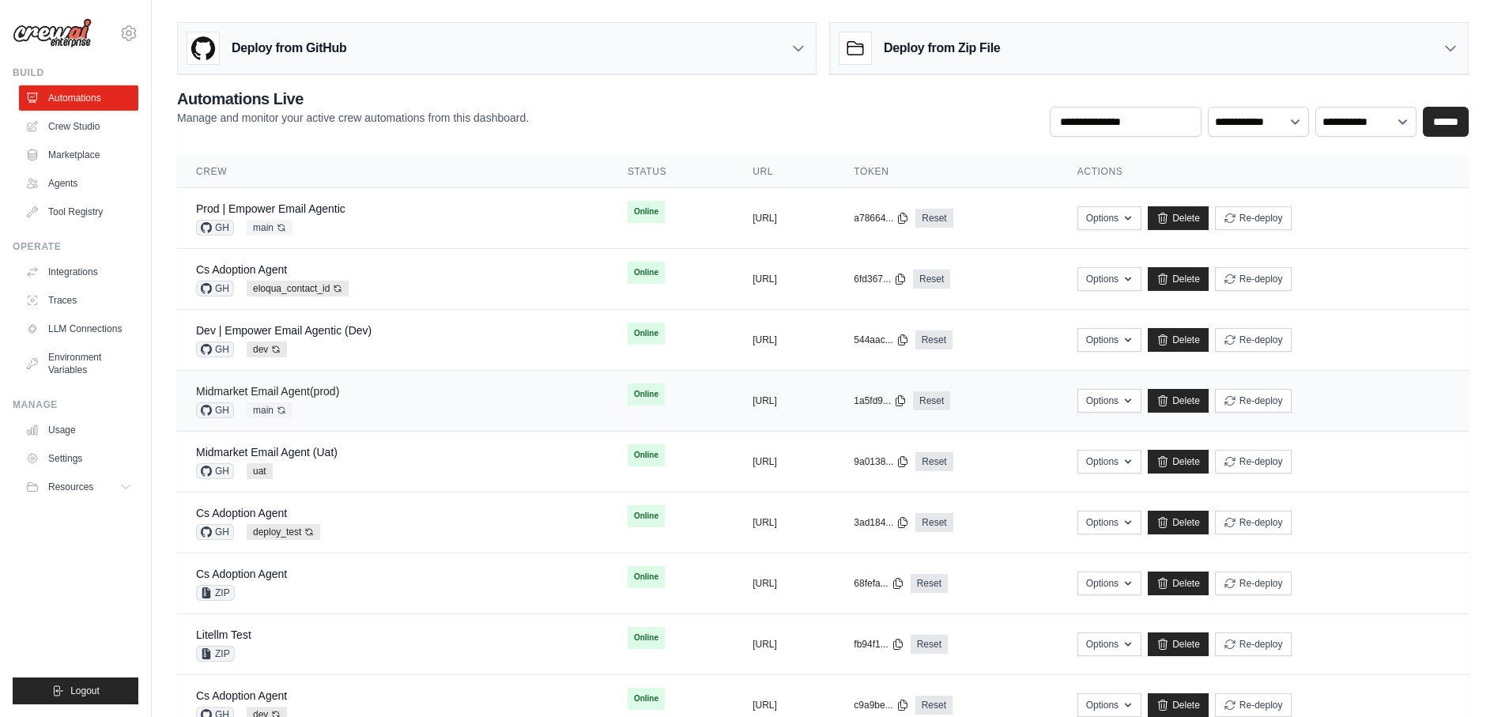
click at [304, 388] on link "Midmarket Email Agent(prod)" at bounding box center [267, 391] width 143 height 13
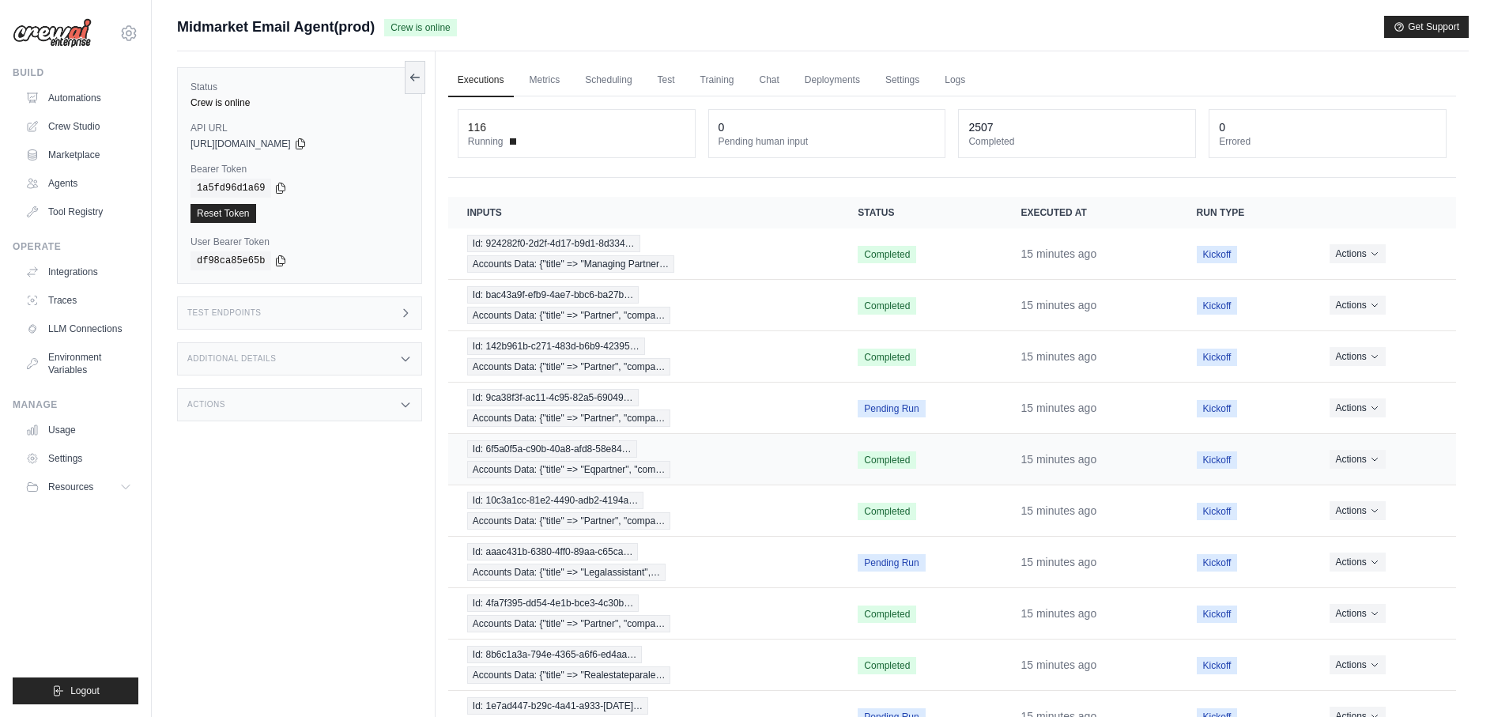
scroll to position [83, 0]
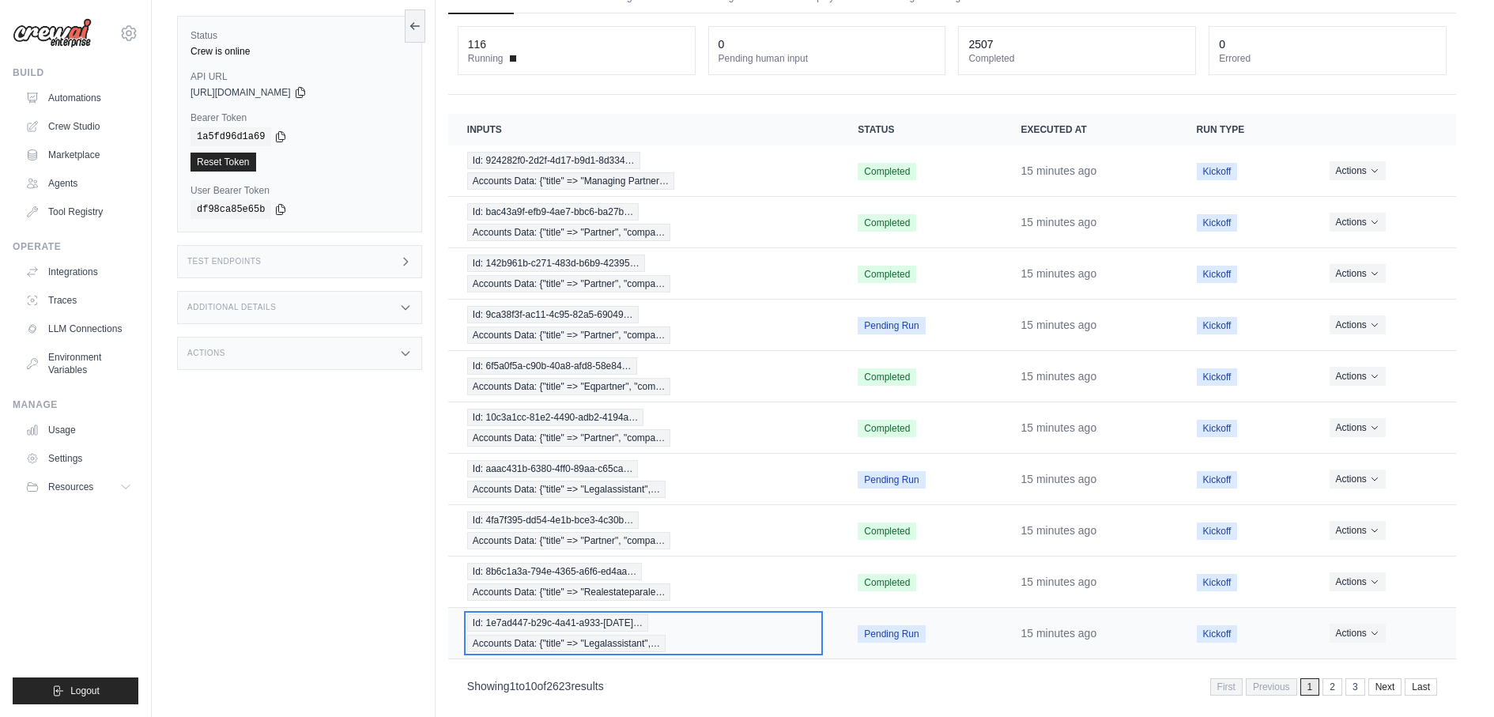
click at [583, 635] on span "Accounts Data: {"title" => "Legalassistant",…" at bounding box center [566, 643] width 198 height 17
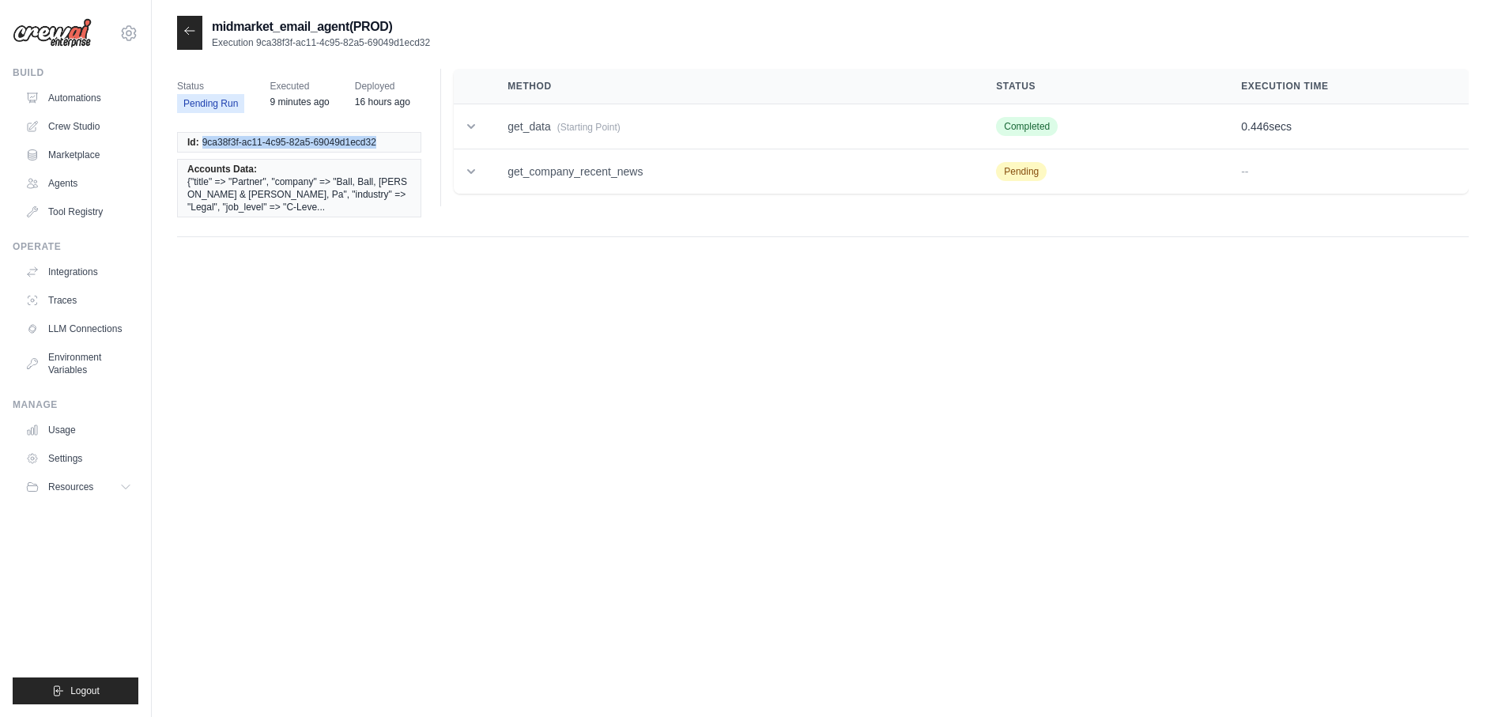
drag, startPoint x: 376, startPoint y: 140, endPoint x: 200, endPoint y: 145, distance: 176.4
click at [201, 145] on li "Id: 9ca38f3f-ac11-4c95-82a5-69049d1ecd32" at bounding box center [299, 142] width 244 height 21
copy span "9ca38f3f-ac11-4c95-82a5-69049d1ecd32"
click at [485, 126] on td at bounding box center [471, 126] width 35 height 45
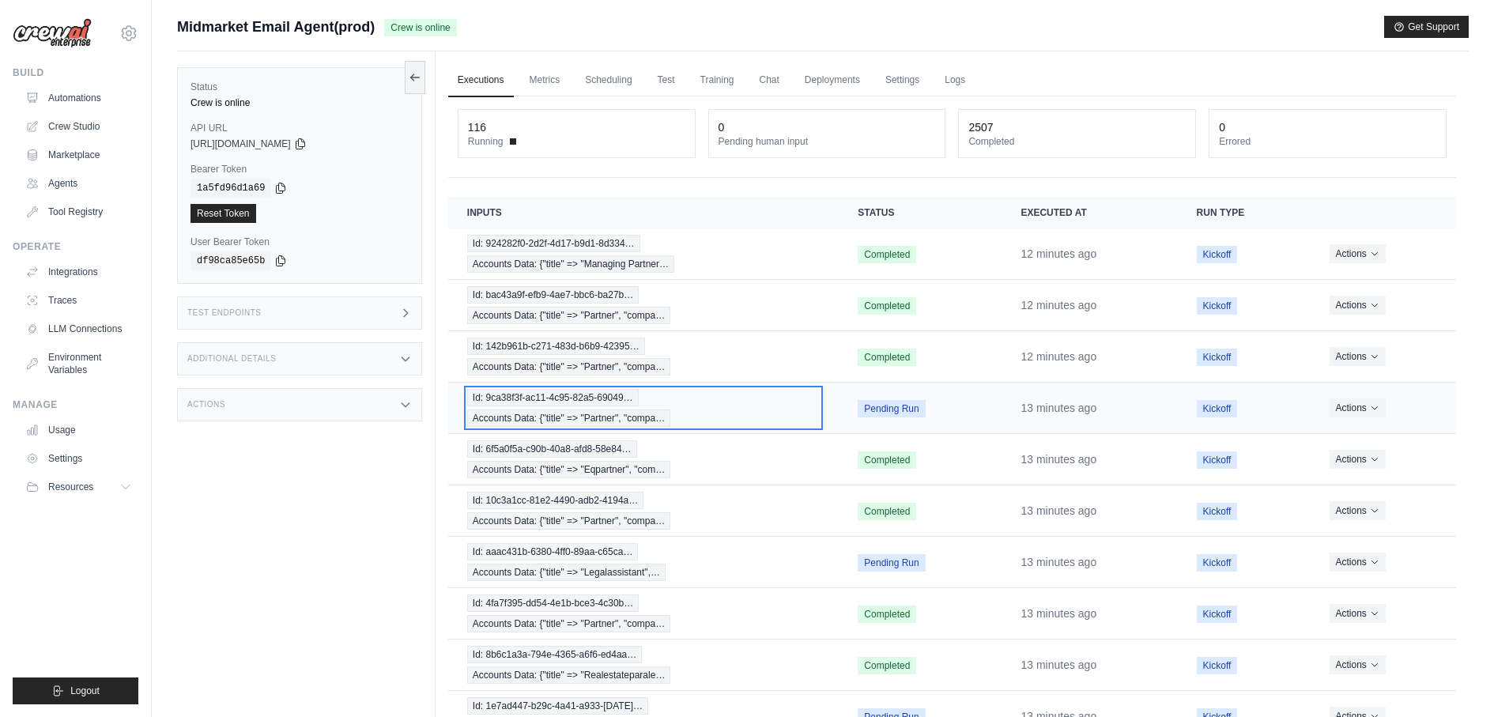
click at [615, 396] on span "Id: 9ca38f3f-ac11-4c95-82a5-69049…" at bounding box center [553, 397] width 172 height 17
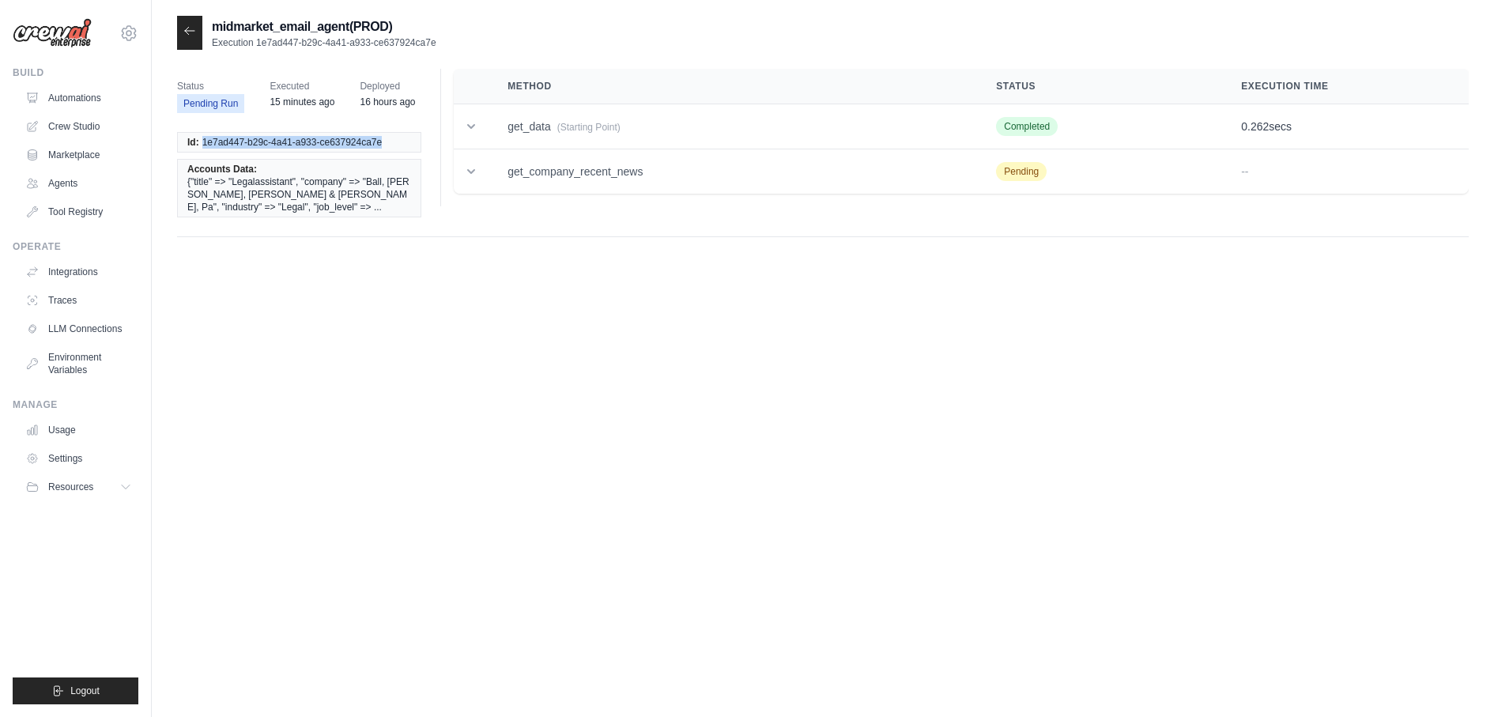
drag, startPoint x: 202, startPoint y: 140, endPoint x: 392, endPoint y: 138, distance: 190.5
click at [392, 138] on li "Id: 1e7ad447-b29c-4a41-a933-ce637924ca7e" at bounding box center [299, 142] width 244 height 21
copy span "1e7ad447-b29c-4a41-a933-ce637924ca7e"
click at [191, 34] on icon at bounding box center [189, 31] width 13 height 13
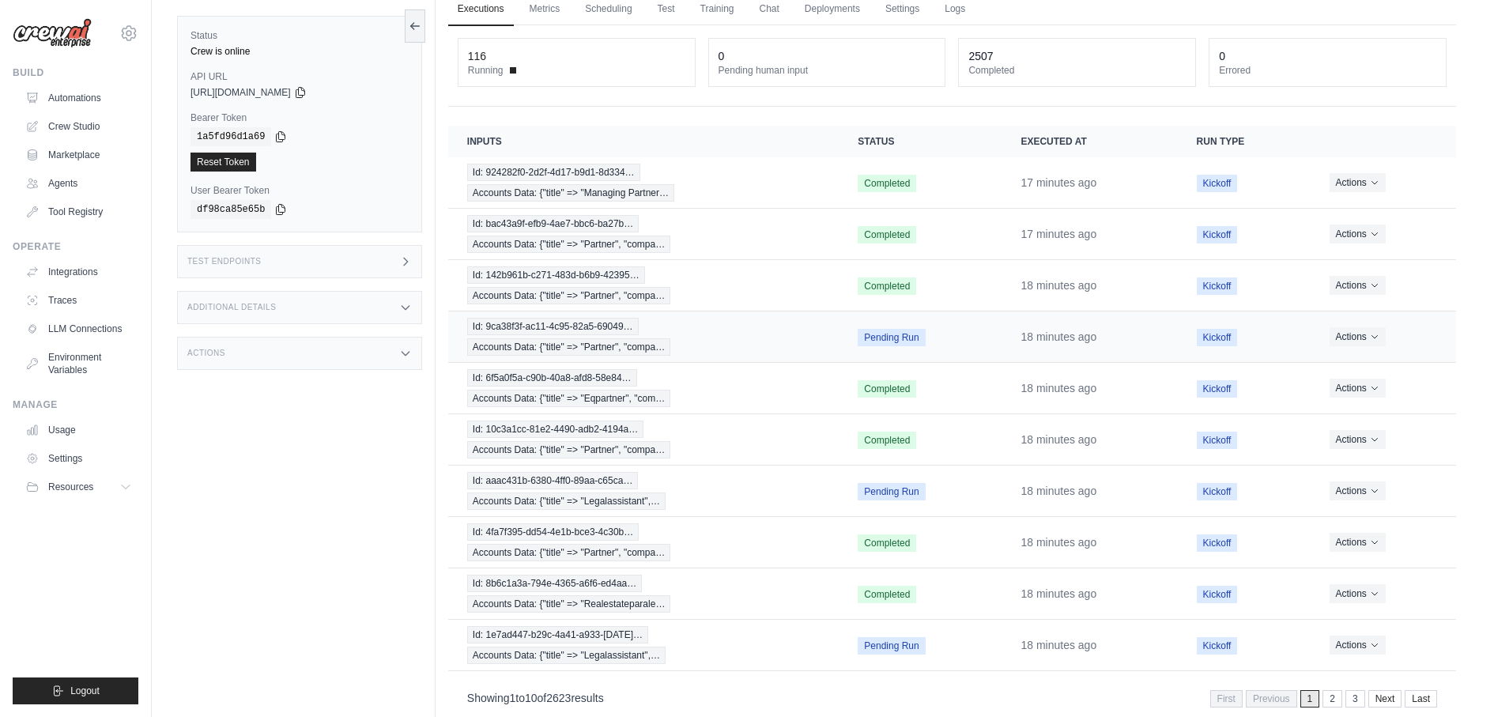
scroll to position [73, 0]
click at [481, 57] on div "116" at bounding box center [477, 55] width 18 height 16
click at [510, 67] on span at bounding box center [513, 69] width 6 height 6
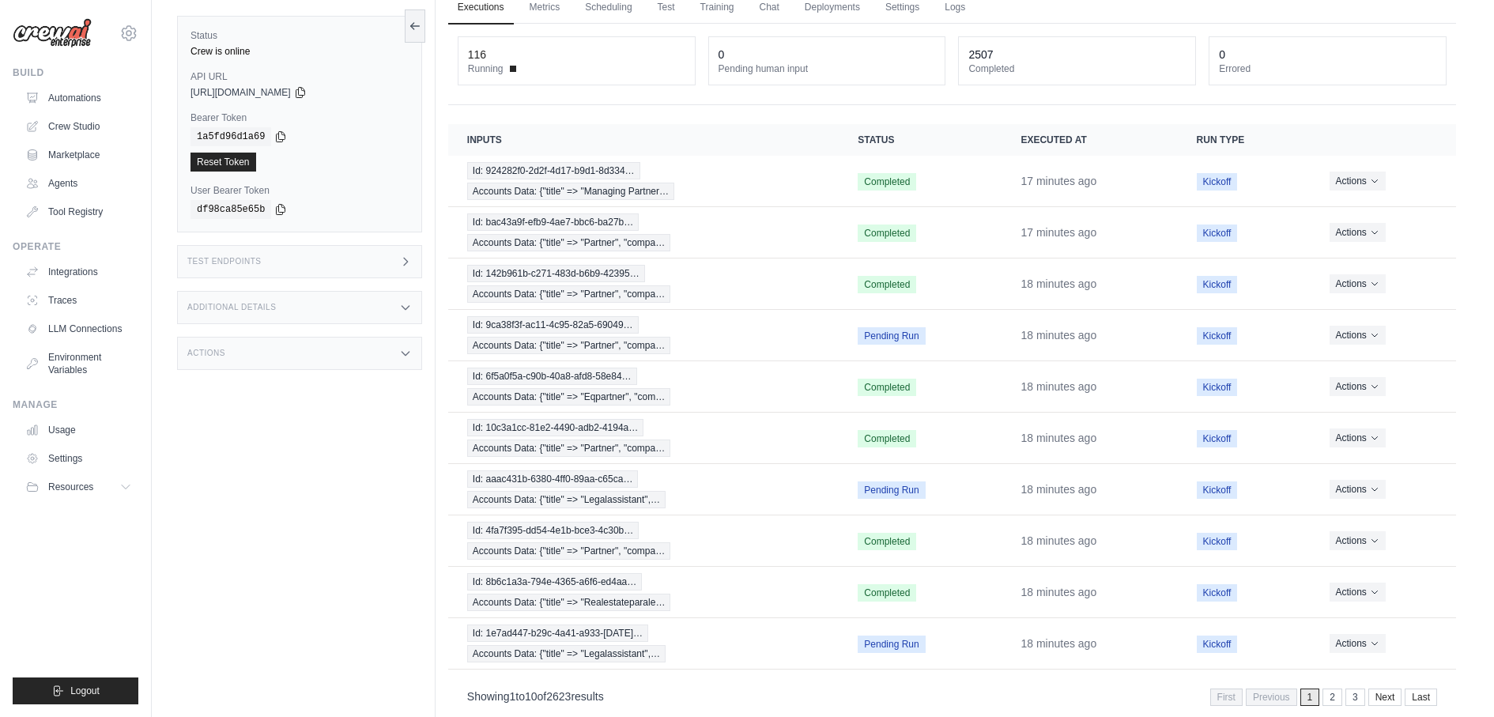
click at [510, 67] on span at bounding box center [513, 69] width 6 height 6
click at [556, 265] on span "Id: 142b961b-c271-483d-b6b9-42395…" at bounding box center [556, 273] width 178 height 17
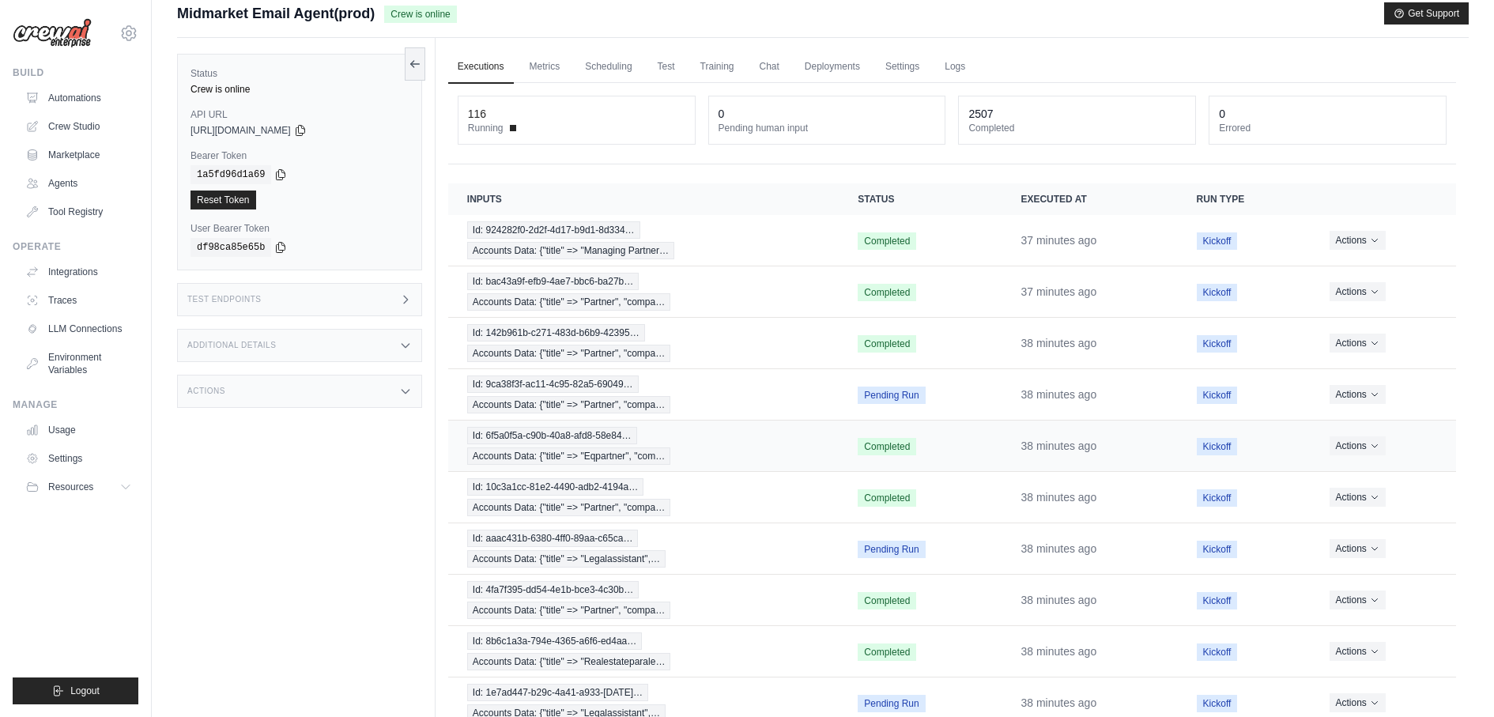
scroll to position [0, 0]
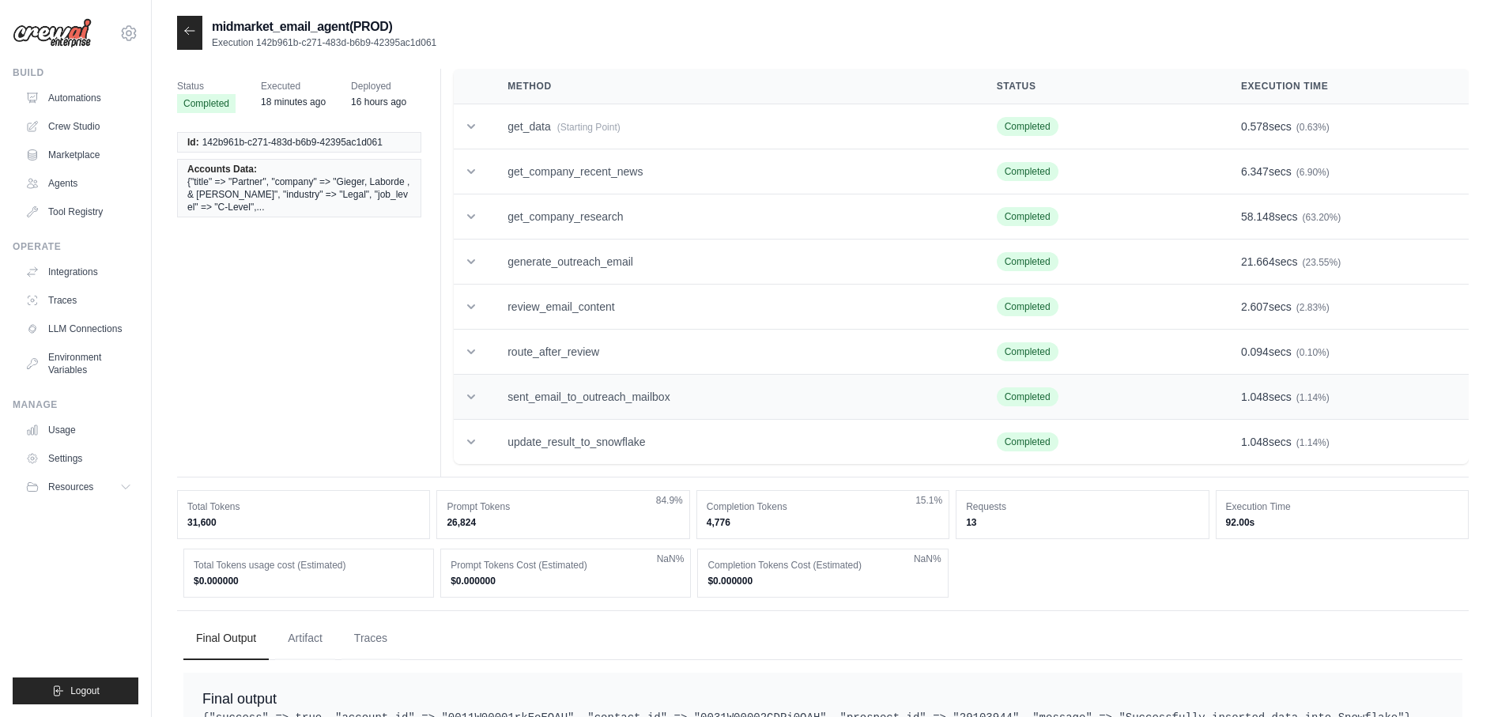
click at [566, 402] on td "sent_email_to_outreach_mailbox" at bounding box center [733, 397] width 489 height 45
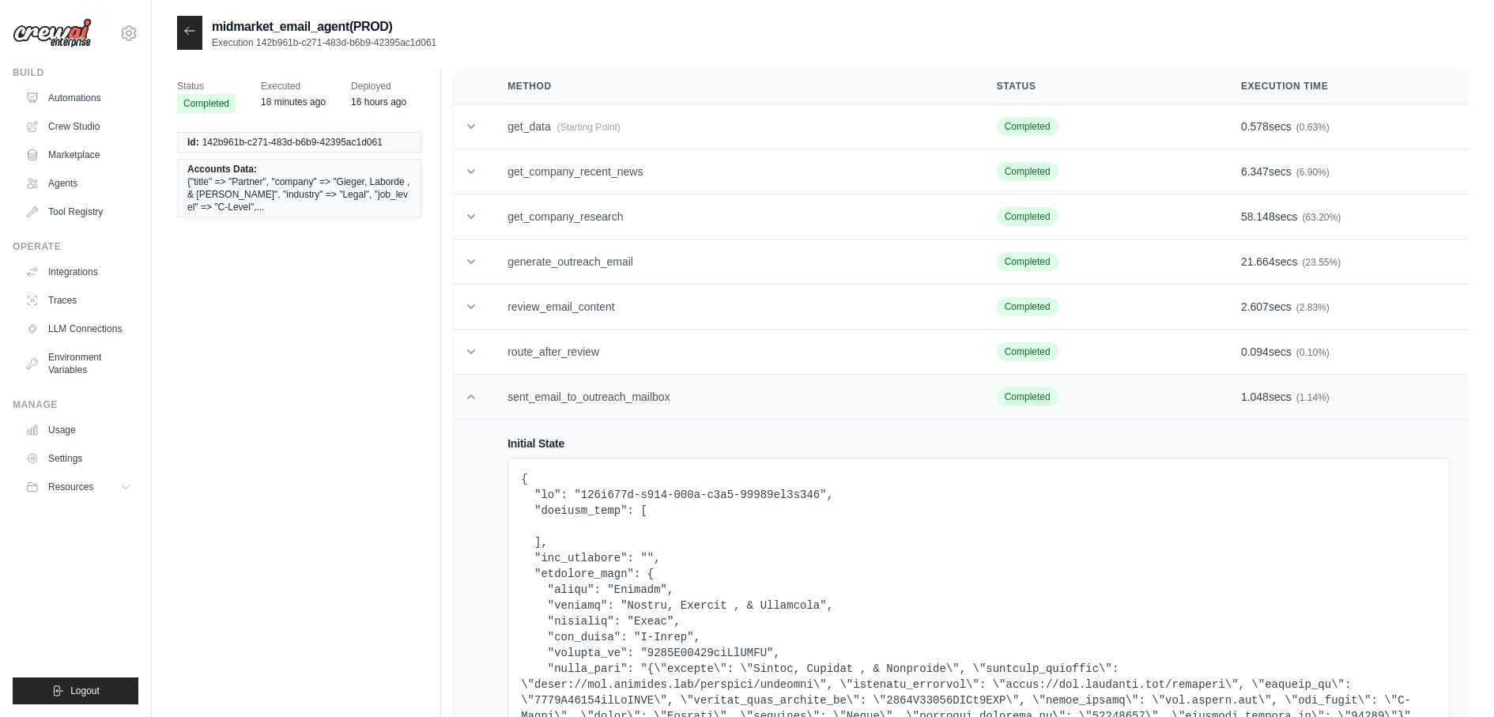
click at [566, 402] on td "sent_email_to_outreach_mailbox" at bounding box center [733, 397] width 489 height 45
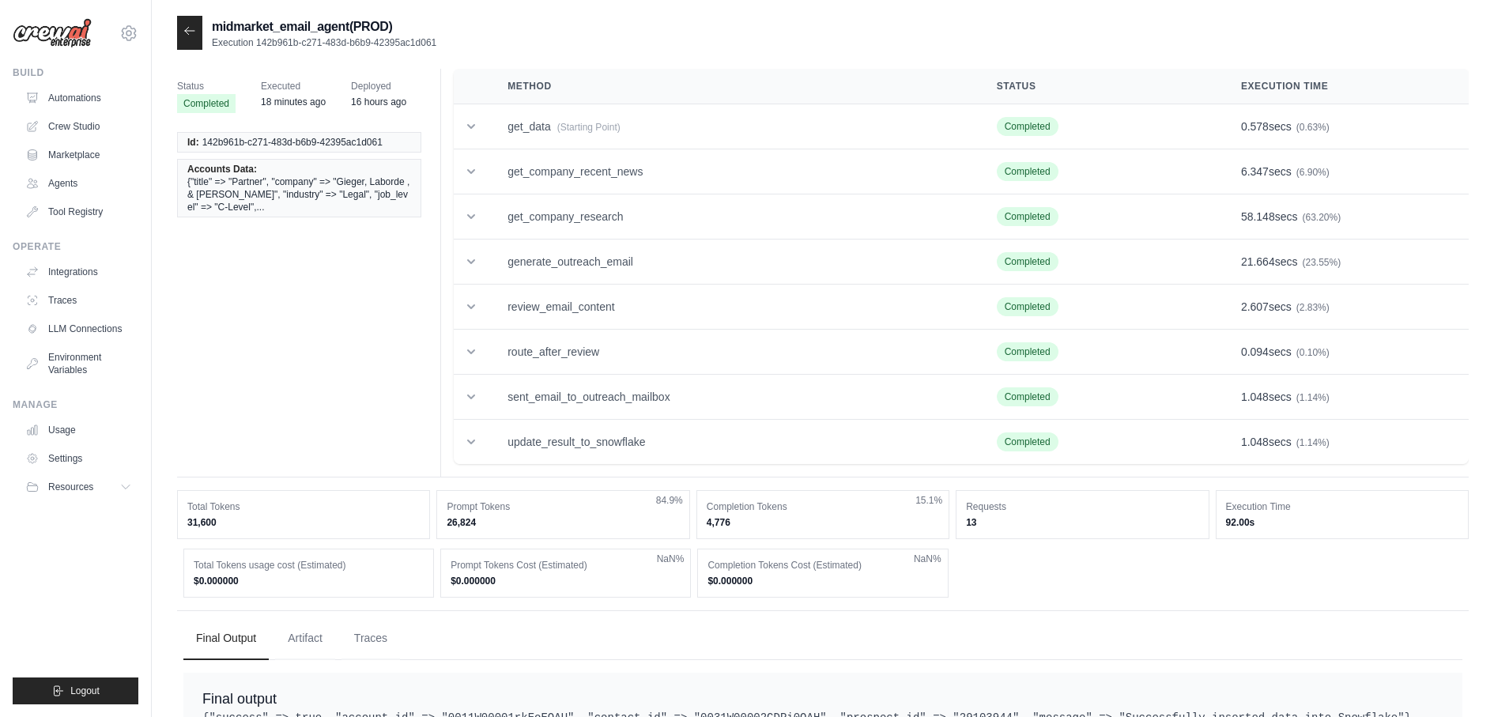
scroll to position [76, 0]
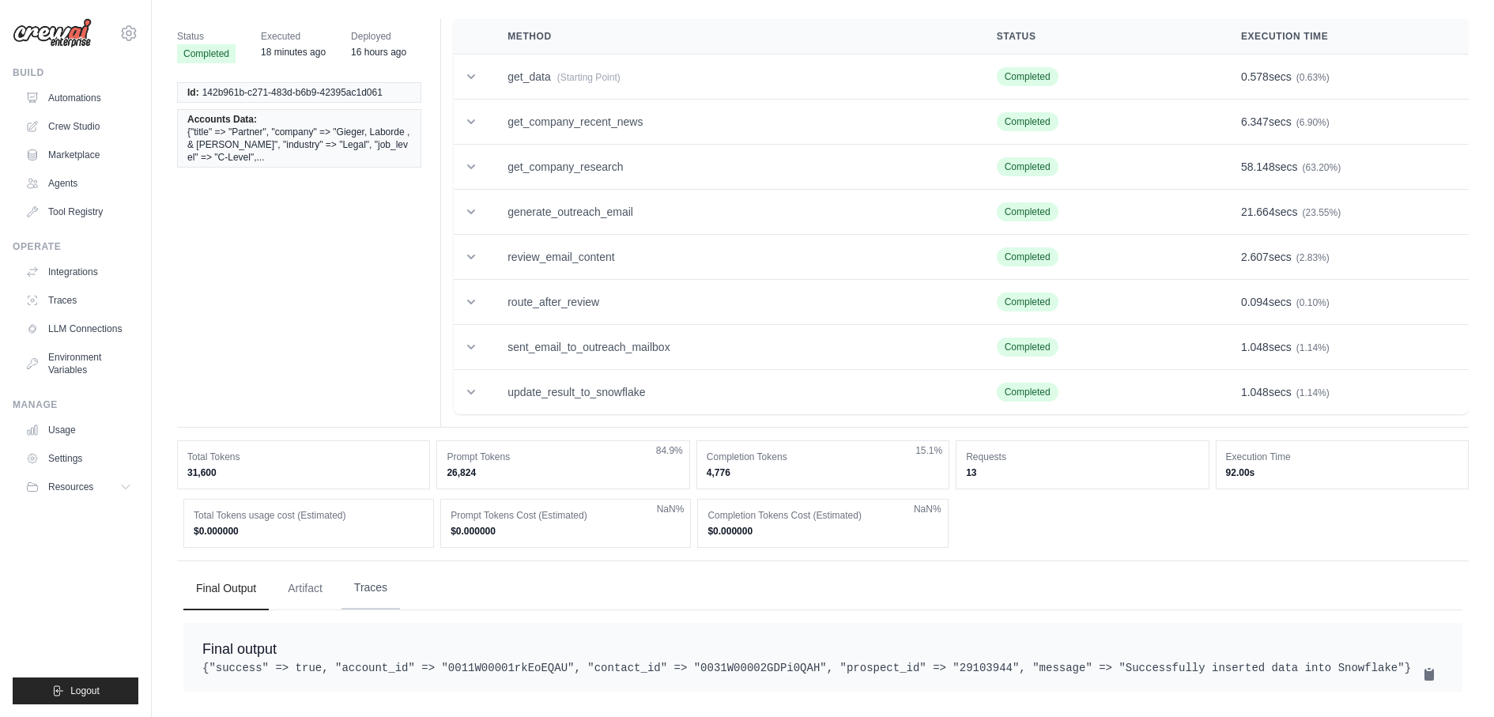
click at [384, 567] on button "Traces" at bounding box center [370, 588] width 58 height 43
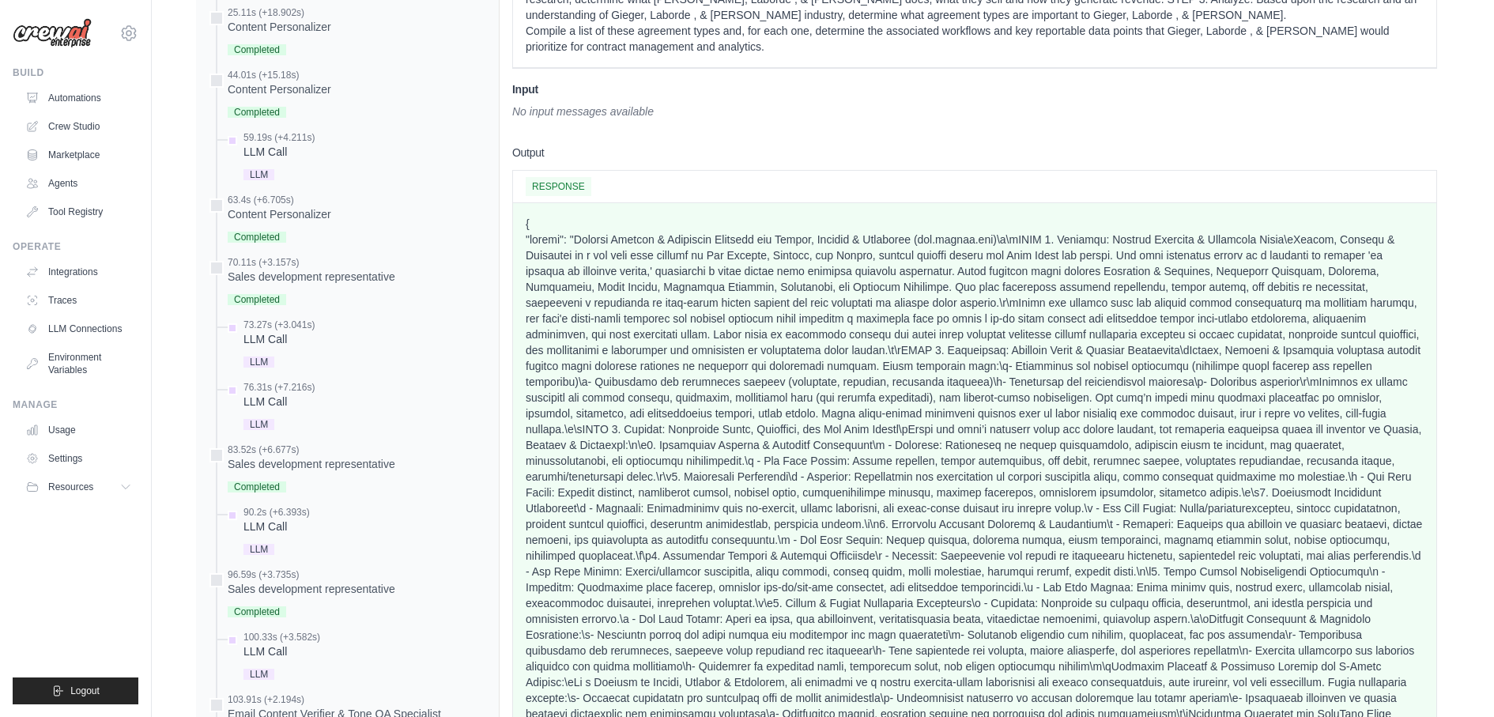
scroll to position [1188, 0]
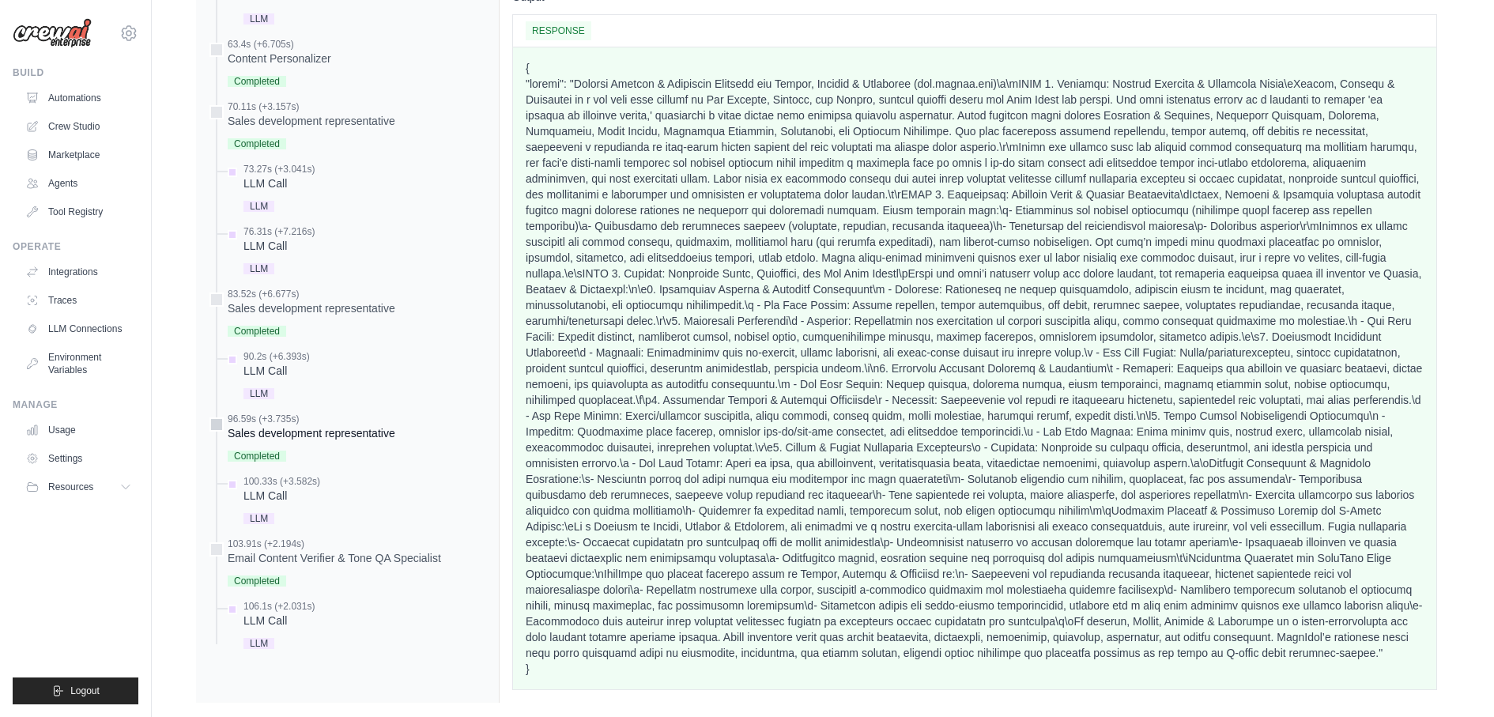
click at [312, 417] on div "96.59s (+3.735s)" at bounding box center [312, 419] width 168 height 13
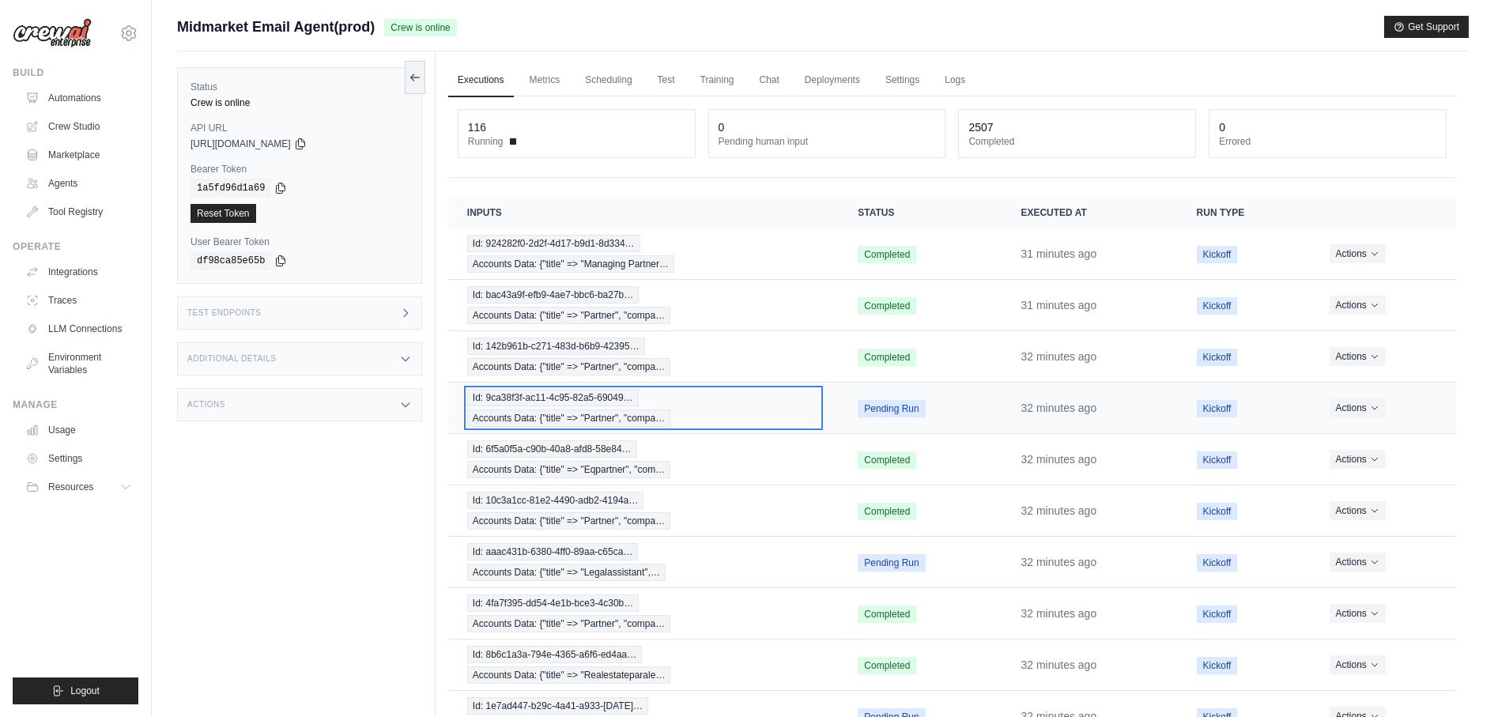
click at [643, 400] on div "Id: 9ca38f3f-ac11-4c95-82a5-69049… Accounts Data: {"title" => "Partner", "compa…" at bounding box center [643, 408] width 353 height 38
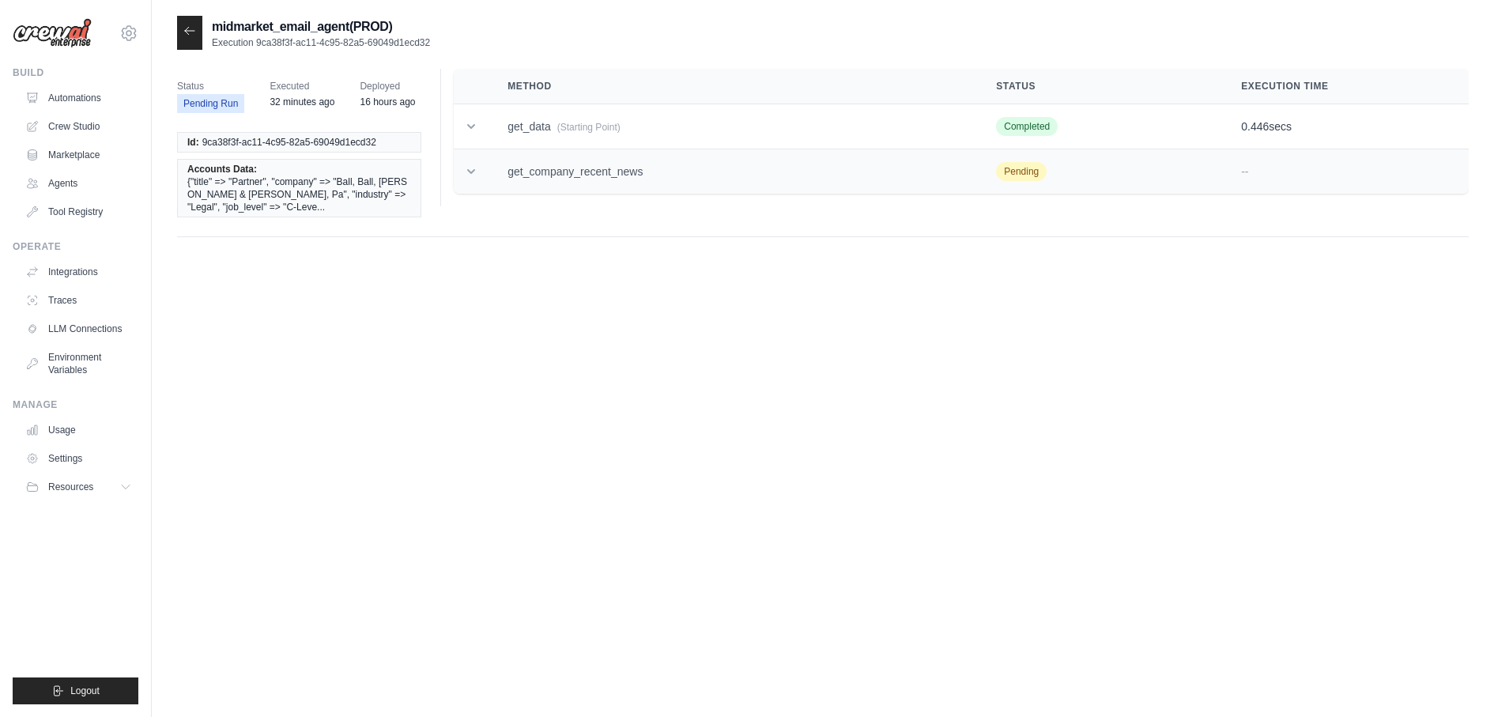
click at [580, 160] on td "get_company_recent_news" at bounding box center [733, 171] width 489 height 45
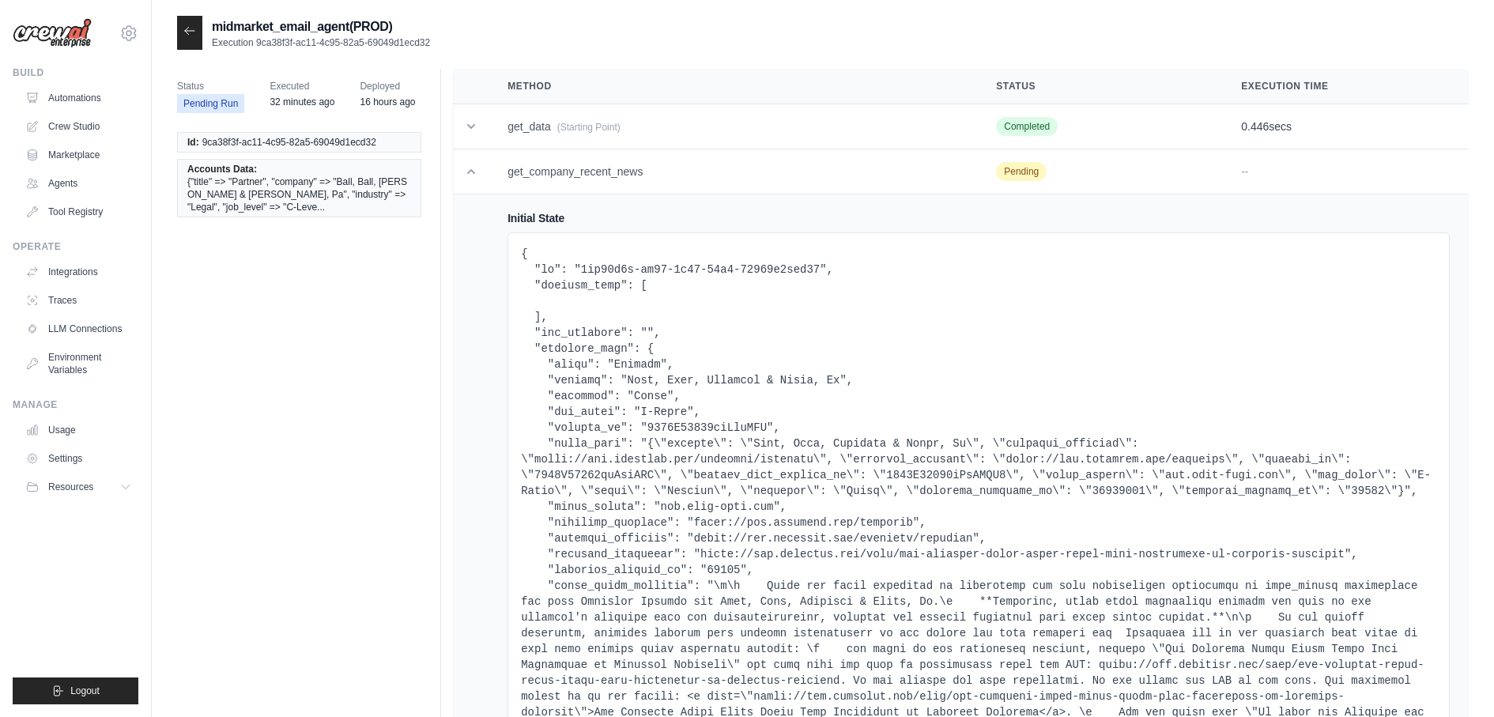
scroll to position [810, 0]
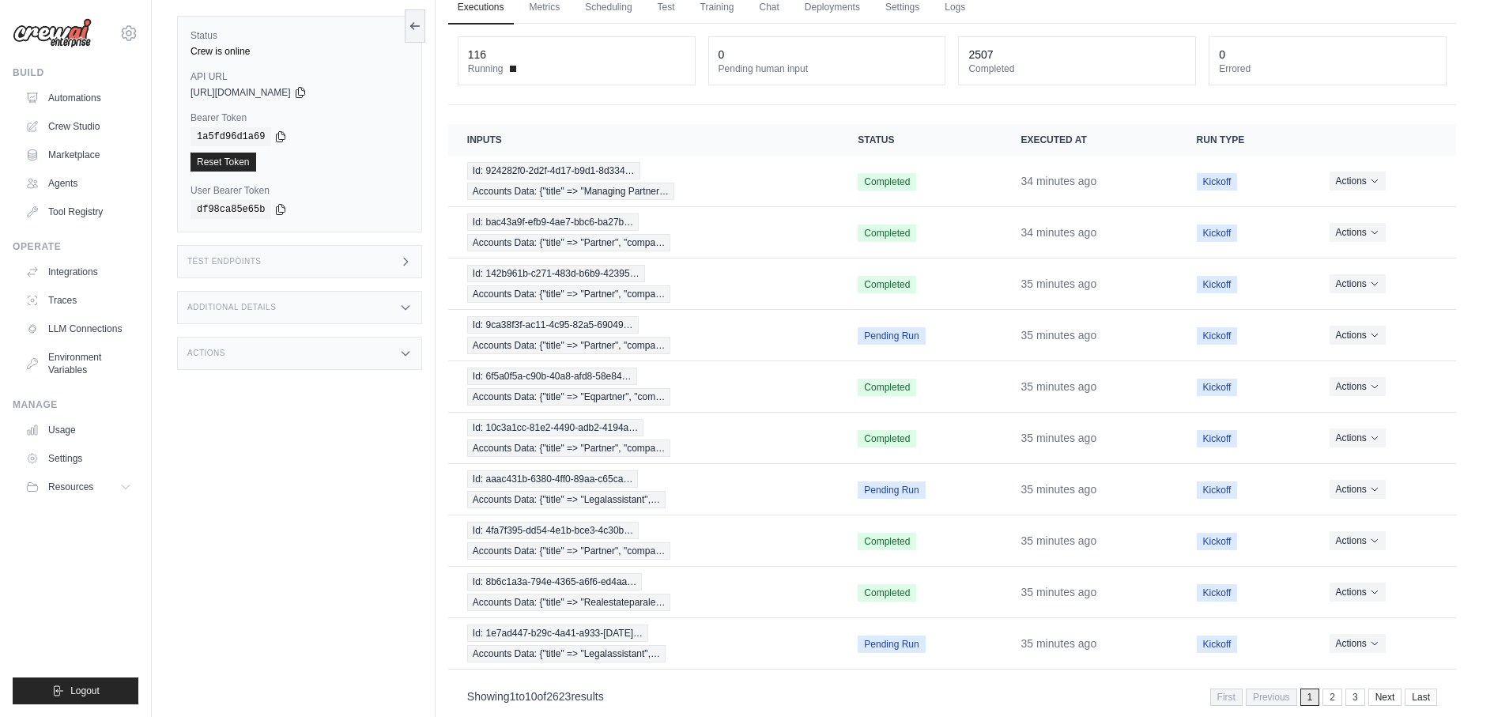
scroll to position [83, 0]
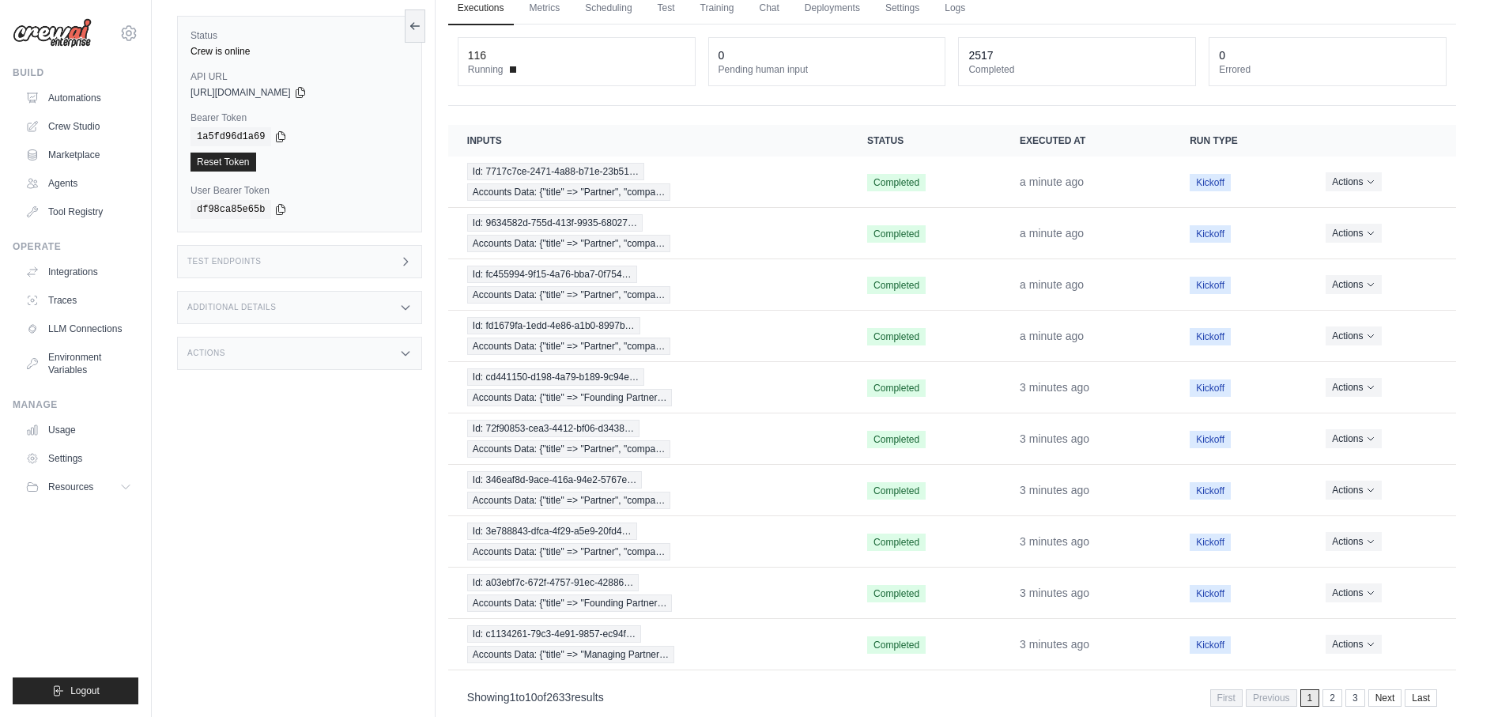
scroll to position [83, 0]
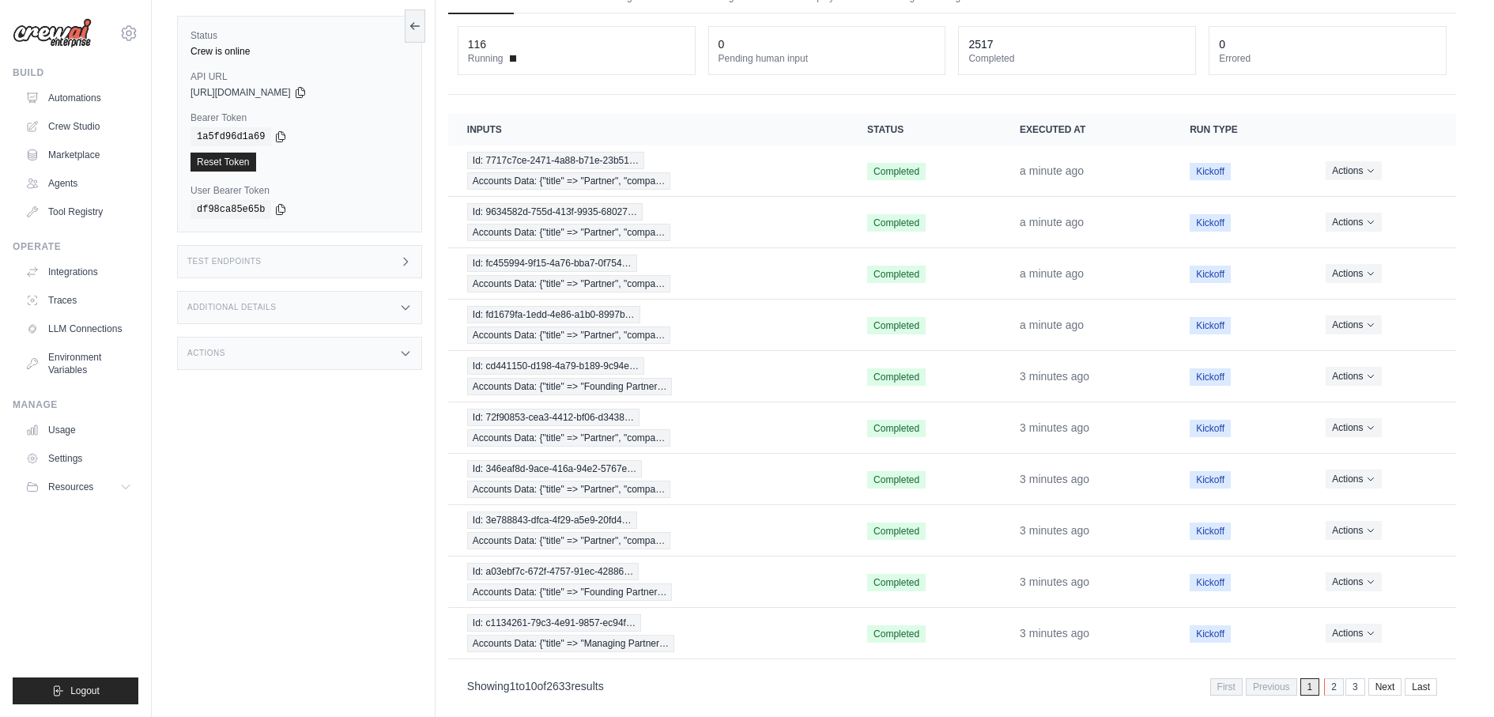
click at [1334, 678] on link "2" at bounding box center [1334, 686] width 20 height 17
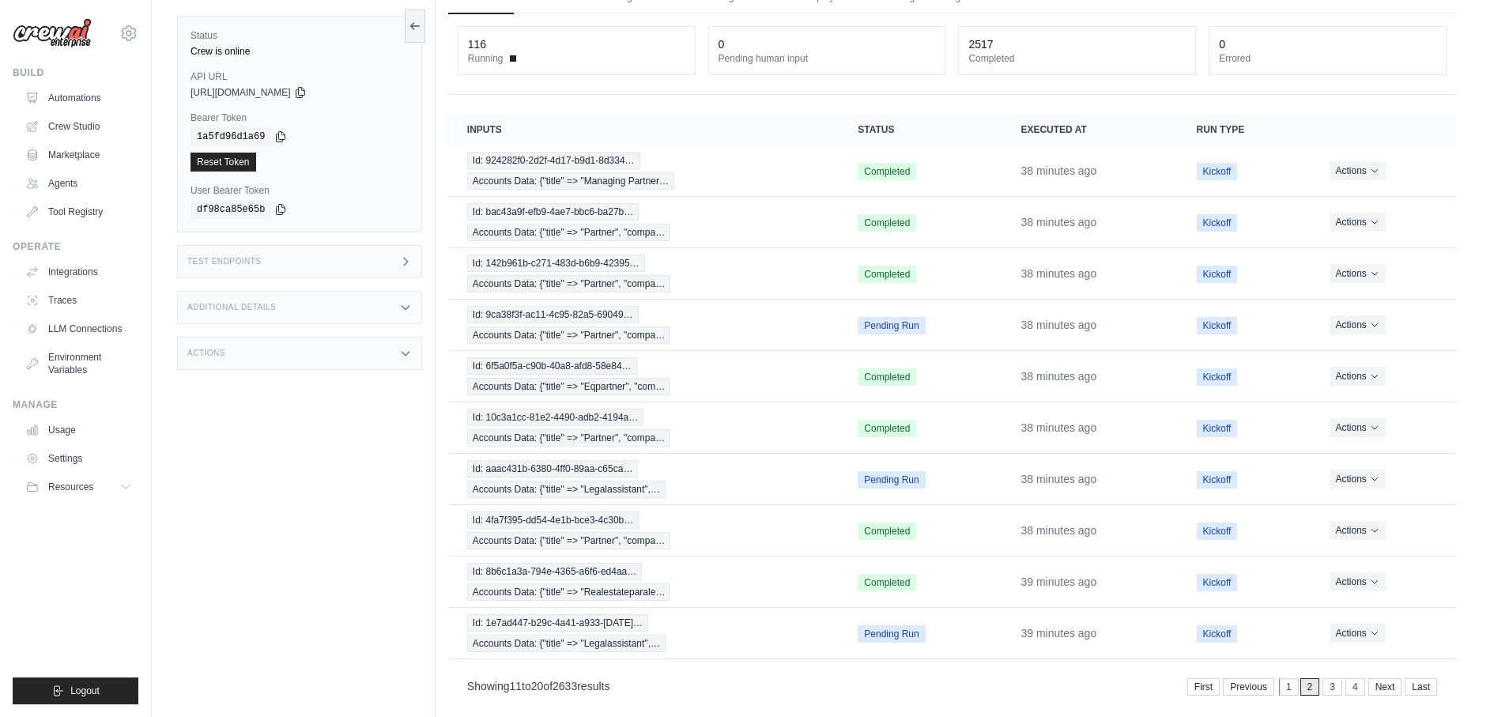
click at [1287, 678] on link "1" at bounding box center [1289, 686] width 20 height 17
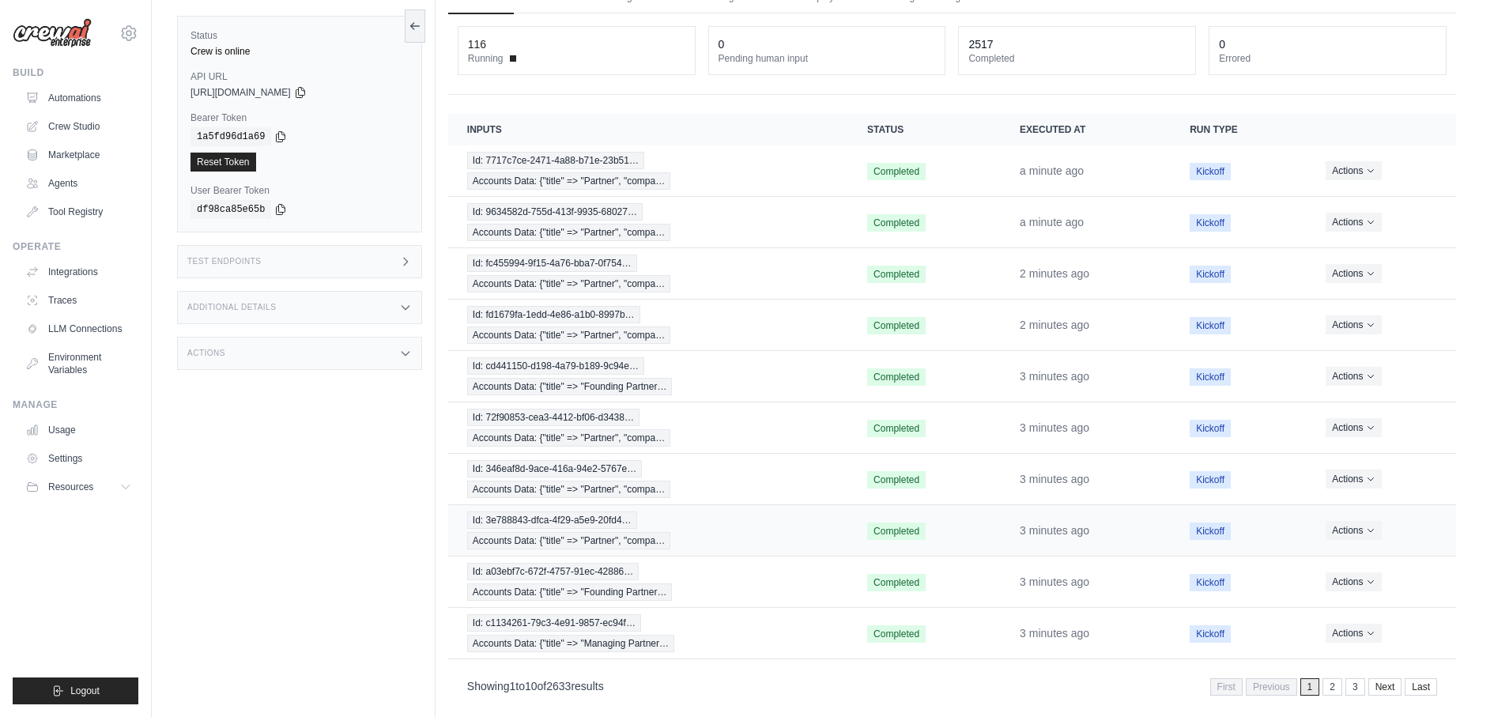
scroll to position [0, 0]
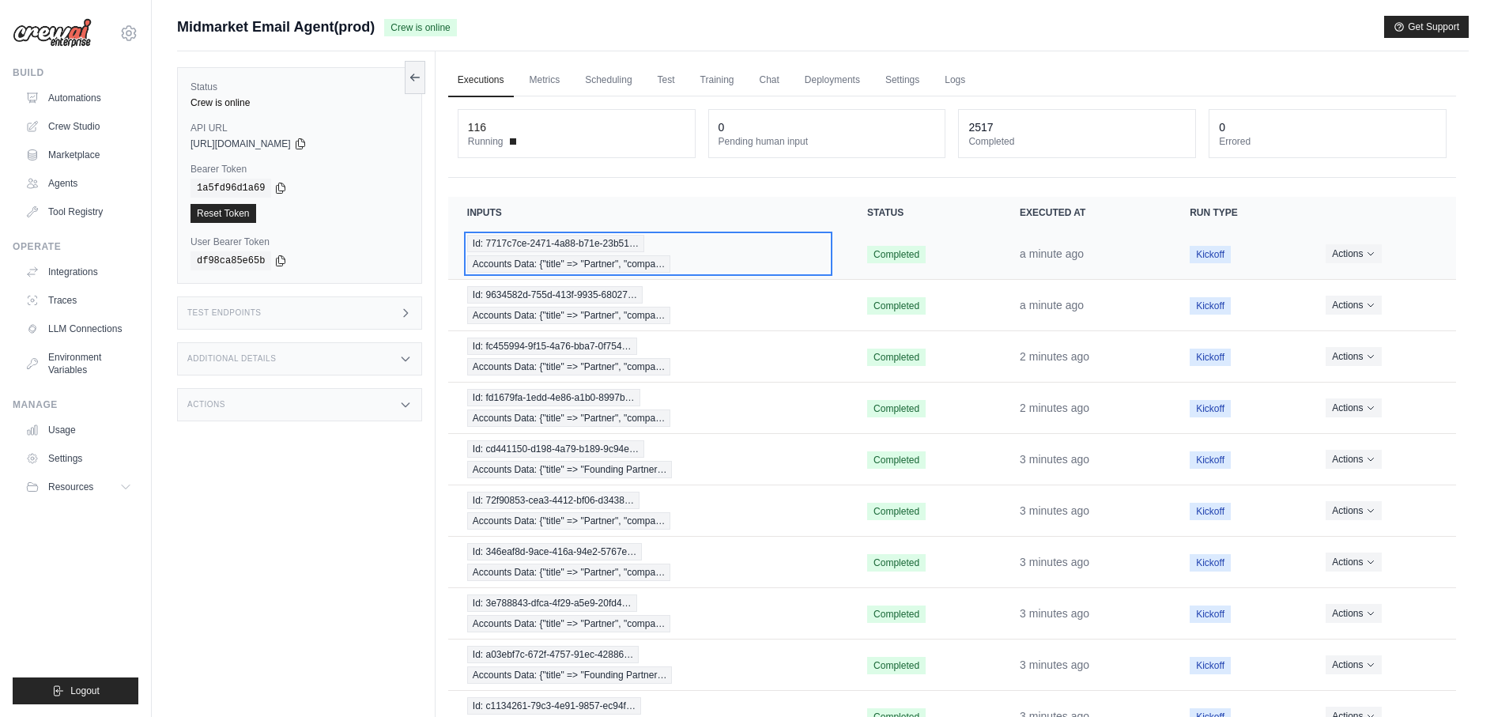
click at [611, 242] on span "Id: 7717c7ce-2471-4a88-b71e-23b51…" at bounding box center [555, 243] width 177 height 17
click at [561, 255] on span "Accounts Data: {"title" => "Partner", "compa…" at bounding box center [568, 263] width 203 height 17
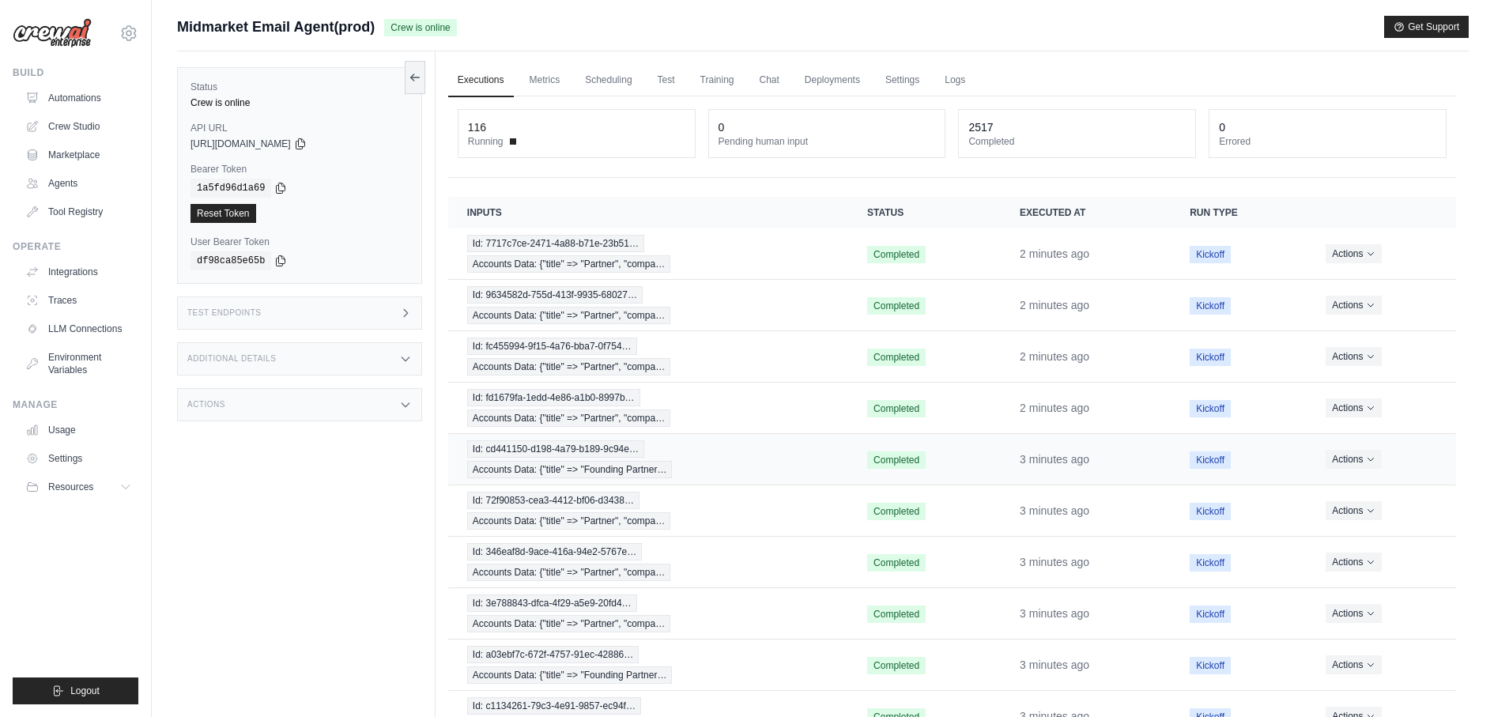
scroll to position [83, 0]
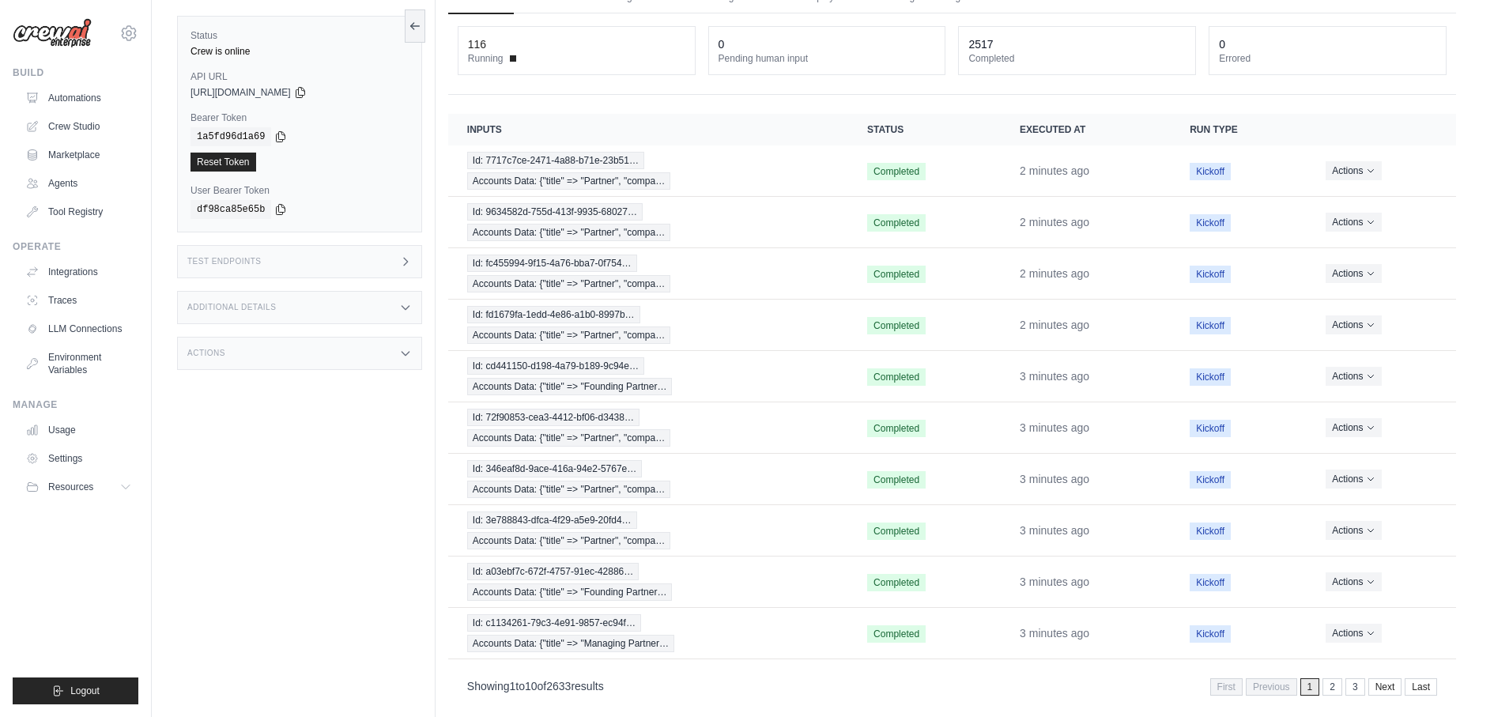
click at [1335, 678] on link "2" at bounding box center [1332, 686] width 20 height 17
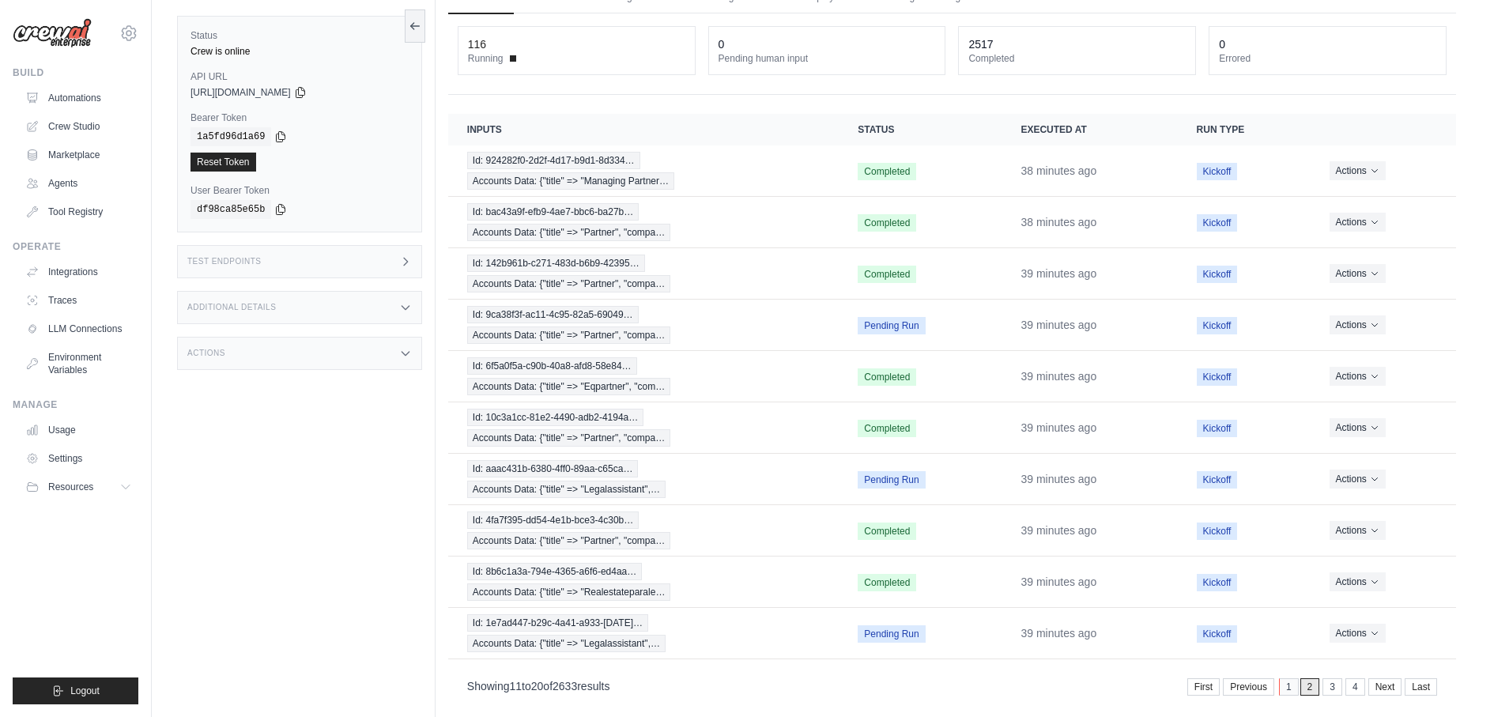
click at [1290, 678] on link "1" at bounding box center [1289, 686] width 20 height 17
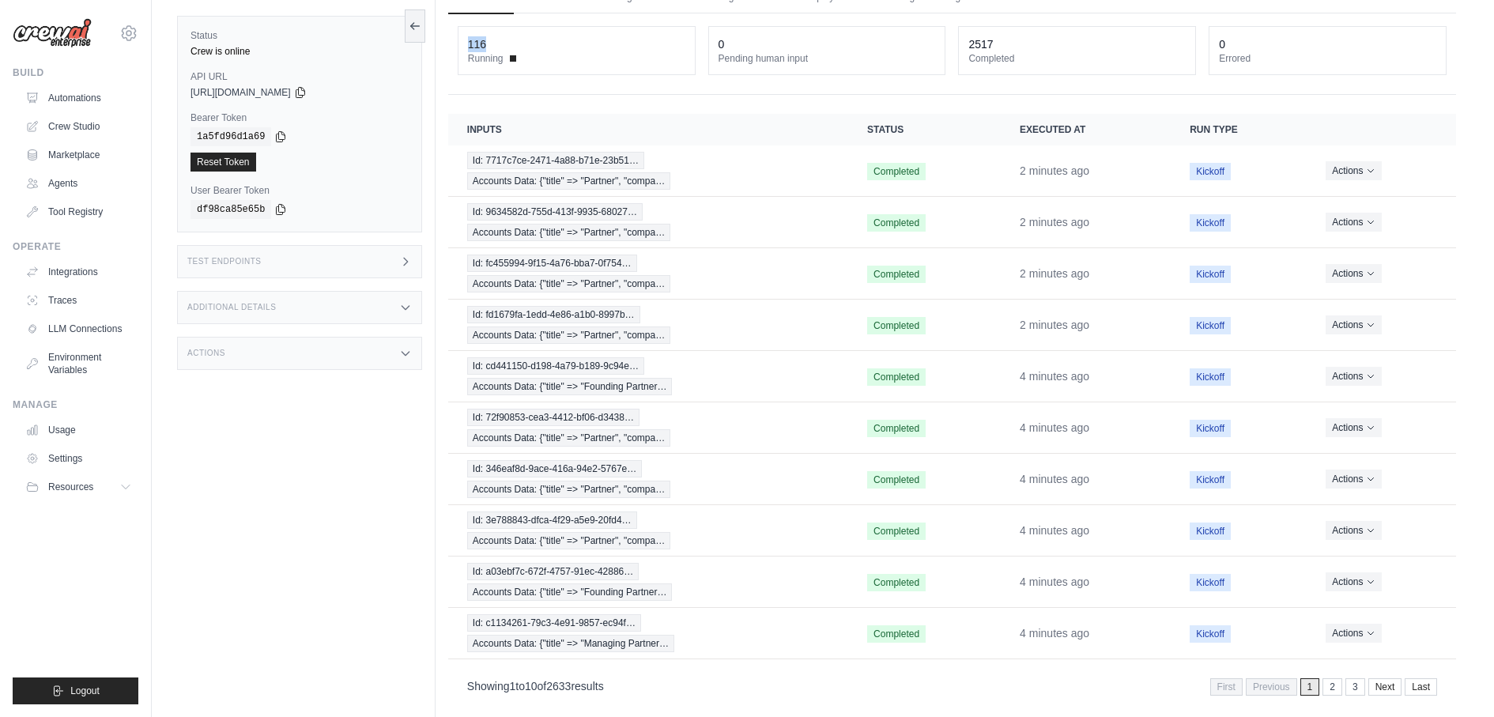
drag, startPoint x: 466, startPoint y: 41, endPoint x: 492, endPoint y: 40, distance: 25.3
click at [492, 41] on div "116 Running" at bounding box center [576, 50] width 236 height 47
click at [1334, 678] on link "2" at bounding box center [1334, 686] width 20 height 17
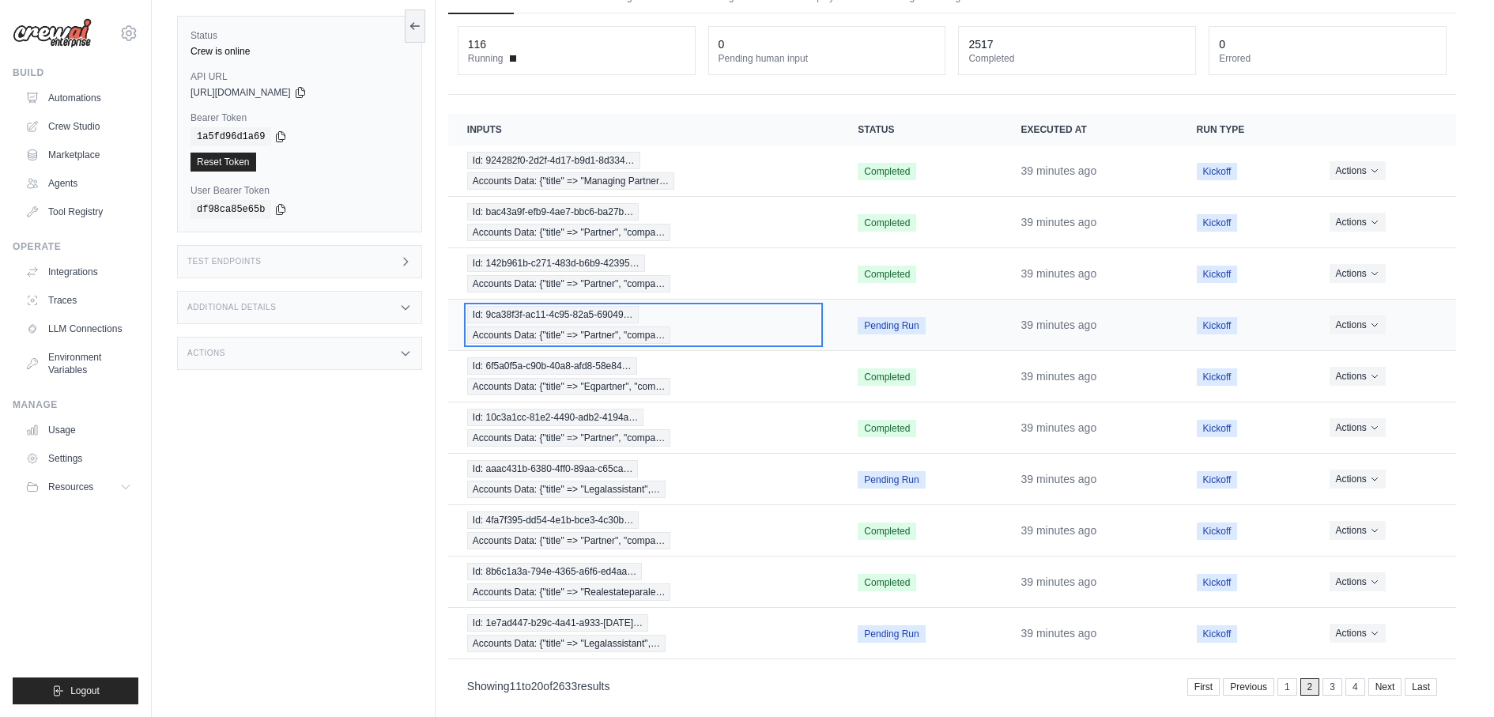
click at [738, 325] on div "Id: 9ca38f3f-ac11-4c95-82a5-69049… Accounts Data: {"title" => "Partner", "compa…" at bounding box center [643, 325] width 353 height 38
click at [1342, 315] on button "Actions" at bounding box center [1358, 324] width 56 height 19
click at [1359, 344] on link "View Details" at bounding box center [1386, 353] width 101 height 25
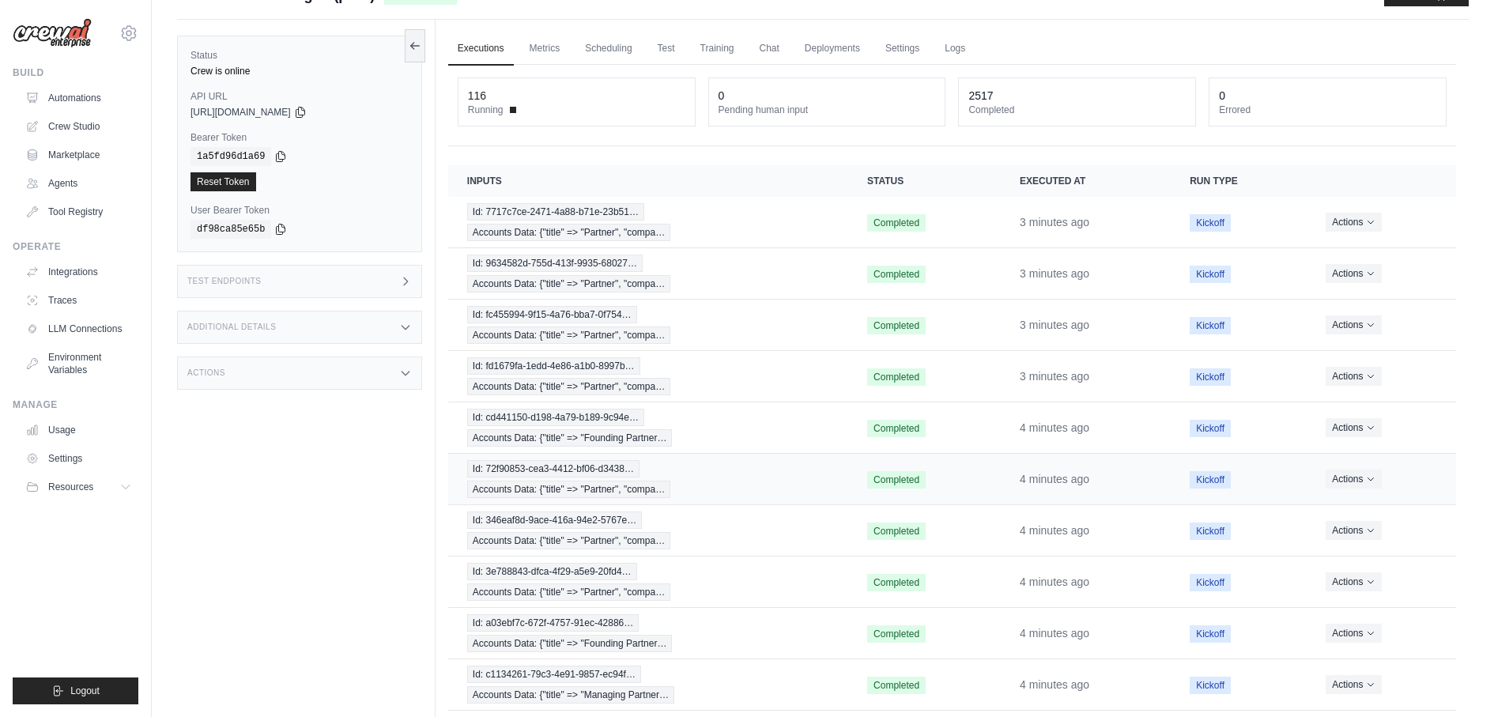
scroll to position [83, 0]
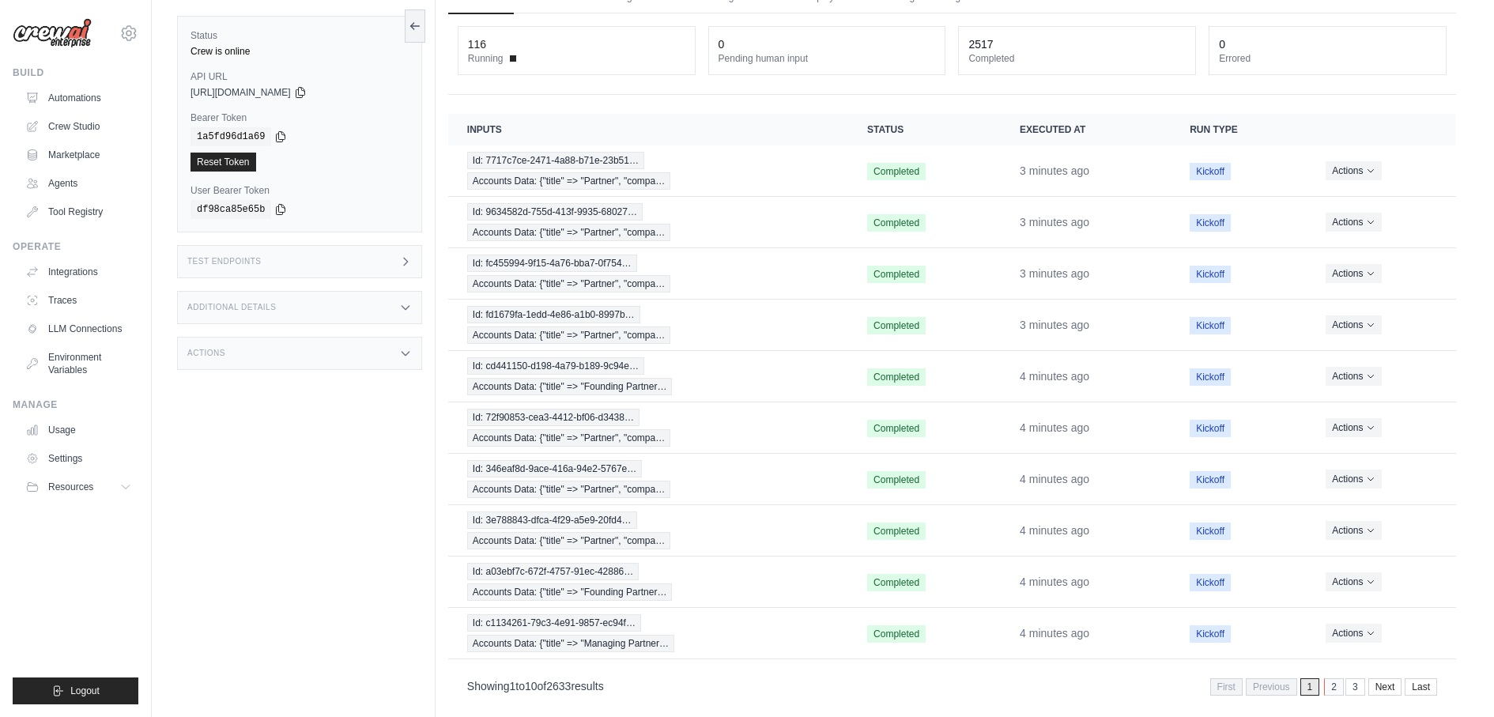
click at [1337, 678] on link "2" at bounding box center [1334, 686] width 20 height 17
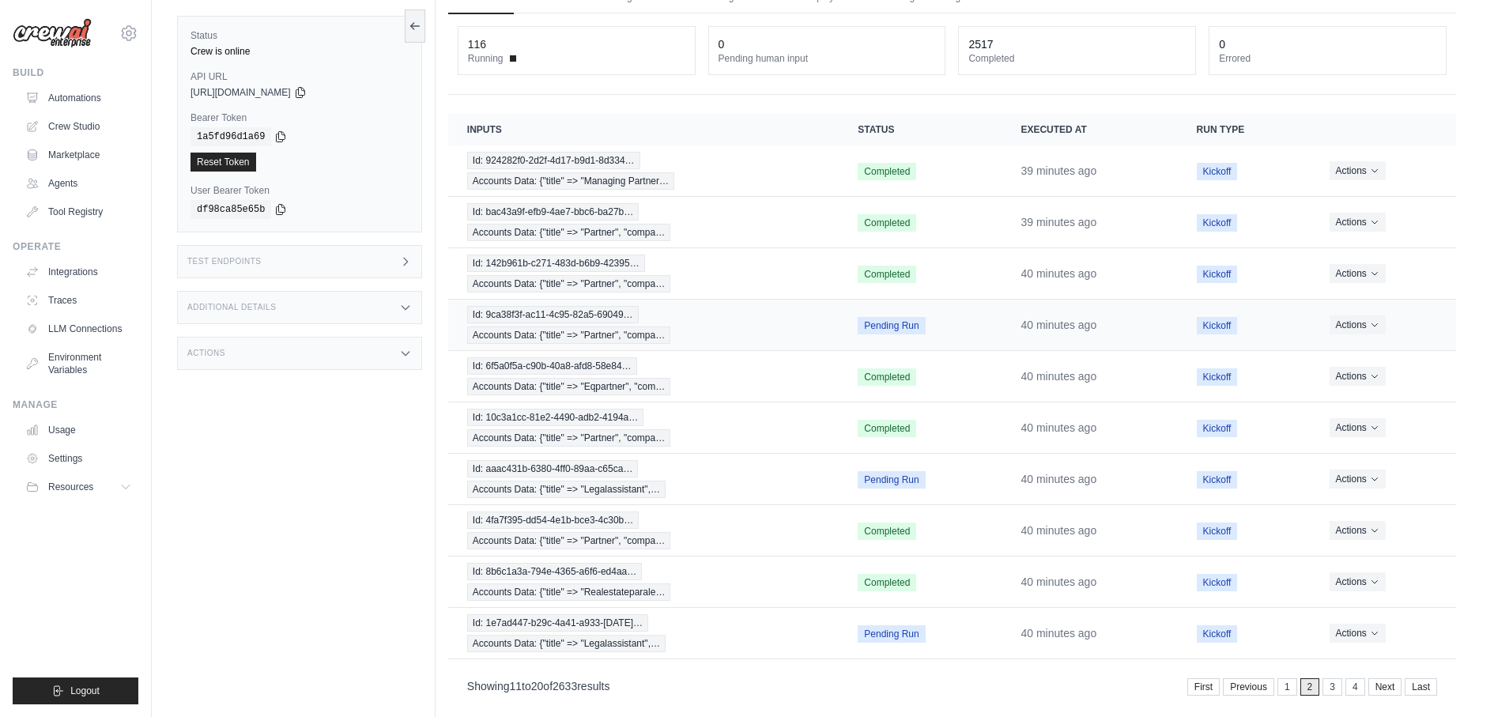
click at [553, 300] on td "Id: 9ca38f3f-ac11-4c95-82a5-69049… Accounts Data: {"title" => "Partner", "compa…" at bounding box center [643, 325] width 391 height 51
click at [556, 317] on div "Id: 9ca38f3f-ac11-4c95-82a5-69049… Accounts Data: {"title" => "Partner", "compa…" at bounding box center [643, 325] width 353 height 38
click at [606, 326] on span "Accounts Data: {"title" => "Partner", "compa…" at bounding box center [568, 334] width 203 height 17
click at [341, 338] on div "Actions" at bounding box center [299, 353] width 245 height 33
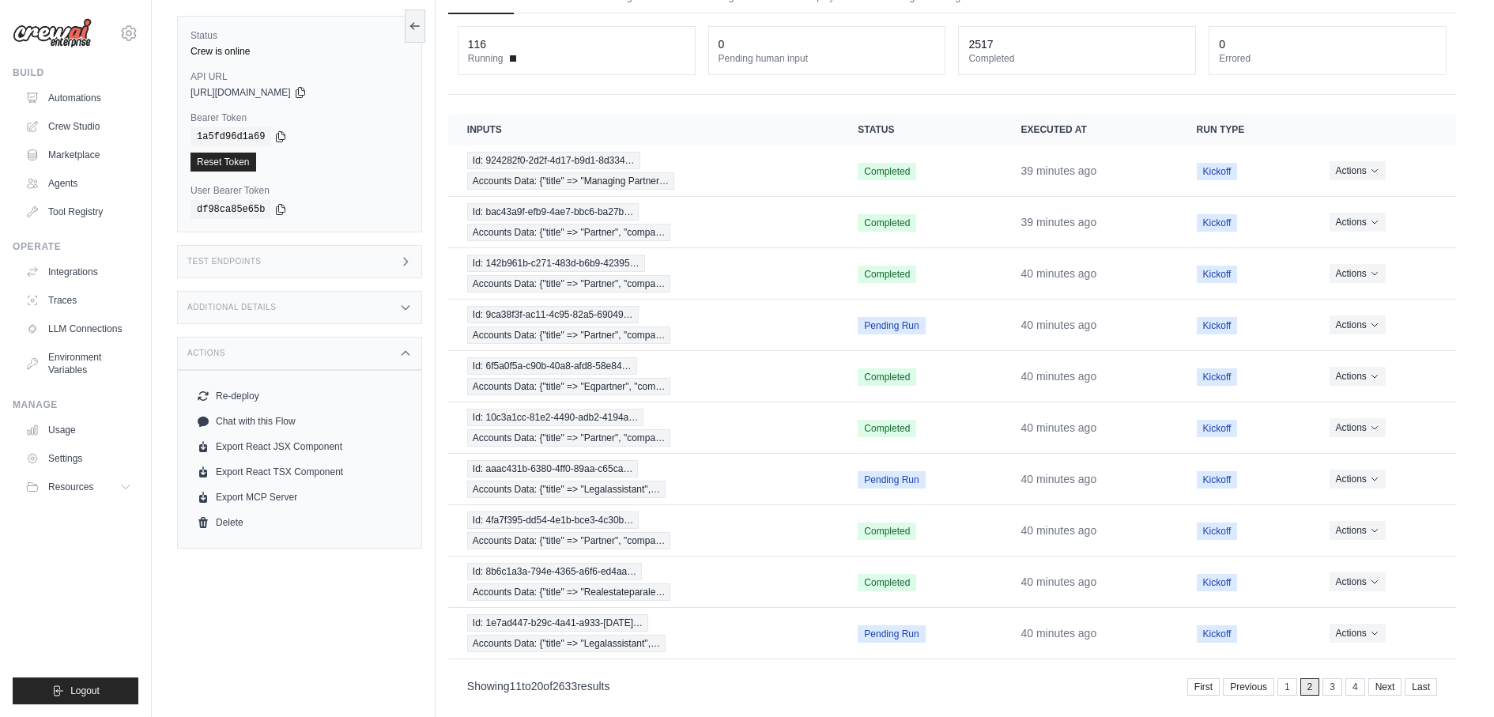
click at [331, 294] on div "Additional Details" at bounding box center [299, 307] width 245 height 33
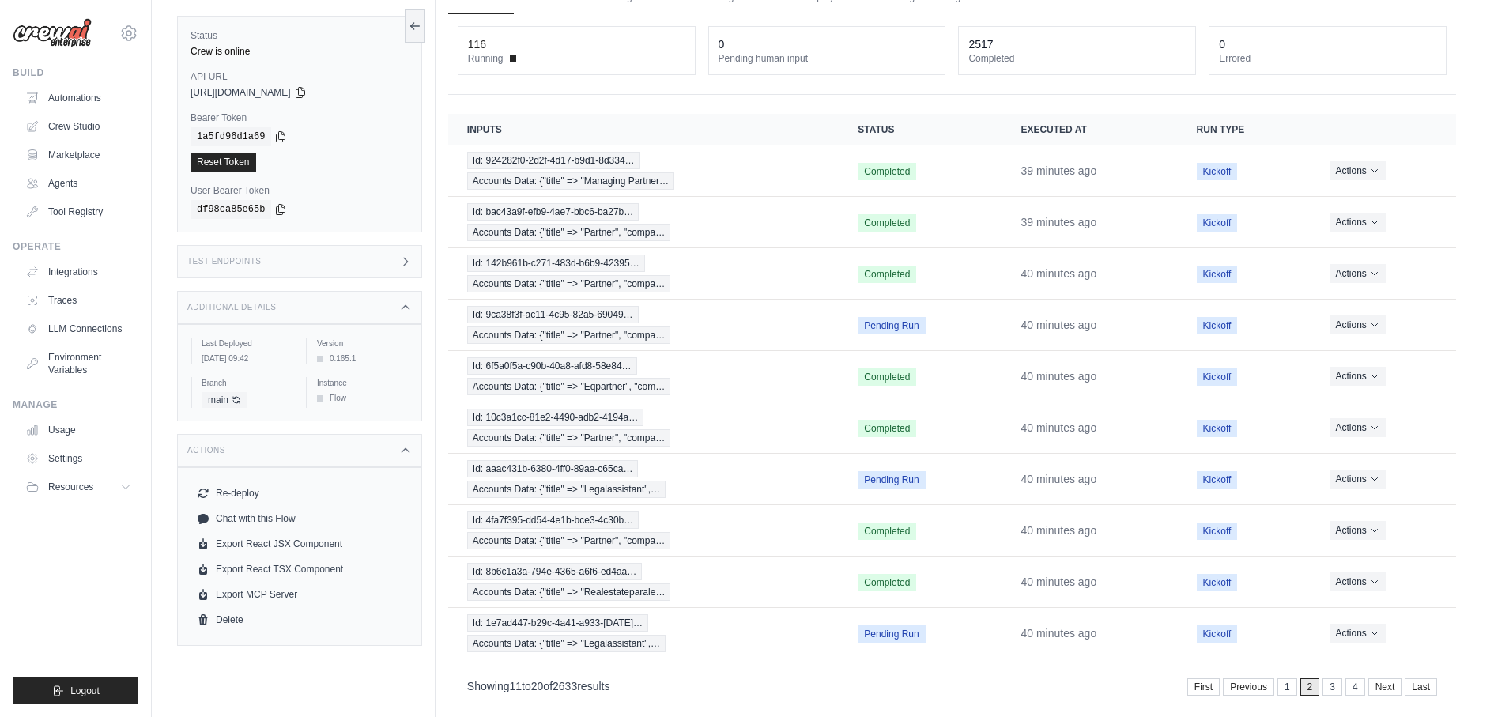
click at [323, 245] on div "Test Endpoints" at bounding box center [299, 261] width 245 height 33
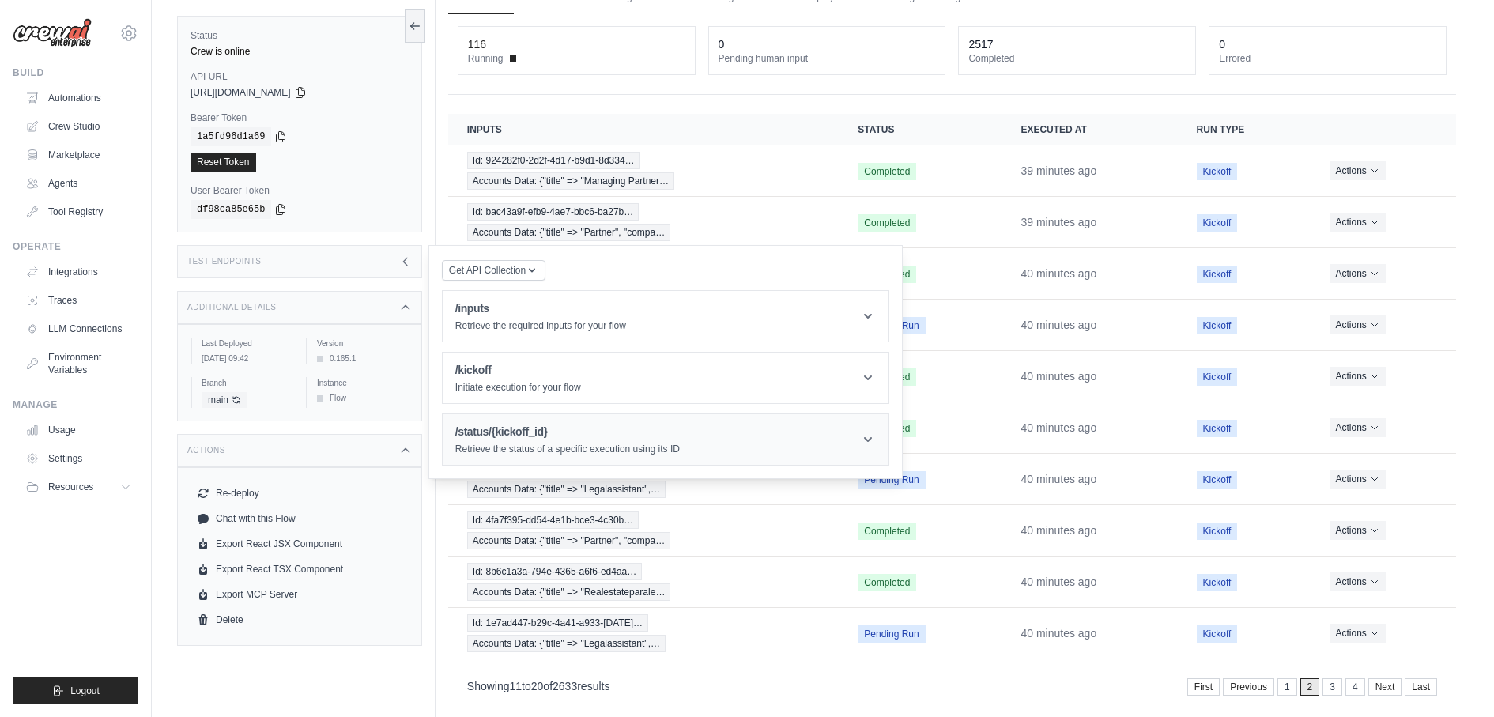
click at [502, 443] on p "Retrieve the status of a specific execution using its ID" at bounding box center [567, 449] width 224 height 13
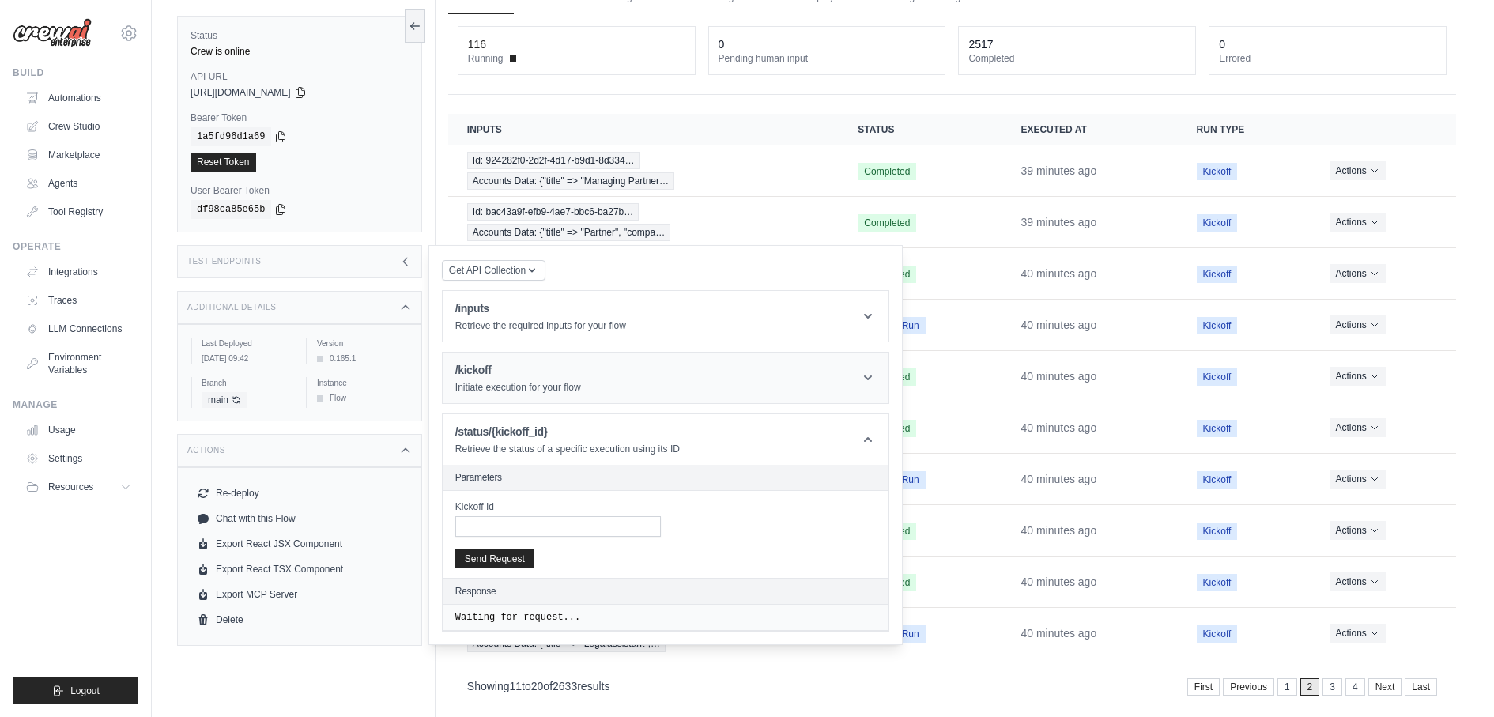
click at [558, 362] on h1 "/kickoff" at bounding box center [518, 370] width 126 height 16
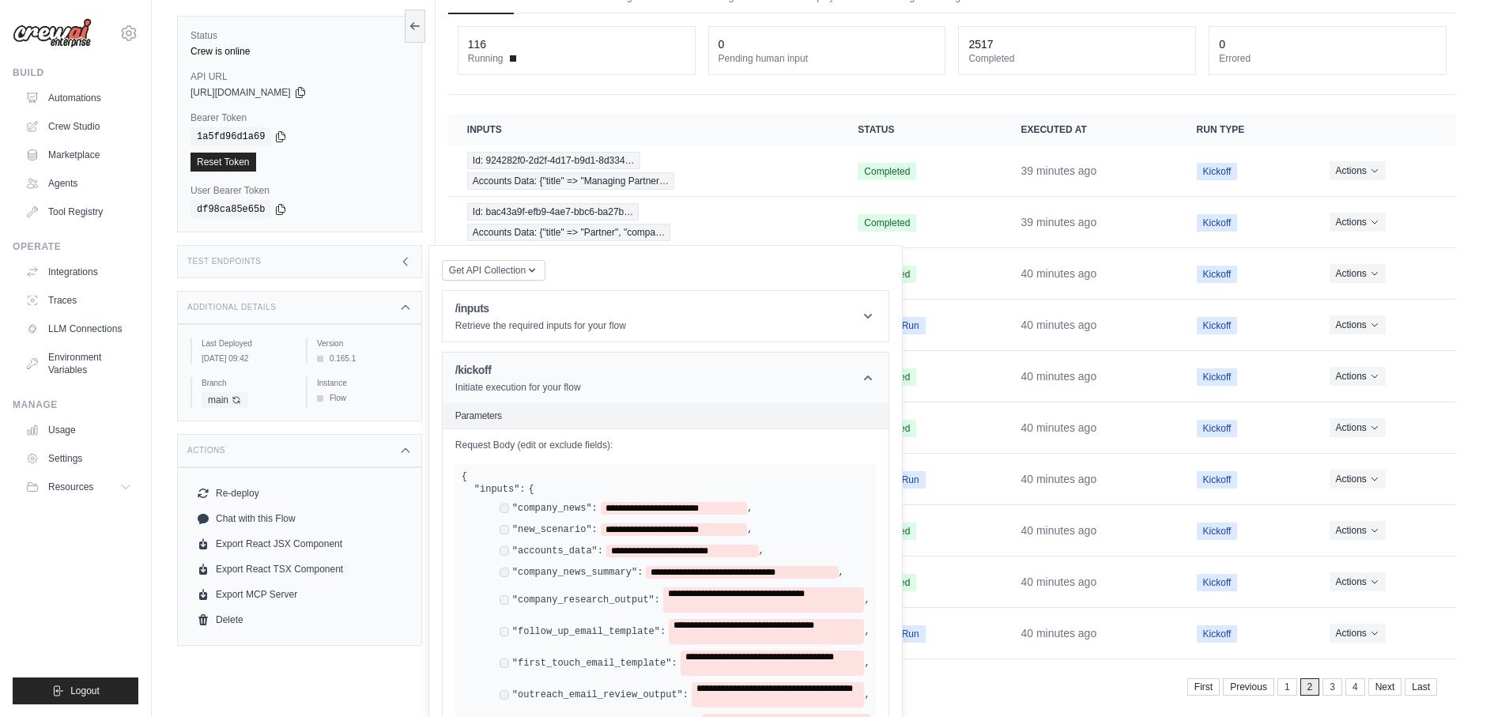
click at [558, 362] on h1 "/kickoff" at bounding box center [518, 370] width 126 height 16
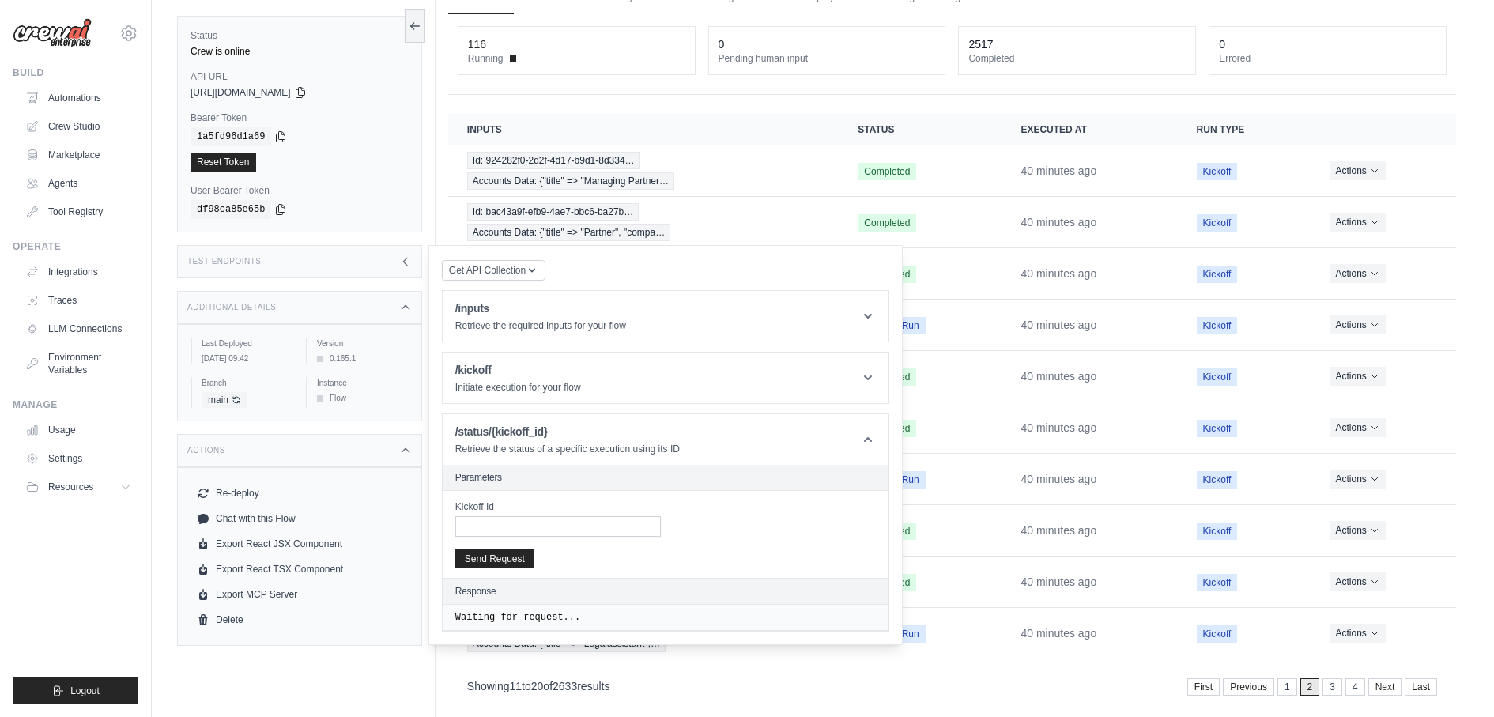
click at [0, 0] on div "Kickoff Id Send Request" at bounding box center [0, 0] width 0 height 0
click at [507, 516] on input "Kickoff Id" at bounding box center [558, 526] width 206 height 21
paste input "**********"
type input "**********"
click at [506, 549] on button "Send Request" at bounding box center [494, 558] width 79 height 19
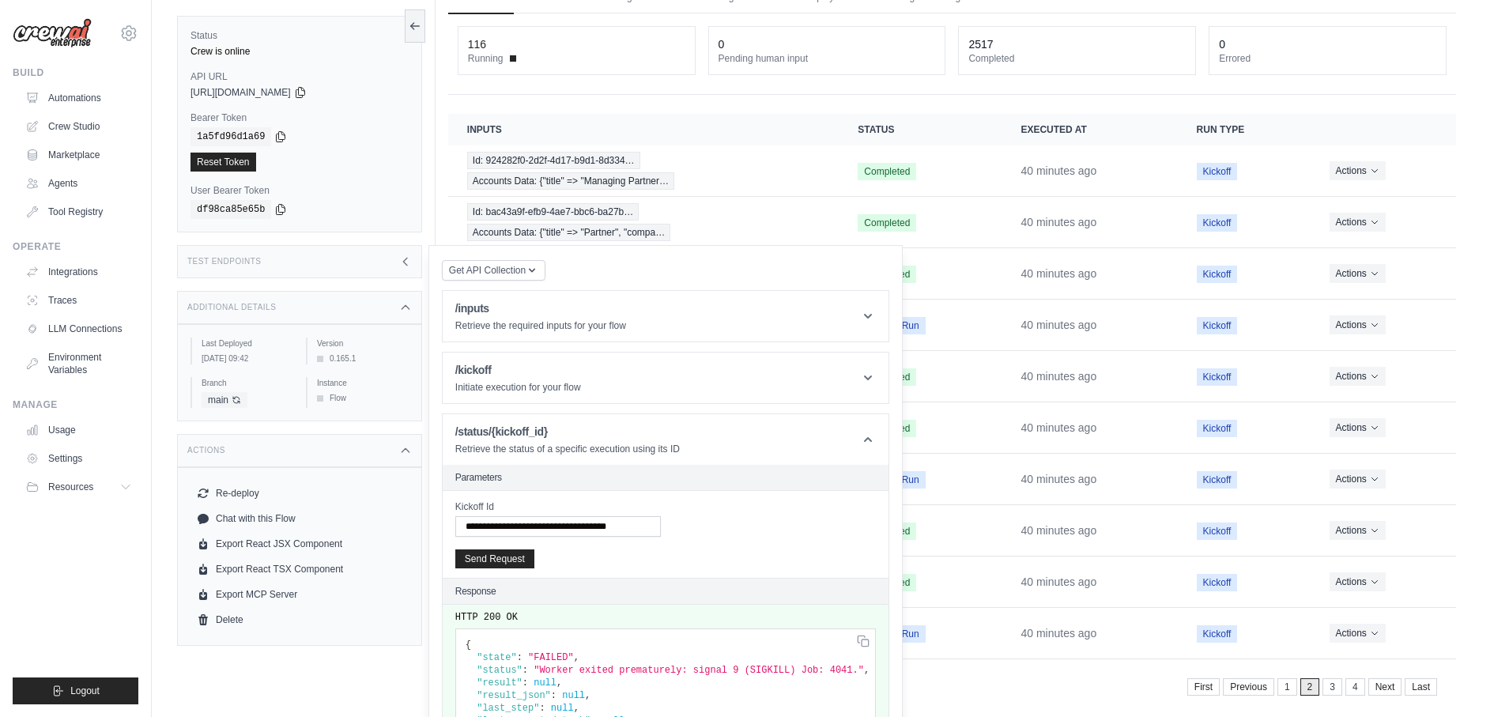
scroll to position [117, 0]
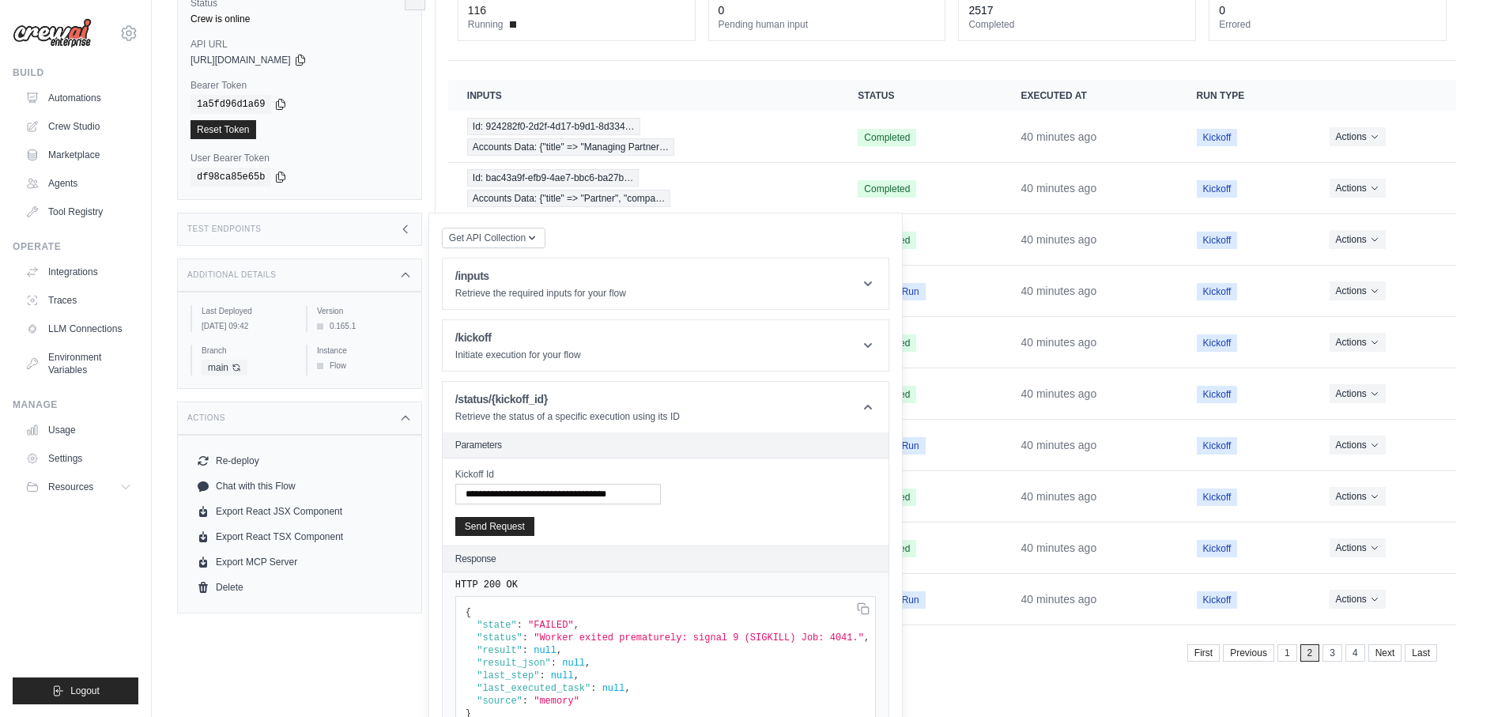
click at [561, 632] on span ""Worker exited prematurely: signal 9 (SIGKILL) Job: 4041."" at bounding box center [699, 637] width 330 height 11
click at [583, 632] on span ""Worker exited prematurely: signal 9 (SIGKILL) Job: 4041."" at bounding box center [699, 637] width 330 height 11
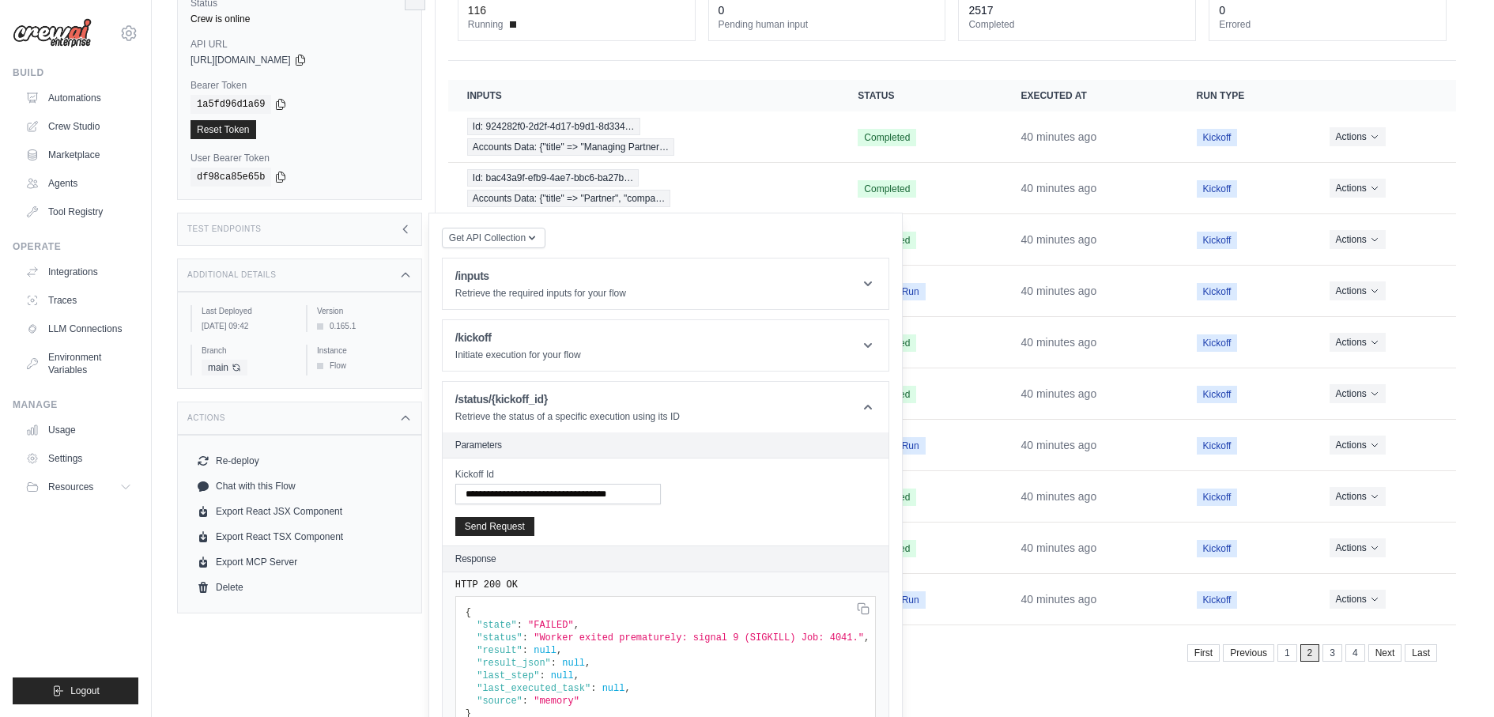
click at [560, 620] on span ""FAILED"" at bounding box center [551, 625] width 46 height 11
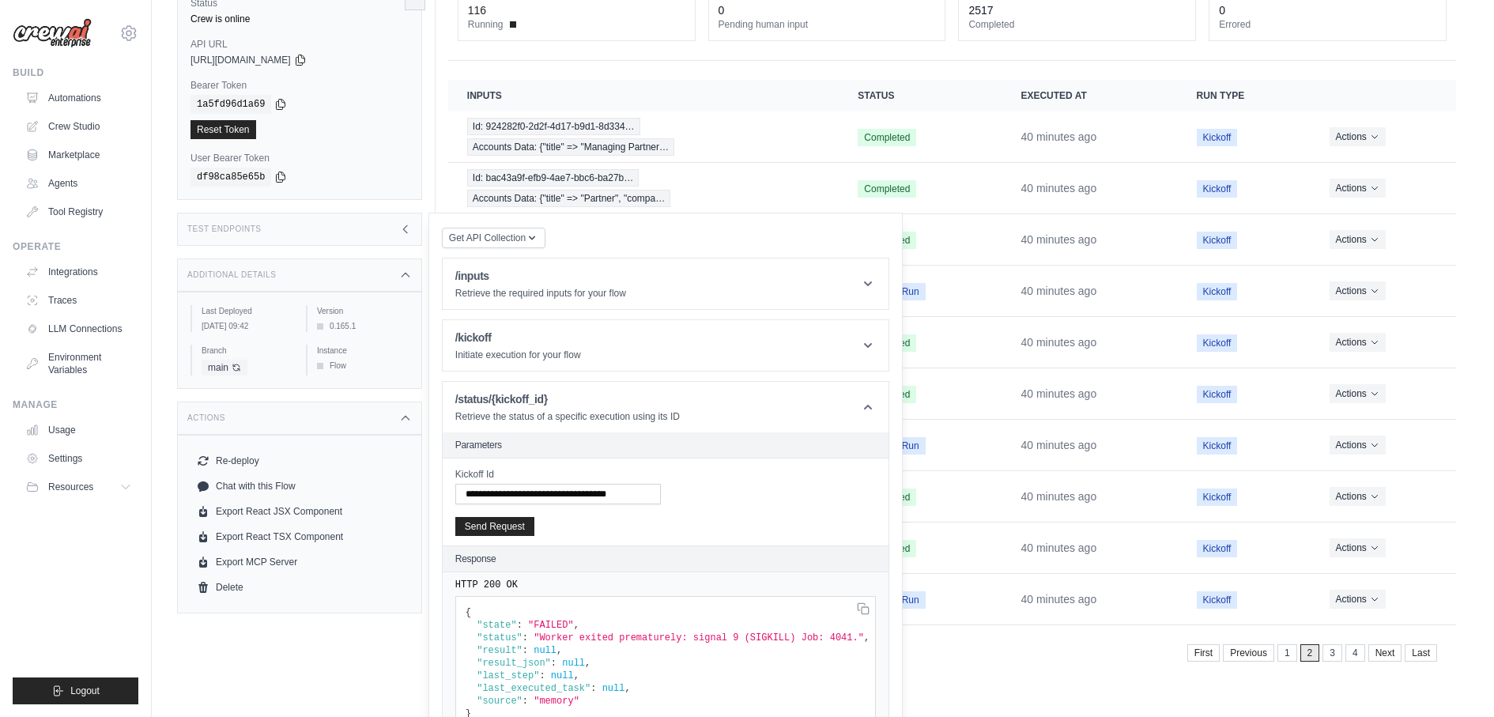
click at [546, 620] on span ""FAILED"" at bounding box center [551, 625] width 46 height 11
click at [1013, 583] on td "40 minutes ago" at bounding box center [1089, 599] width 175 height 51
click at [0, 0] on icon at bounding box center [0, 0] width 0 height 0
click at [940, 641] on div "Showing 11 to 20 of 2633 results First Previous 1 2 3 4 Next Last" at bounding box center [952, 651] width 970 height 21
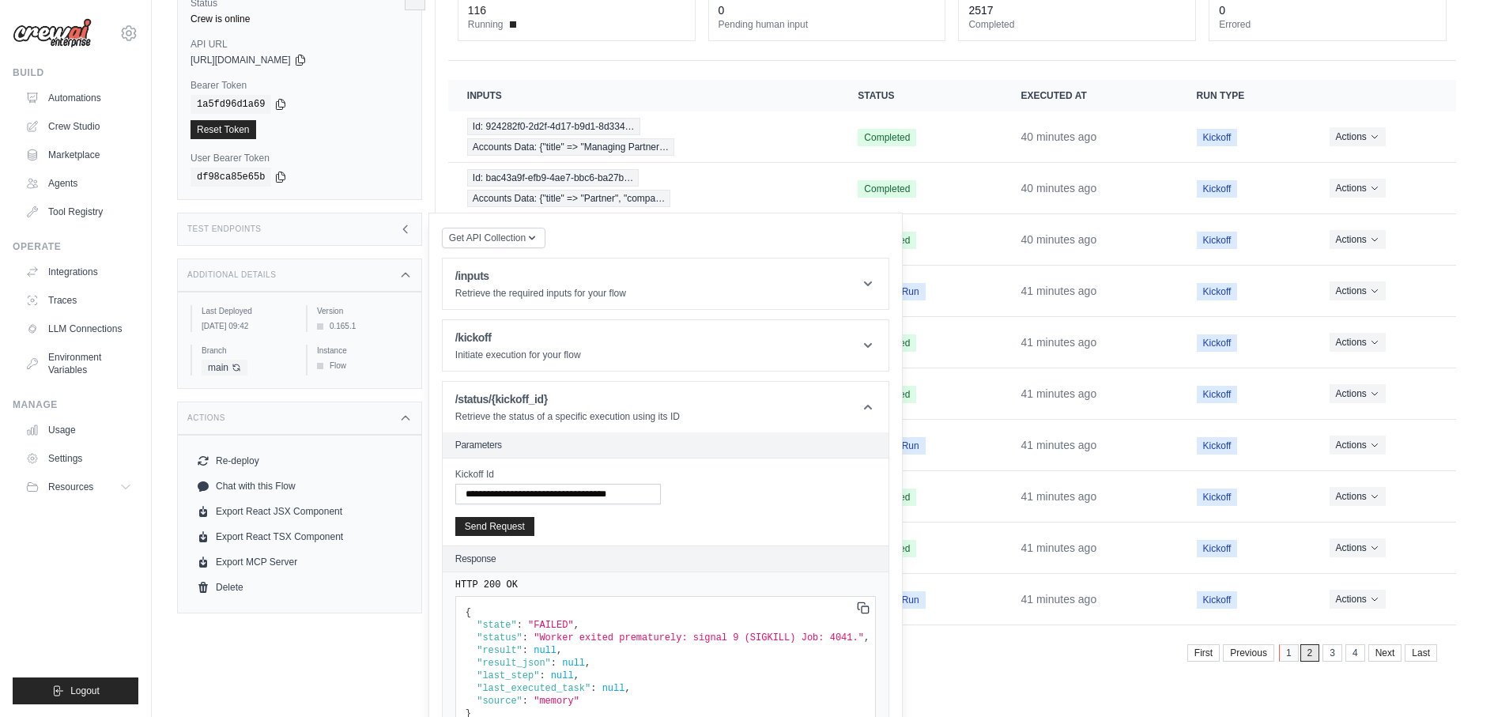
click at [1292, 644] on link "1" at bounding box center [1289, 652] width 20 height 17
click at [1334, 644] on link "2" at bounding box center [1334, 652] width 20 height 17
click at [1294, 644] on link "1" at bounding box center [1289, 652] width 20 height 17
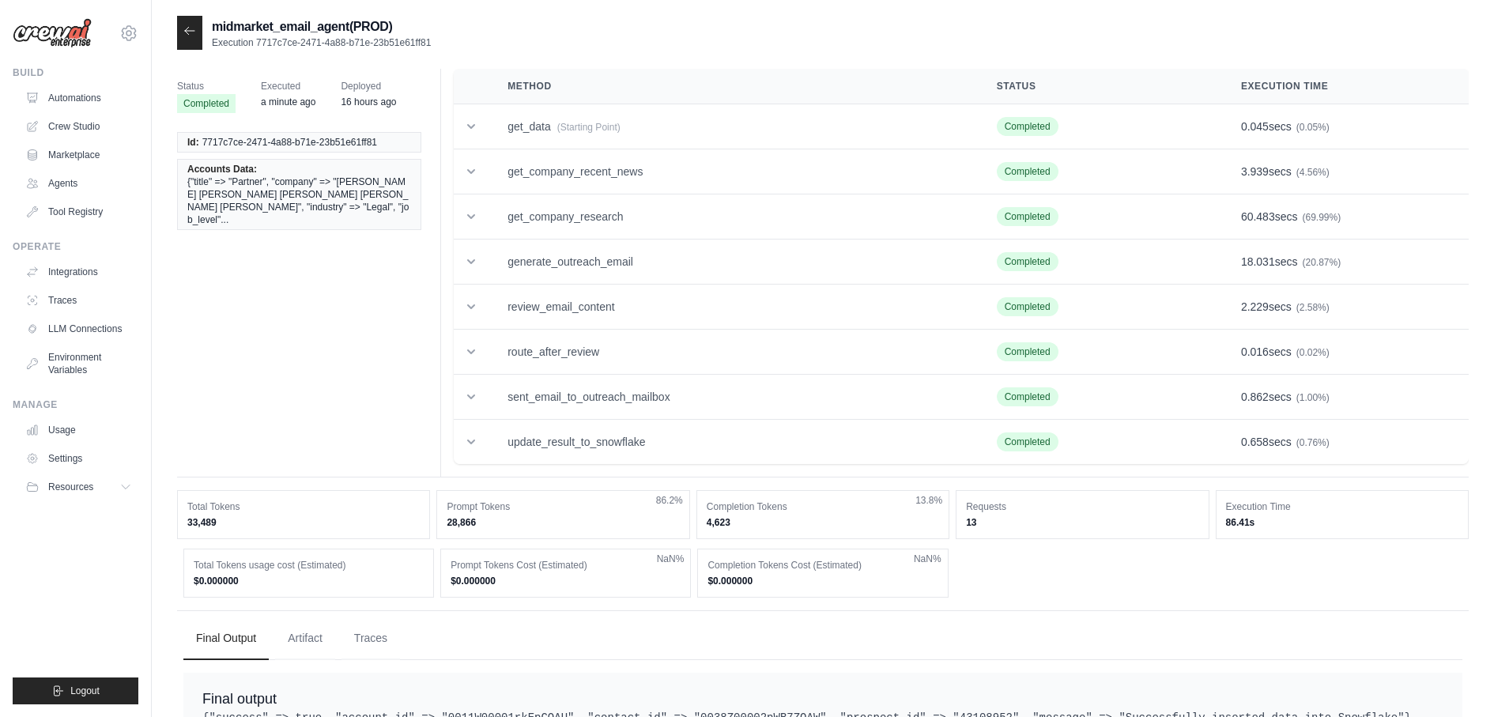
click at [658, 470] on div "Method Status Execution Time get_data (Starting Point) Completed 0.045 secs (0.…" at bounding box center [954, 273] width 1028 height 408
click at [646, 442] on td "update_result_to_snowflake" at bounding box center [733, 442] width 489 height 45
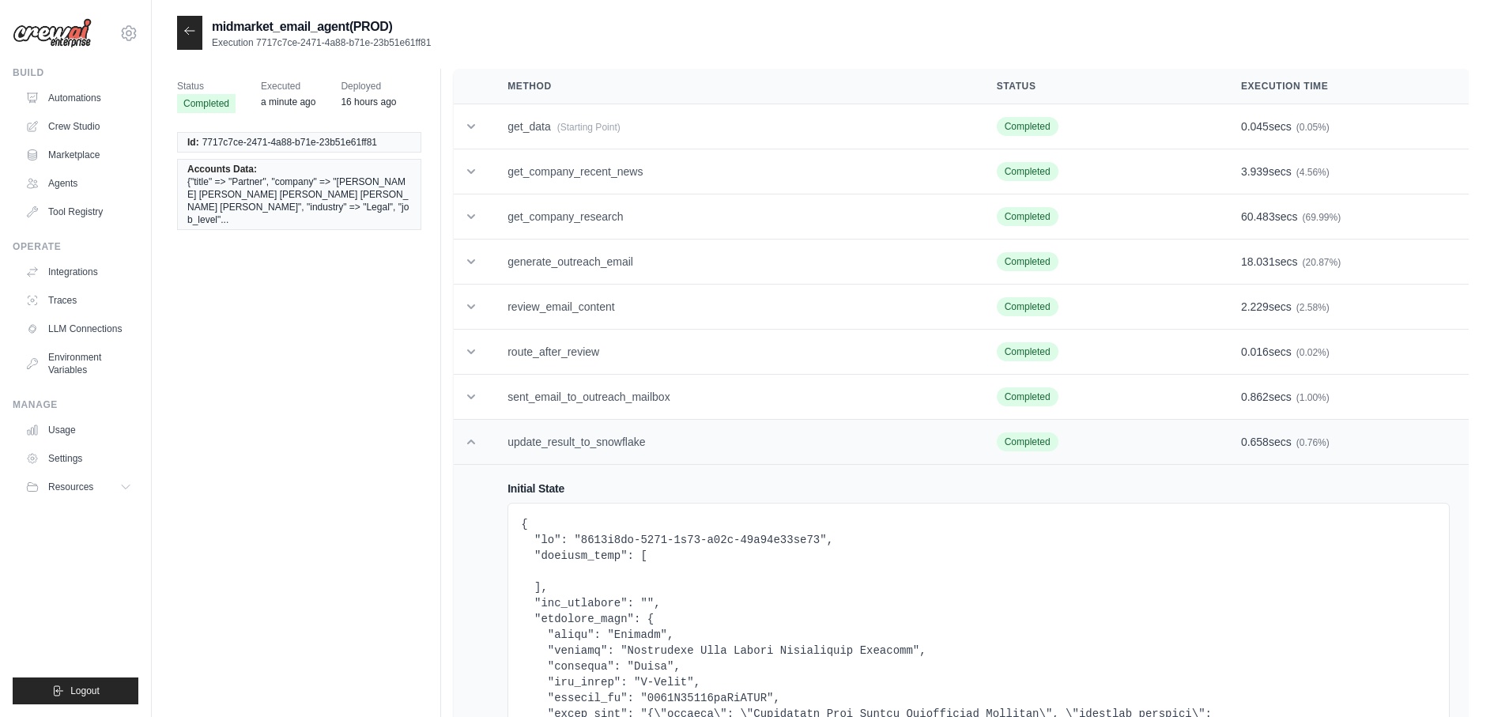
click at [646, 442] on td "update_result_to_snowflake" at bounding box center [733, 442] width 489 height 45
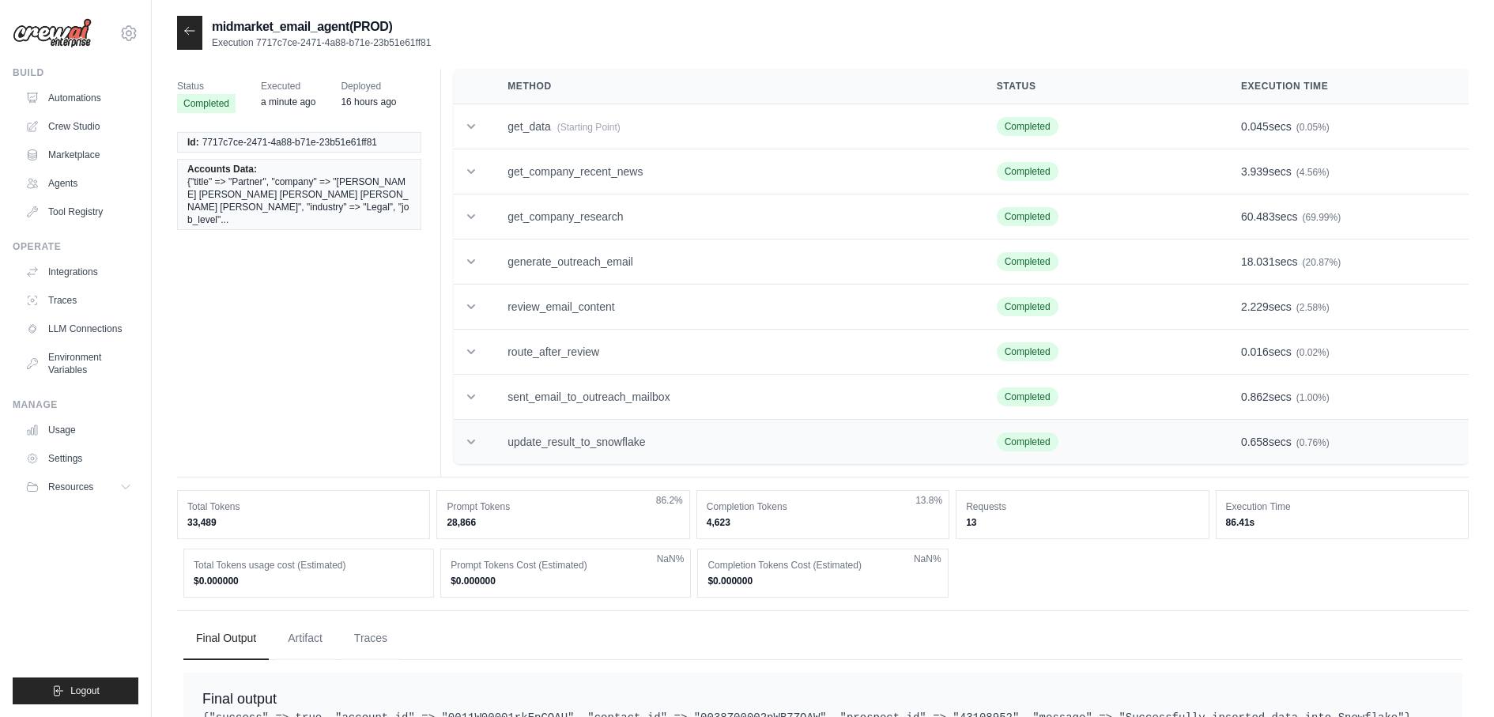
scroll to position [76, 0]
click at [590, 433] on td "update_result_to_snowflake" at bounding box center [733, 442] width 489 height 45
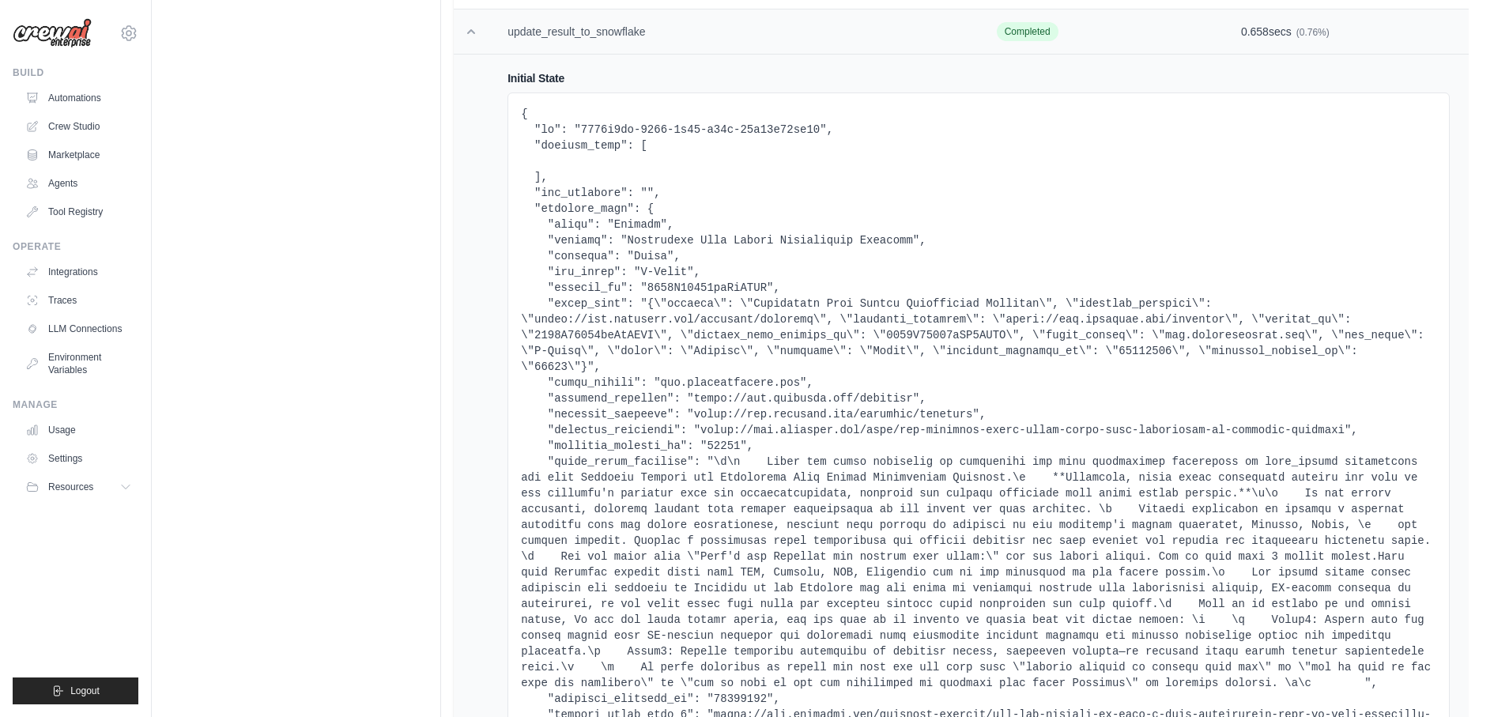
scroll to position [402, 0]
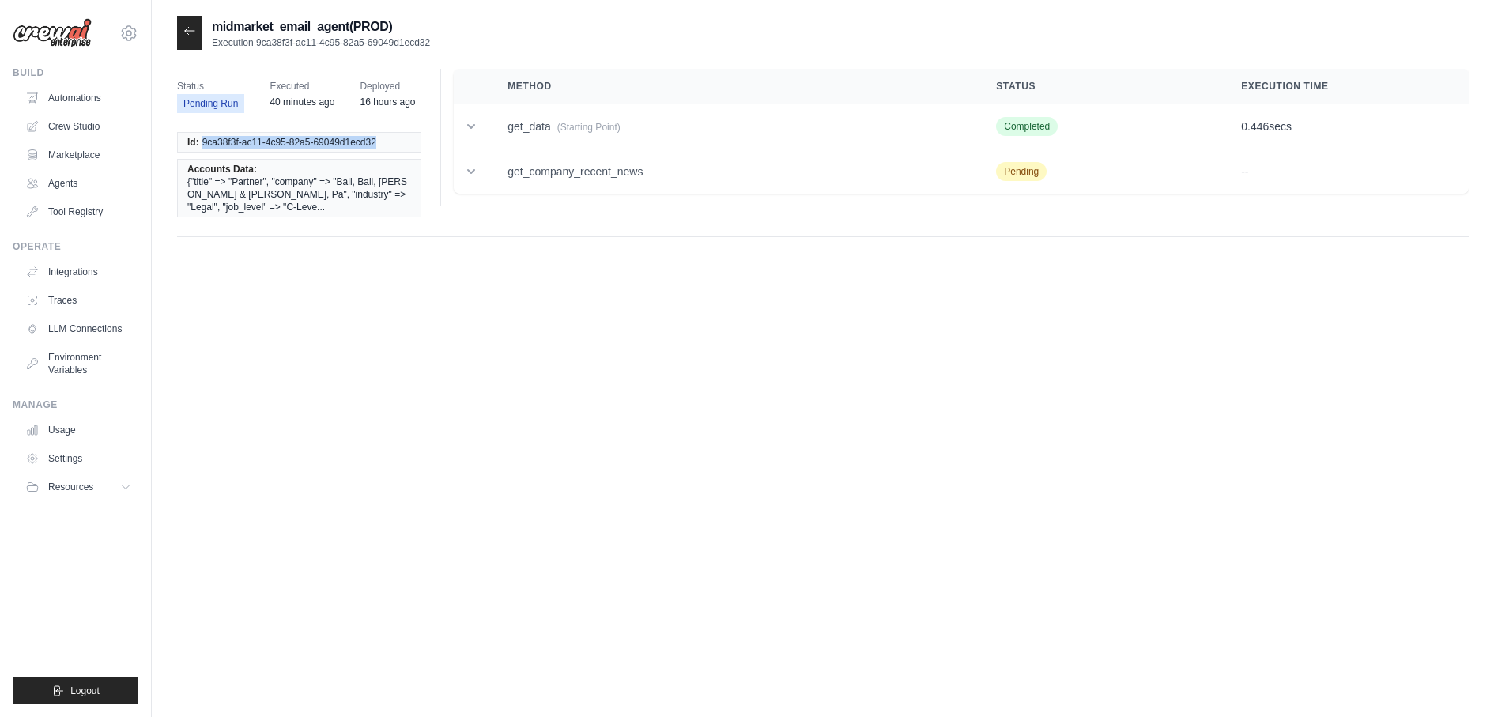
drag, startPoint x: 202, startPoint y: 143, endPoint x: 378, endPoint y: 139, distance: 176.3
click at [378, 139] on li "Id: 9ca38f3f-ac11-4c95-82a5-69049d1ecd32" at bounding box center [299, 142] width 244 height 21
copy span "9ca38f3f-ac11-4c95-82a5-69049d1ecd32"
